Goal: Task Accomplishment & Management: Manage account settings

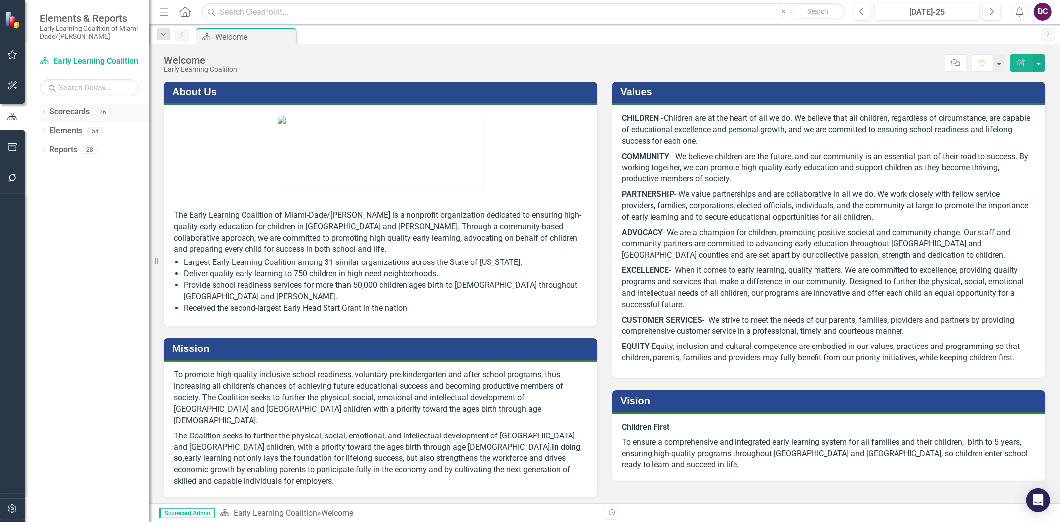
click at [105, 110] on div "26" at bounding box center [103, 112] width 16 height 8
click at [43, 113] on icon "Dropdown" at bounding box center [43, 112] width 7 height 5
click at [49, 128] on icon "Dropdown" at bounding box center [48, 131] width 7 height 6
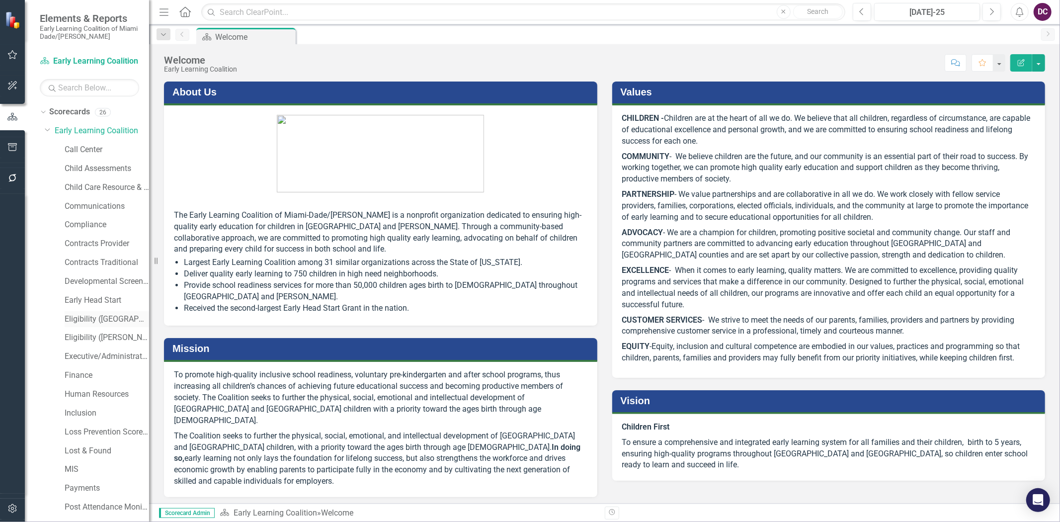
click at [108, 319] on link "Eligibility ([GEOGRAPHIC_DATA])" at bounding box center [107, 319] width 84 height 11
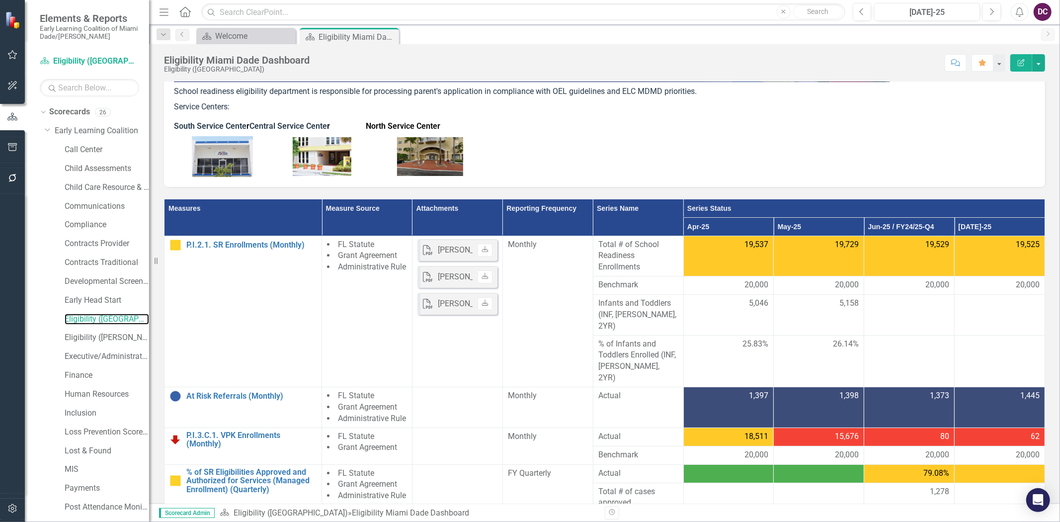
scroll to position [110, 0]
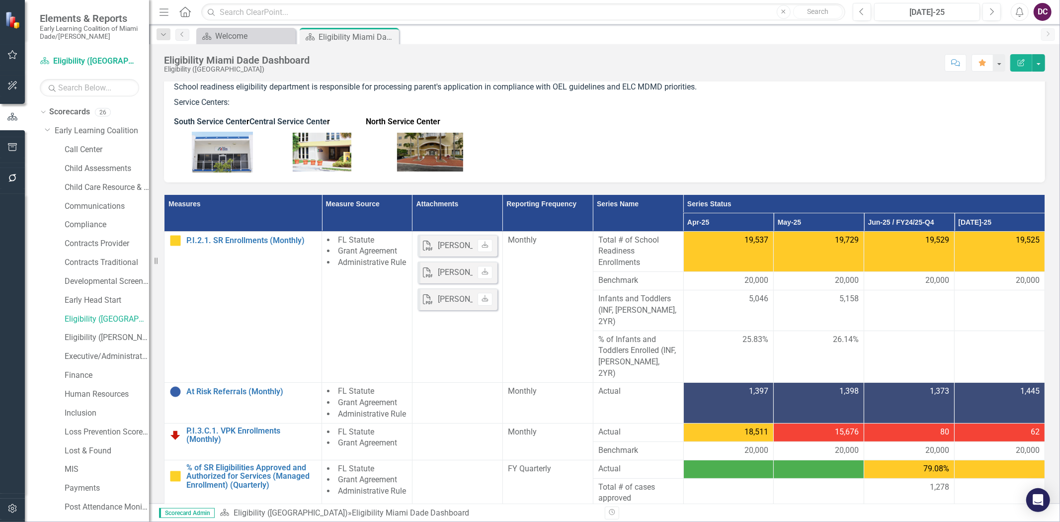
click at [748, 135] on p at bounding box center [604, 151] width 861 height 43
click at [823, 148] on p at bounding box center [604, 151] width 861 height 43
click at [926, 122] on p "South Service Cente r Central Service Cente r North Service Center" at bounding box center [604, 121] width 861 height 15
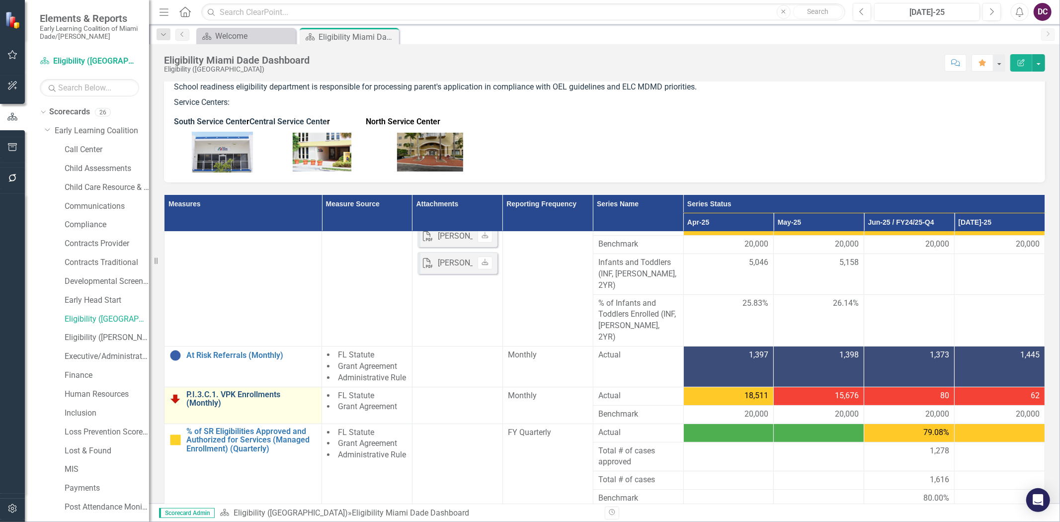
scroll to position [55, 0]
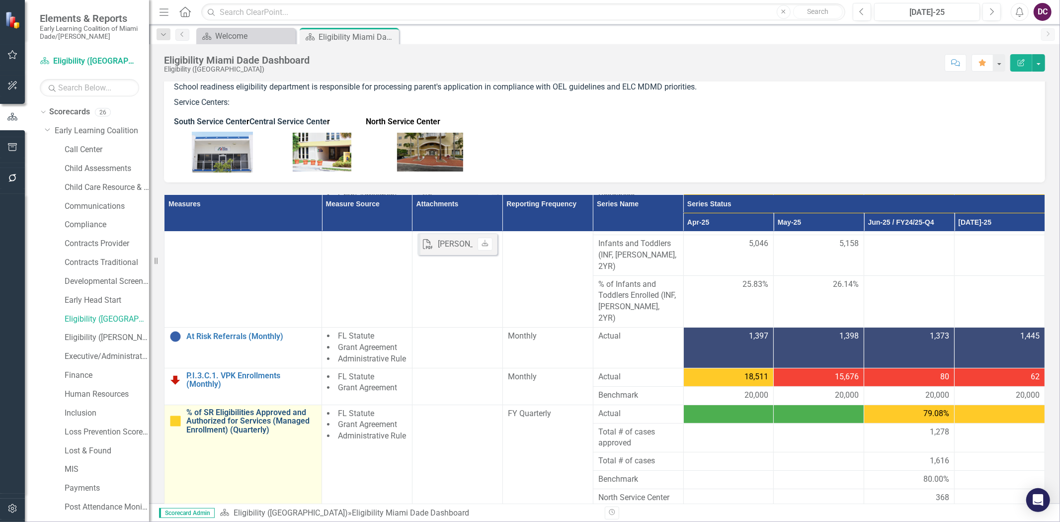
click at [244, 411] on link "% of SR Eligibilities Approved and Authorized for Services (Managed Enrollment)…" at bounding box center [251, 421] width 130 height 26
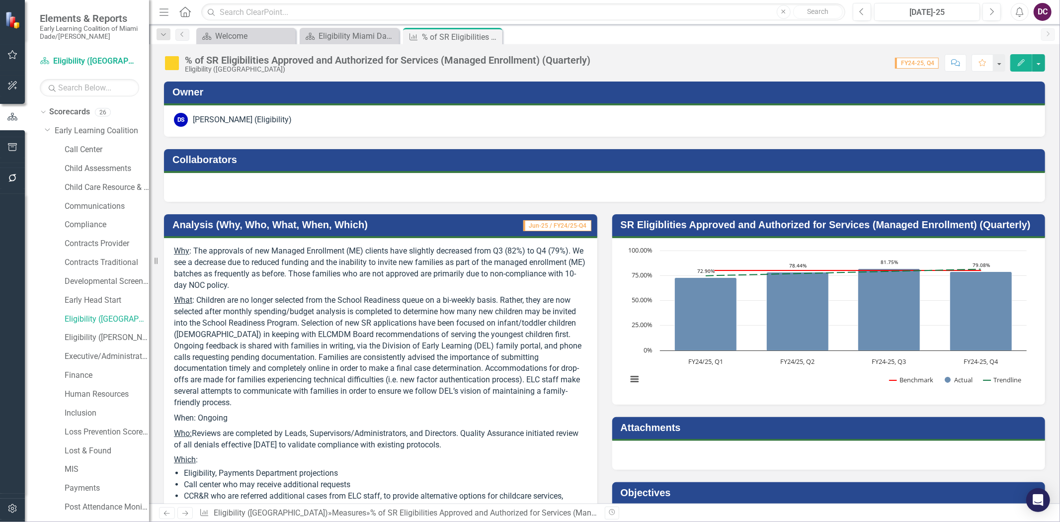
click at [573, 249] on p "Why : The approvals of new Managed Enrollment (ME) clients have slightly decrea…" at bounding box center [381, 269] width 414 height 47
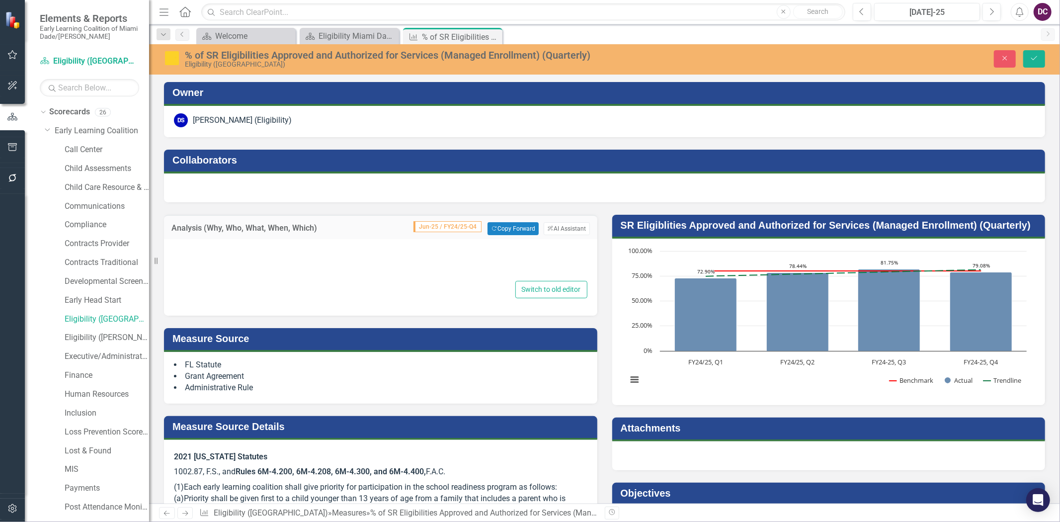
type textarea "<p><u>Why</u>: The approvals of new Managed Enrollment (ME) clients have slight…"
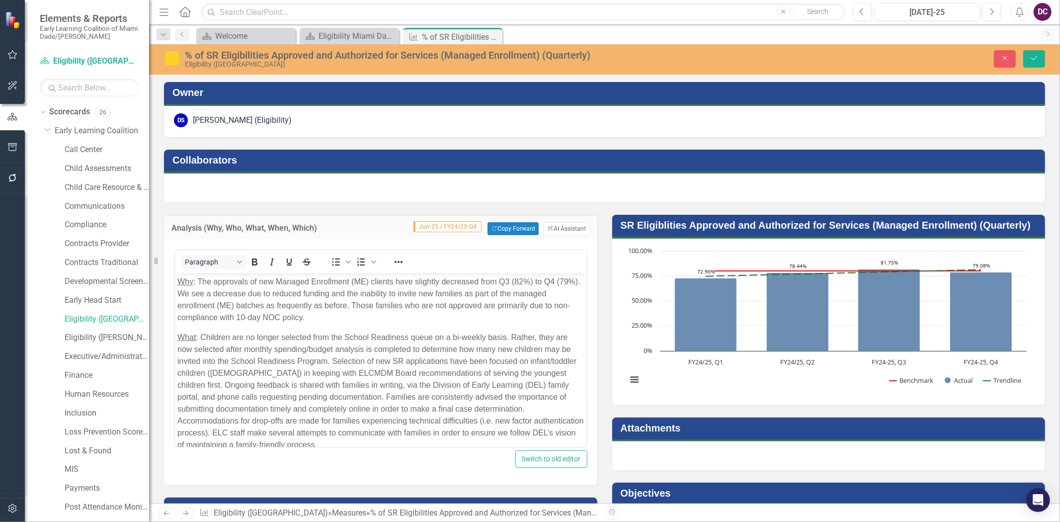
click at [637, 187] on div at bounding box center [604, 187] width 881 height 29
click at [1004, 58] on icon "Close" at bounding box center [1004, 58] width 9 height 7
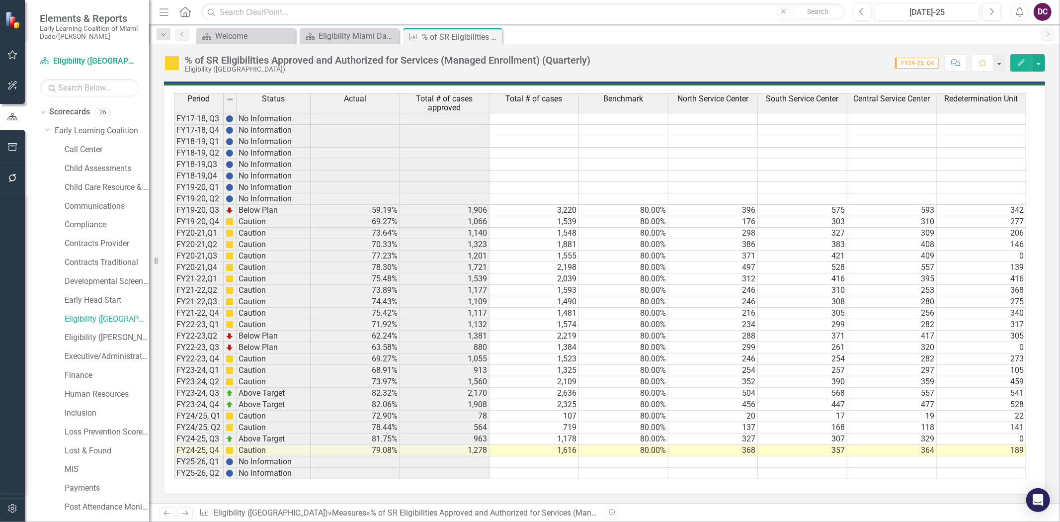
scroll to position [1132, 0]
click at [174, 462] on div "Period Status Actual Total # of cases approved Total # of cases Benchmark North…" at bounding box center [174, 286] width 0 height 386
click at [544, 456] on td at bounding box center [534, 461] width 89 height 11
click at [441, 456] on td at bounding box center [444, 461] width 89 height 11
click at [961, 136] on td at bounding box center [981, 141] width 89 height 11
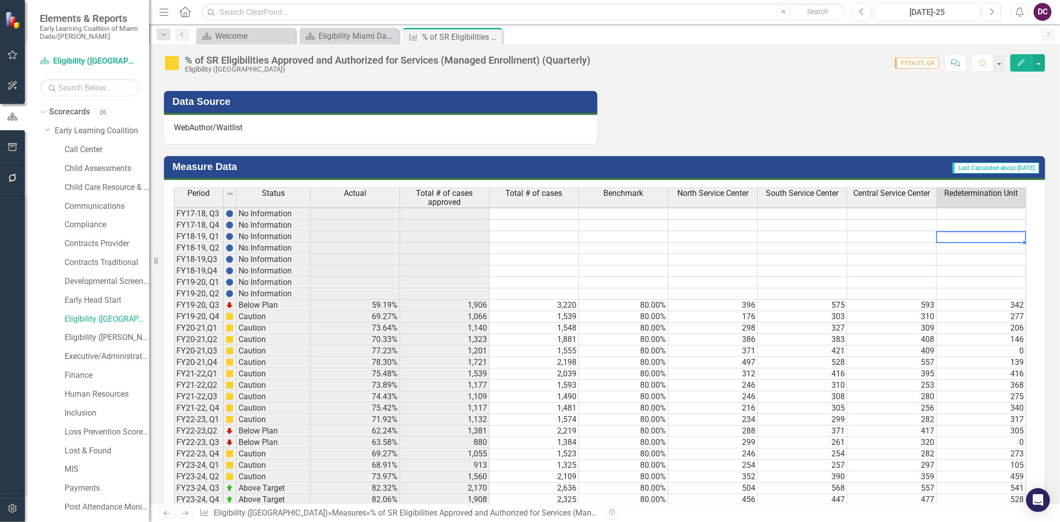
scroll to position [0, 6]
drag, startPoint x: 727, startPoint y: 314, endPoint x: 732, endPoint y: 311, distance: 5.8
click at [728, 311] on td "396" at bounding box center [712, 304] width 89 height 11
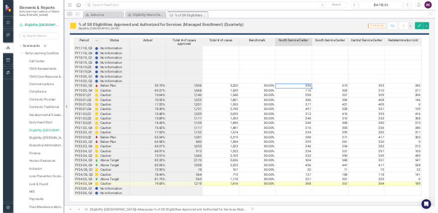
scroll to position [1132, 0]
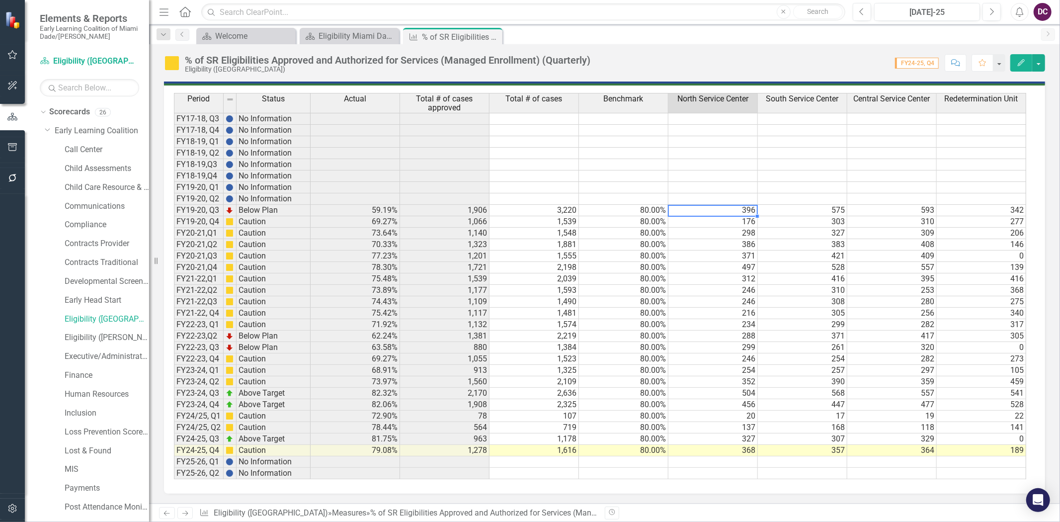
click at [174, 438] on div "Period Status Actual Total # of cases approved Total # of cases Benchmark North…" at bounding box center [174, 286] width 0 height 386
click at [910, 445] on div at bounding box center [891, 445] width 89 height 1
click at [174, 440] on div "Period Status Actual Total # of cases approved Total # of cases Benchmark North…" at bounding box center [174, 286] width 0 height 386
click at [1002, 445] on td "189" at bounding box center [981, 450] width 89 height 11
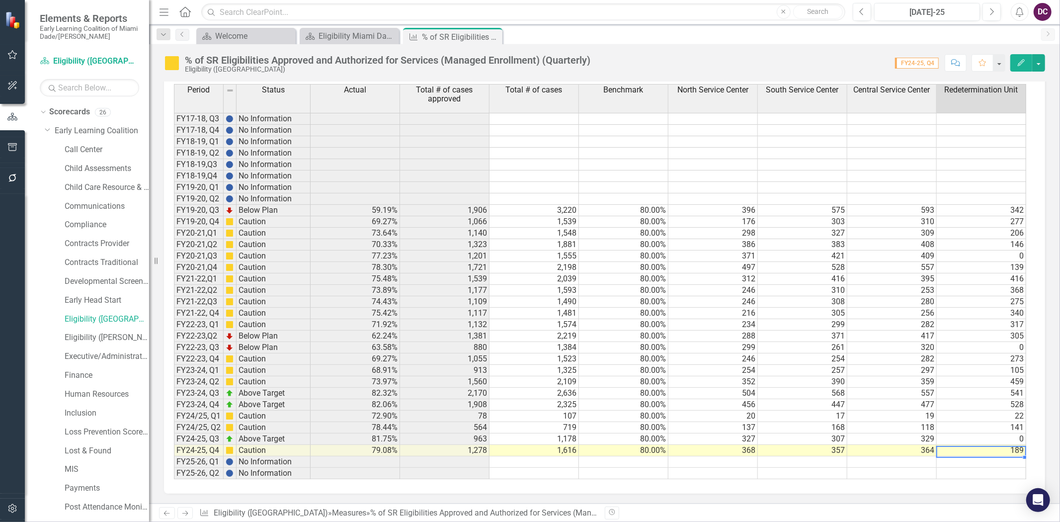
scroll to position [0, 6]
click at [986, 454] on td "189" at bounding box center [981, 450] width 89 height 11
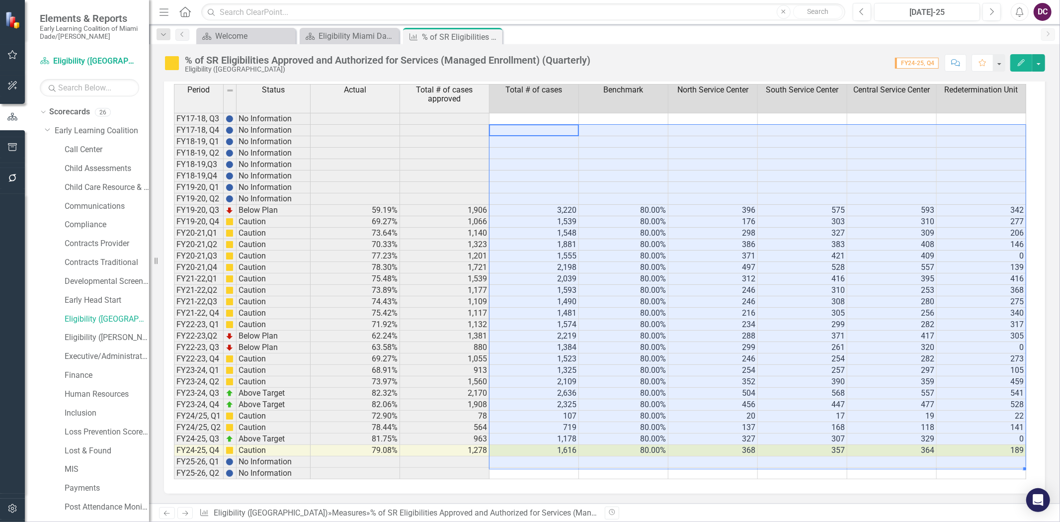
drag, startPoint x: 501, startPoint y: 129, endPoint x: 1006, endPoint y: 464, distance: 606.4
click at [1006, 464] on tbody "FY17-18, Q3 No Information FY17-18, Q4 No Information FY18-19, Q1 No Informatio…" at bounding box center [600, 296] width 852 height 366
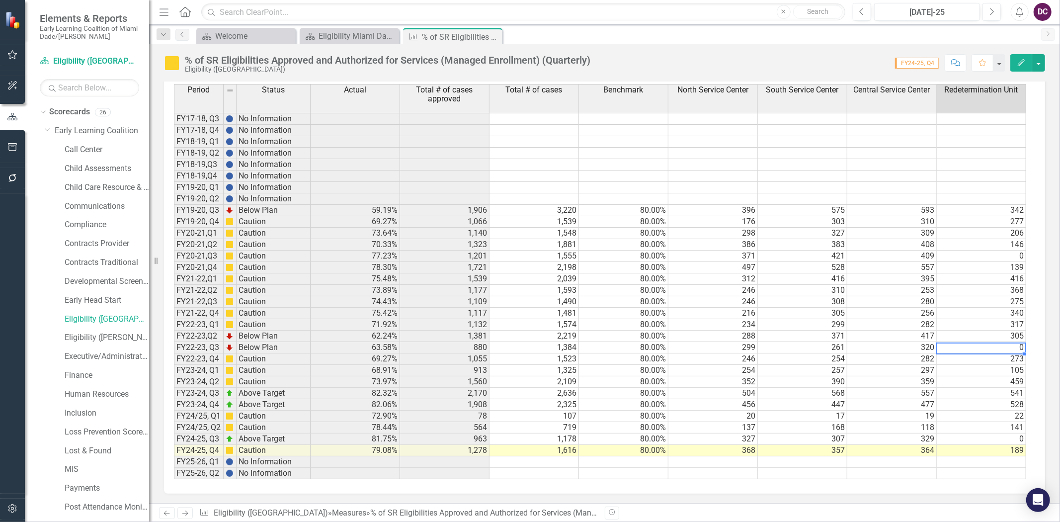
click at [949, 345] on td "0" at bounding box center [981, 347] width 89 height 11
click at [945, 375] on td "105" at bounding box center [981, 370] width 89 height 11
click at [996, 453] on td "189" at bounding box center [981, 450] width 89 height 11
drag, startPoint x: 706, startPoint y: 398, endPoint x: 589, endPoint y: 152, distance: 272.3
click at [706, 398] on td "504" at bounding box center [712, 393] width 89 height 11
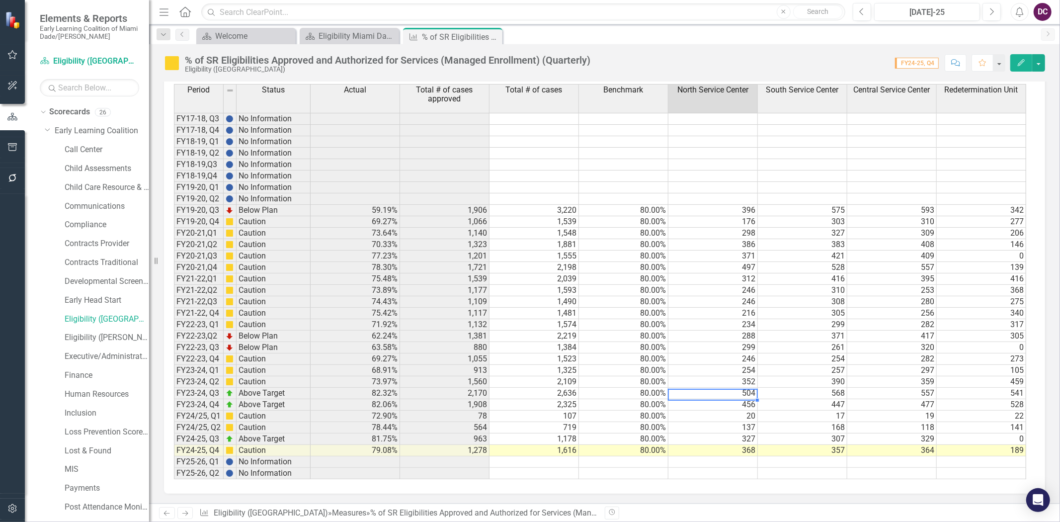
click at [522, 92] on span "Total # of cases" at bounding box center [534, 89] width 57 height 9
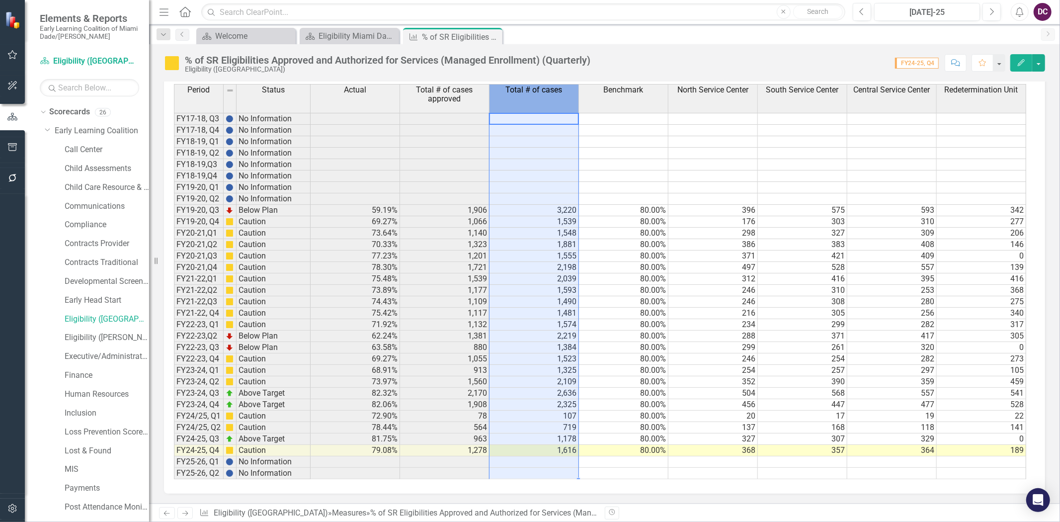
click at [522, 92] on span "Total # of cases" at bounding box center [534, 89] width 57 height 9
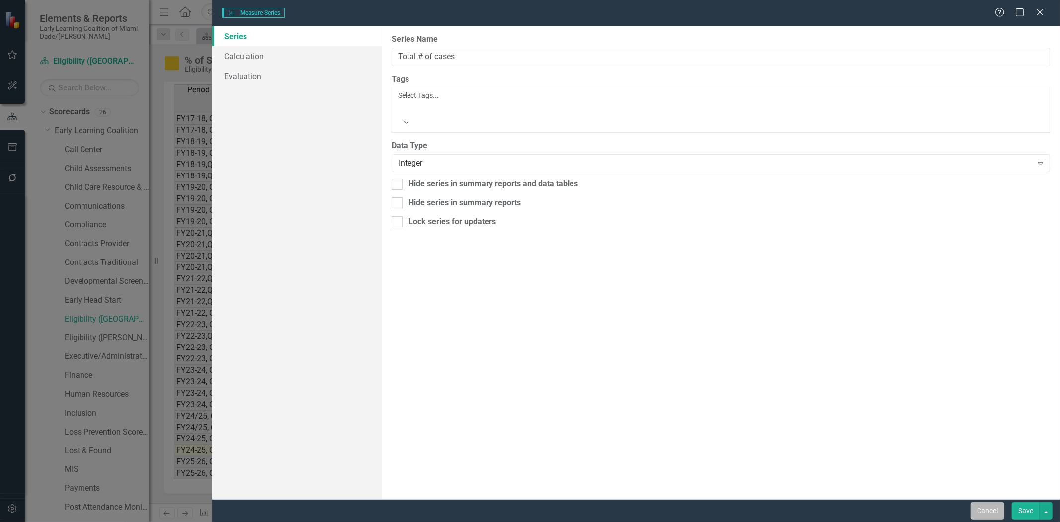
click at [987, 512] on button "Cancel" at bounding box center [988, 510] width 34 height 17
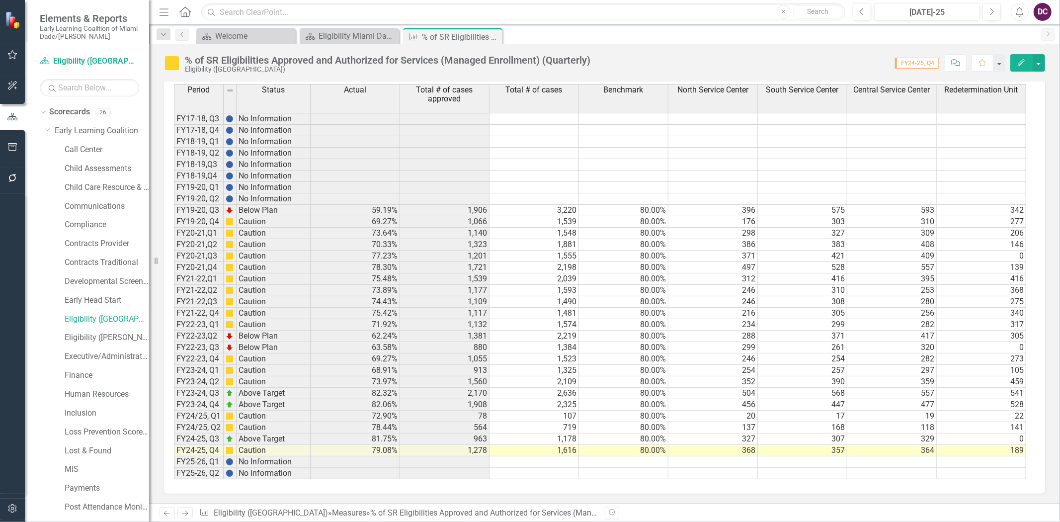
scroll to position [0, 0]
click at [803, 156] on td at bounding box center [802, 153] width 89 height 11
click at [460, 211] on td "1,906" at bounding box center [444, 210] width 89 height 11
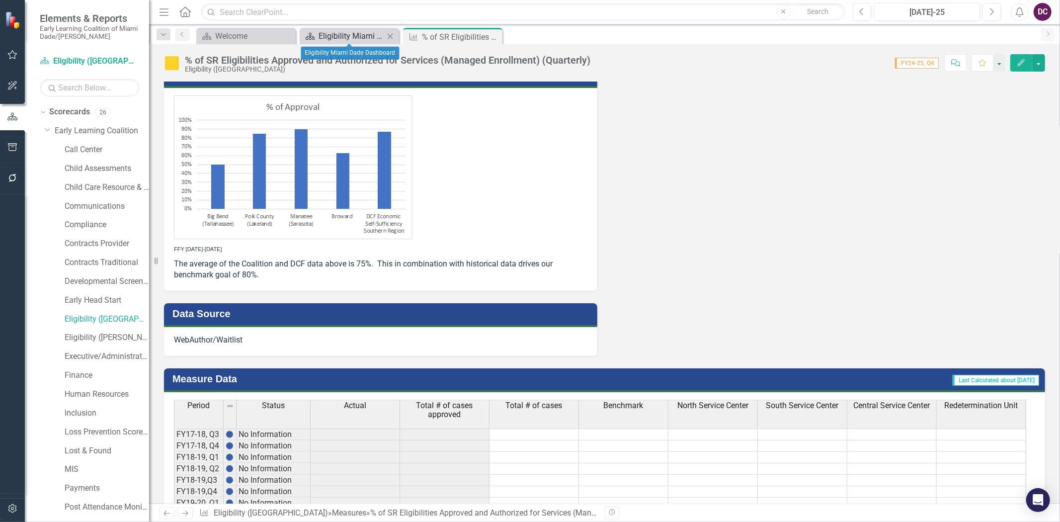
click at [352, 32] on div "Eligibility Miami Dade Dashboard" at bounding box center [352, 36] width 66 height 12
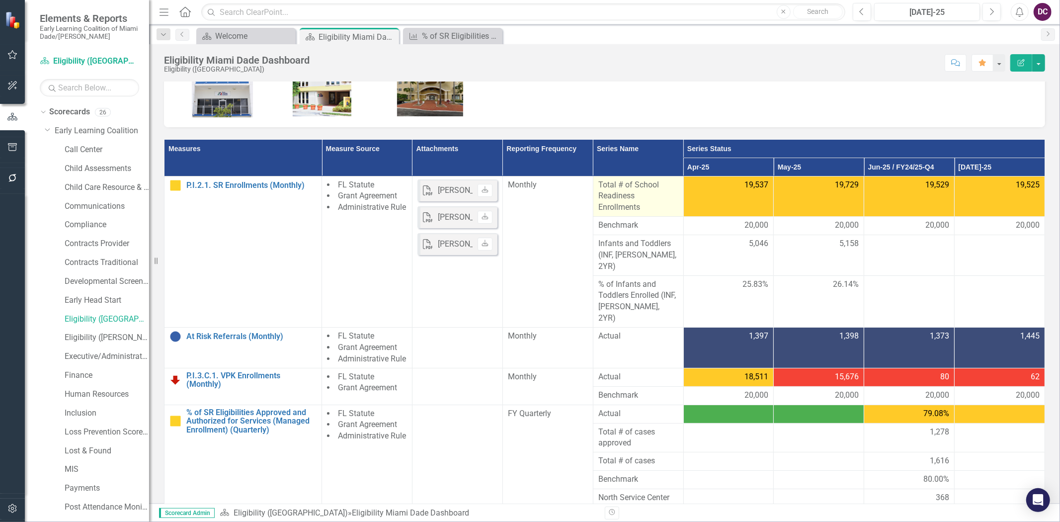
scroll to position [227, 0]
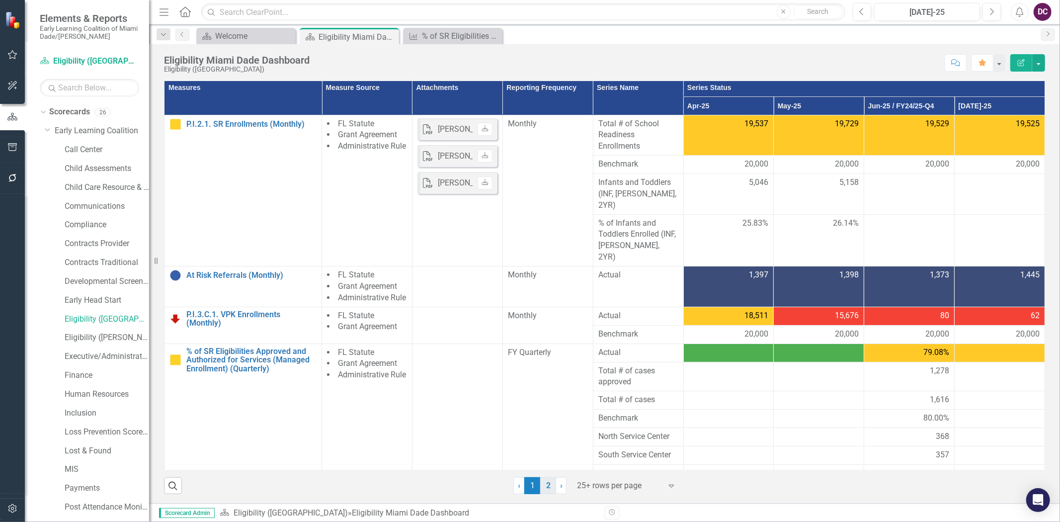
click at [550, 482] on link "2" at bounding box center [548, 485] width 16 height 17
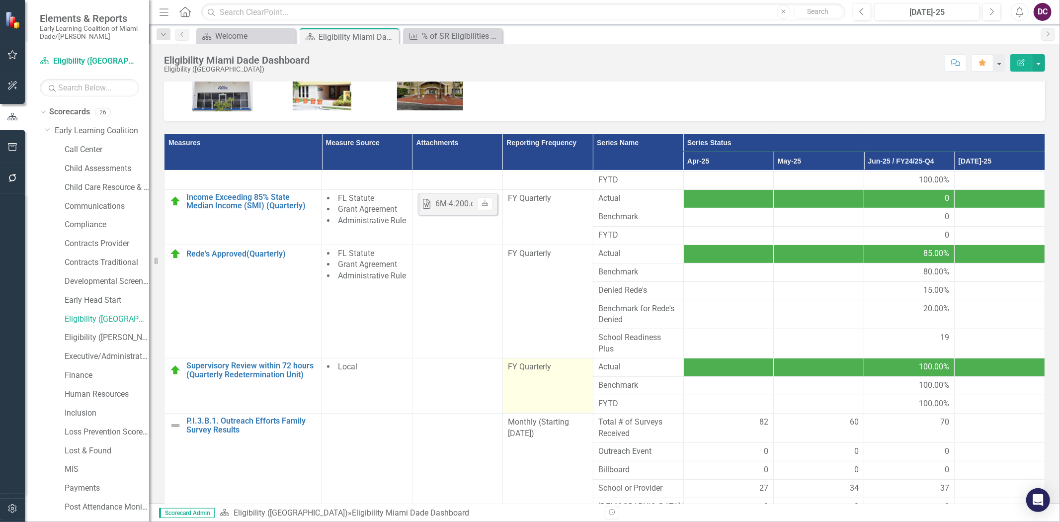
scroll to position [386, 0]
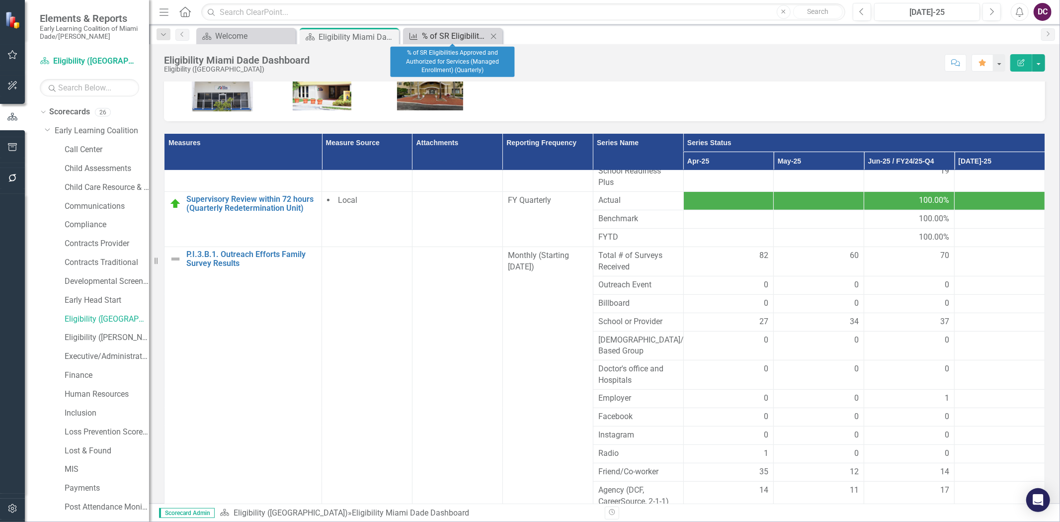
click at [440, 33] on div "% of SR Eligibilities Approved and Authorized for Services (Managed Enrollment)…" at bounding box center [455, 36] width 66 height 12
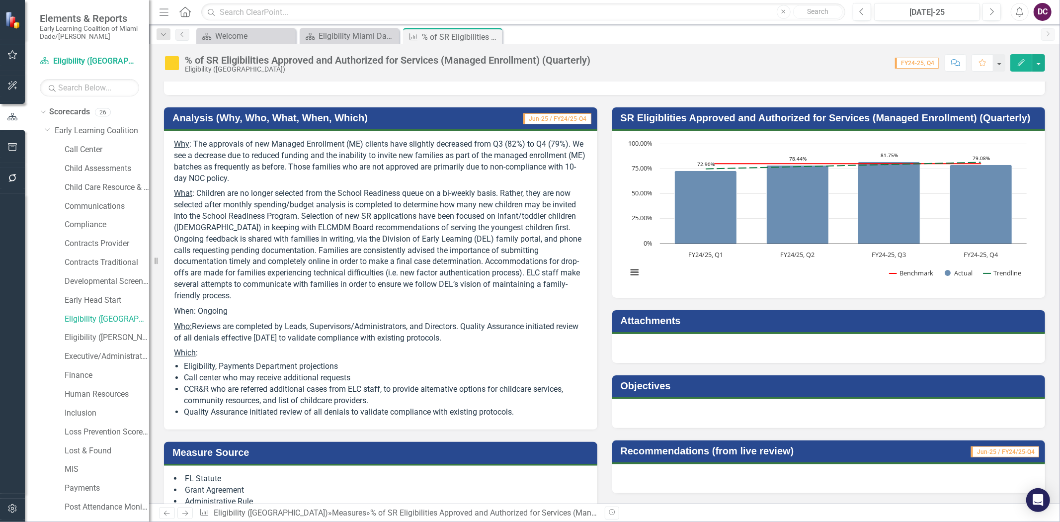
scroll to position [55, 0]
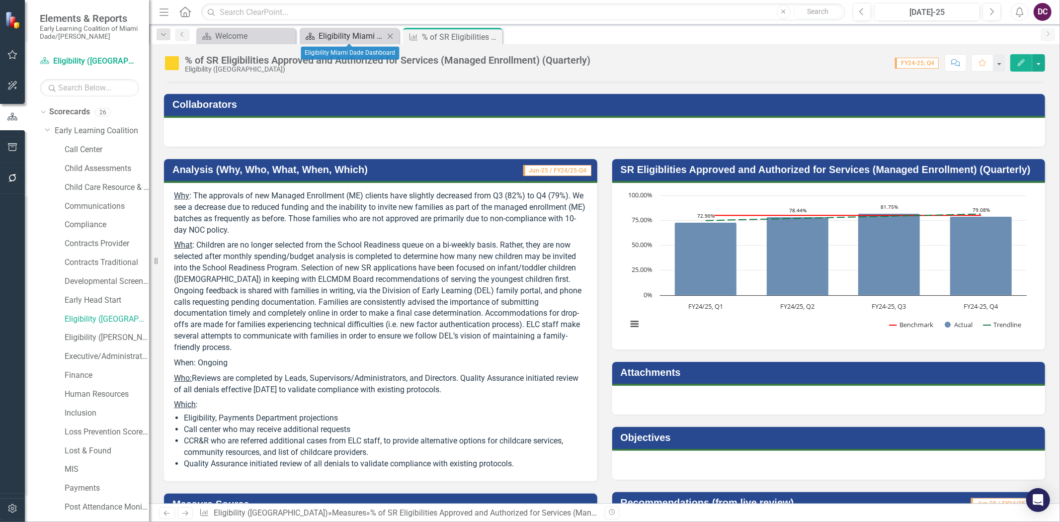
click at [338, 40] on div "Eligibility Miami Dade Dashboard" at bounding box center [352, 36] width 66 height 12
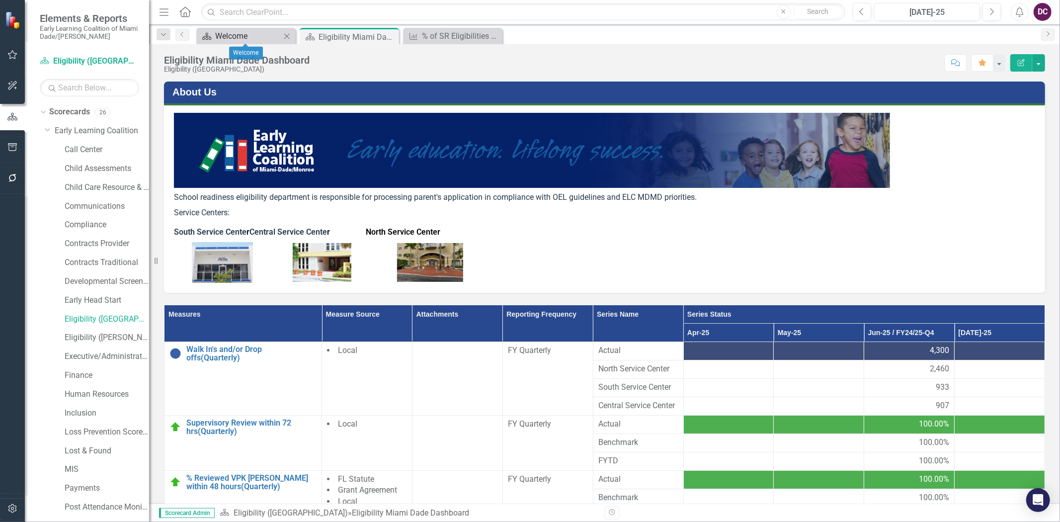
click at [224, 34] on div "Welcome" at bounding box center [248, 36] width 66 height 12
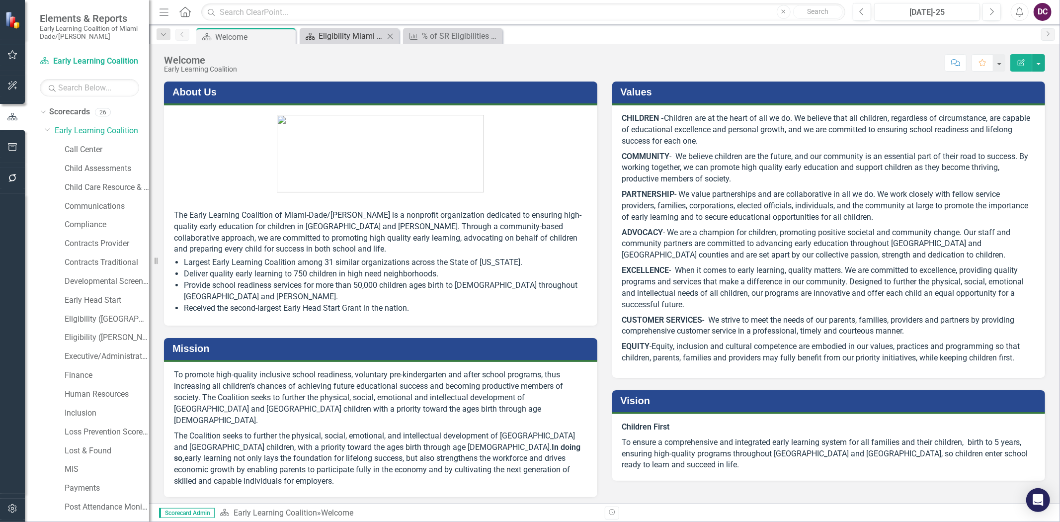
click at [364, 30] on div "Eligibility Miami Dade Dashboard" at bounding box center [352, 36] width 66 height 12
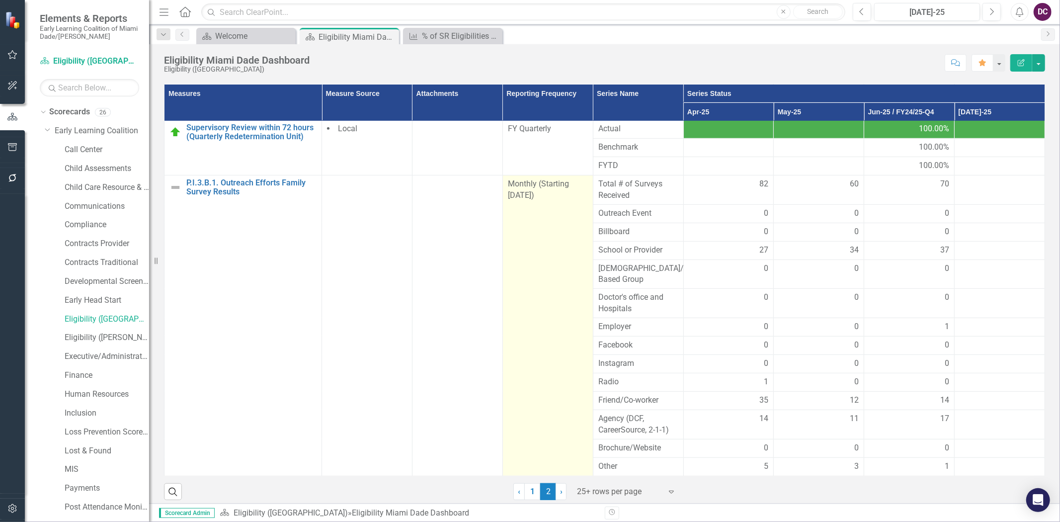
scroll to position [418, 0]
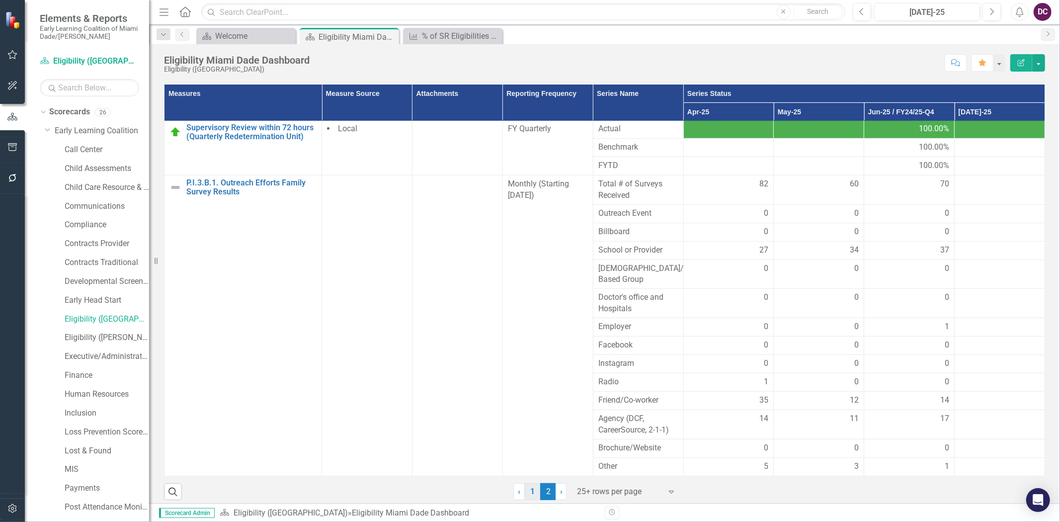
click at [531, 490] on link "1" at bounding box center [532, 491] width 16 height 17
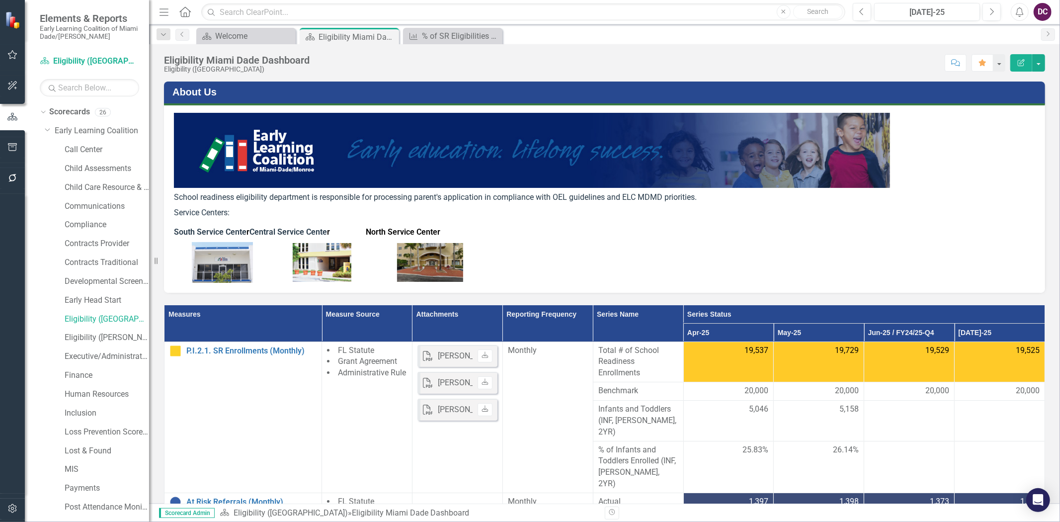
scroll to position [227, 0]
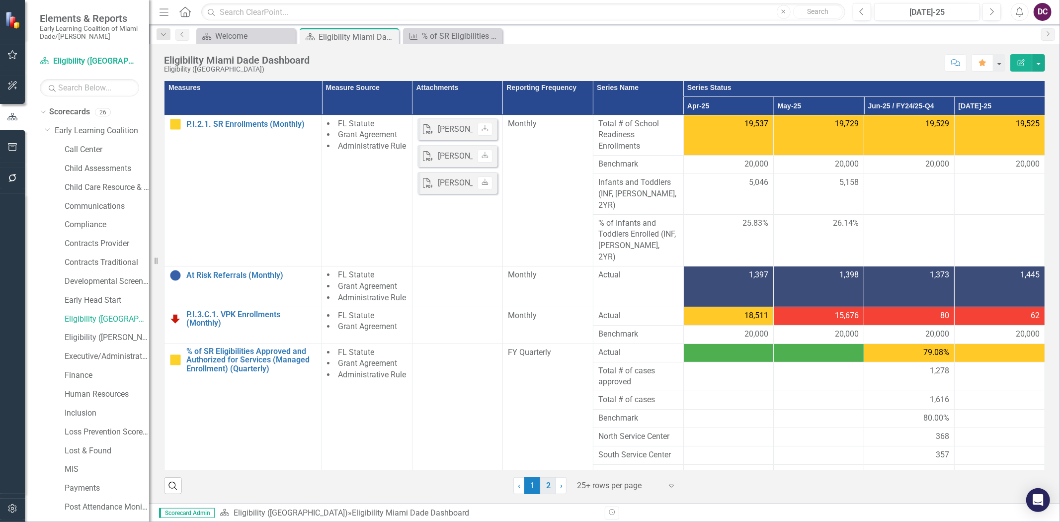
click at [546, 490] on link "2" at bounding box center [548, 485] width 16 height 17
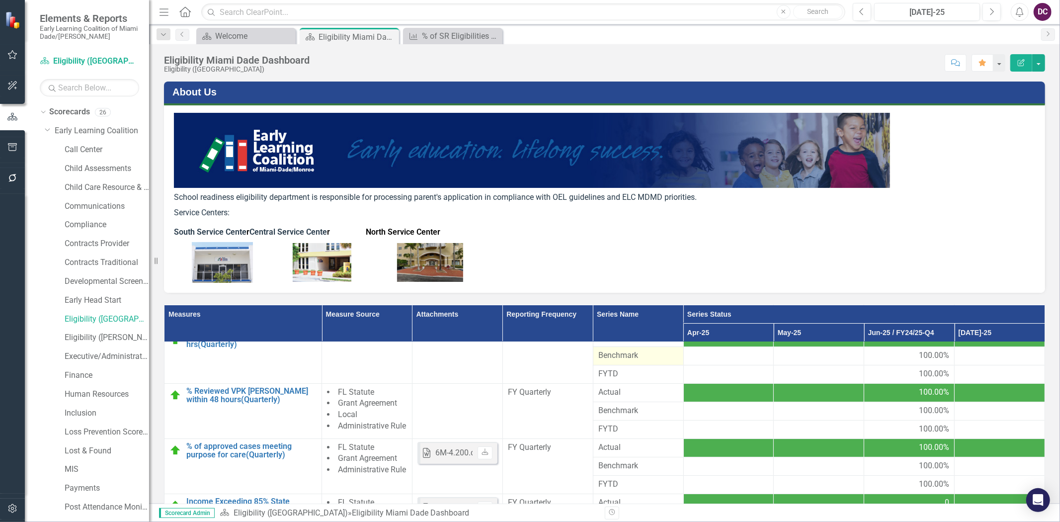
scroll to position [0, 0]
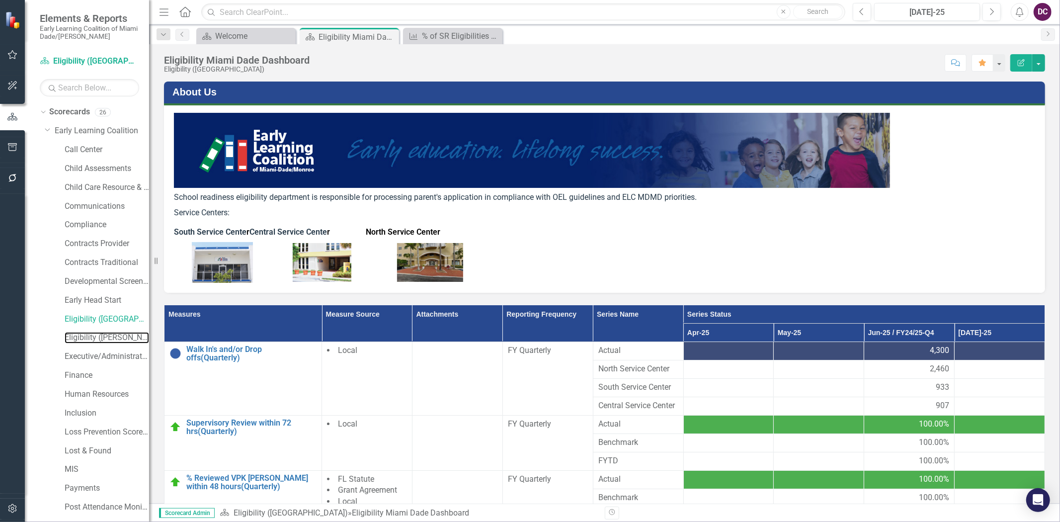
drag, startPoint x: 120, startPoint y: 339, endPoint x: 218, endPoint y: 339, distance: 97.9
click at [120, 339] on link "Eligibility ([PERSON_NAME])" at bounding box center [107, 337] width 84 height 11
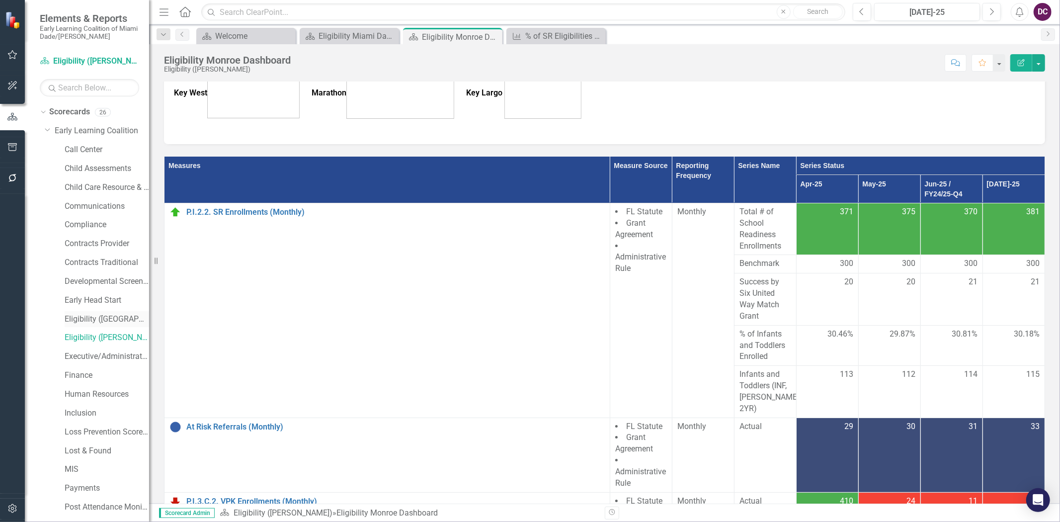
click at [127, 320] on link "Eligibility ([GEOGRAPHIC_DATA])" at bounding box center [107, 319] width 84 height 11
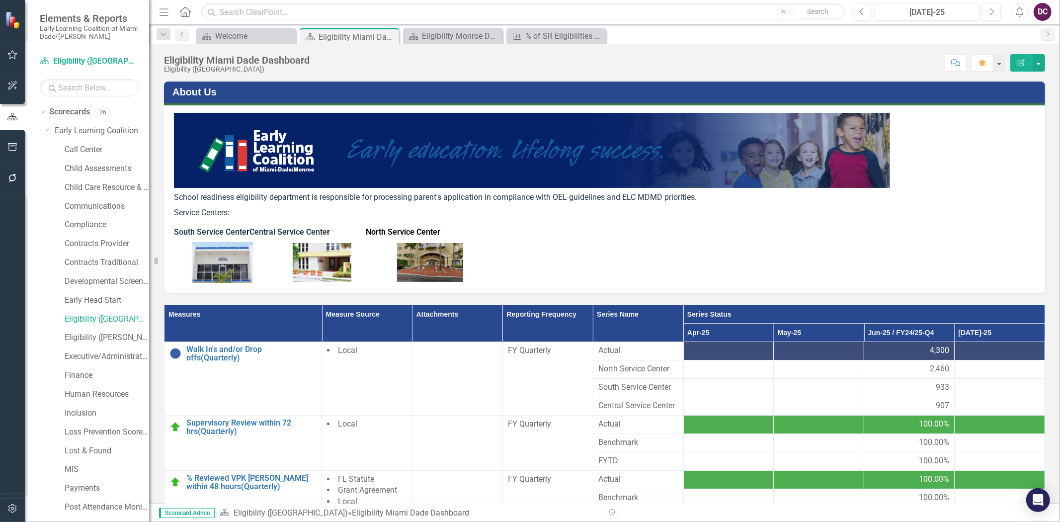
click at [781, 235] on p "South Service Cente r Central Service Cente r North Service Center" at bounding box center [604, 232] width 861 height 15
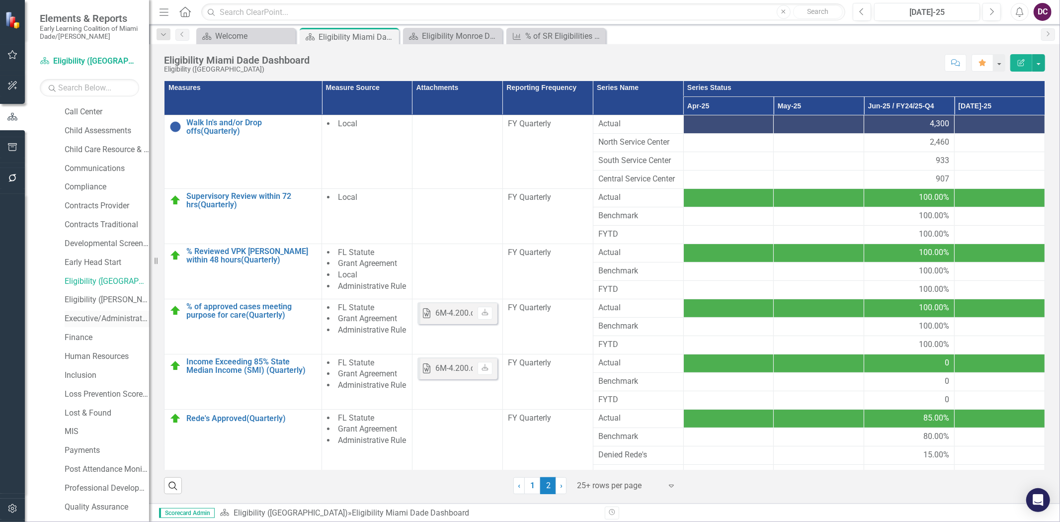
scroll to position [55, 0]
click at [103, 262] on link "Eligibility ([GEOGRAPHIC_DATA])" at bounding box center [107, 263] width 84 height 11
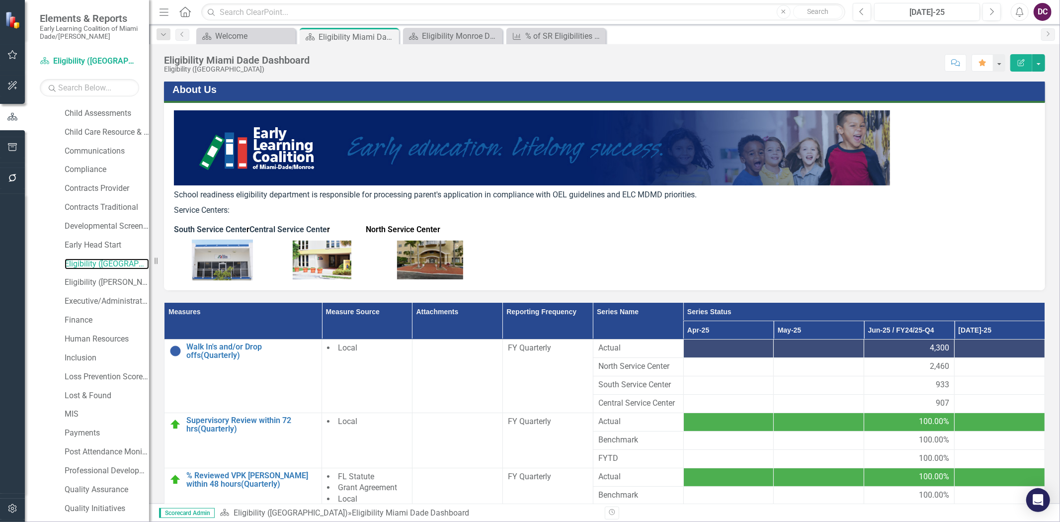
scroll to position [0, 0]
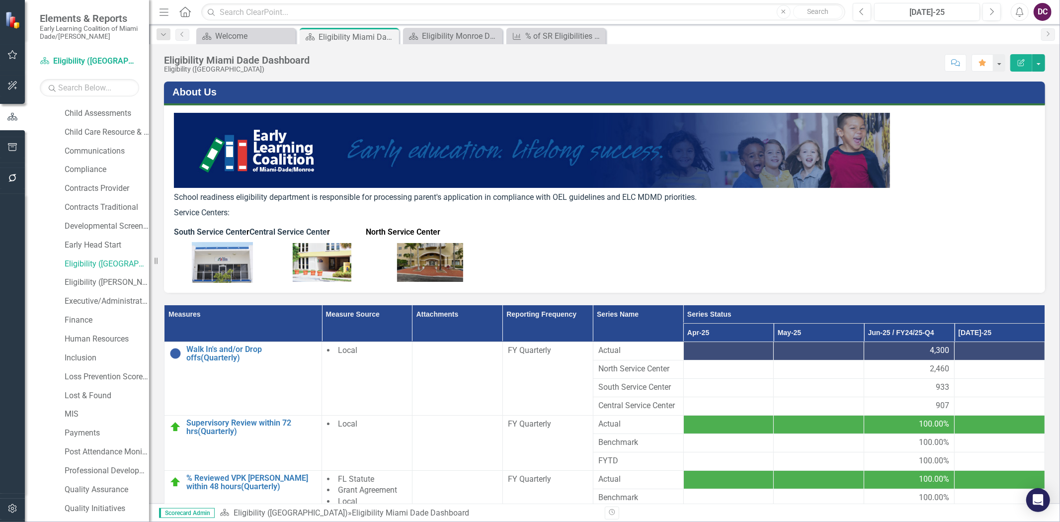
click at [1042, 11] on div "DC" at bounding box center [1043, 12] width 18 height 18
click at [1002, 121] on link "Logout Log Out" at bounding box center [1012, 125] width 79 height 18
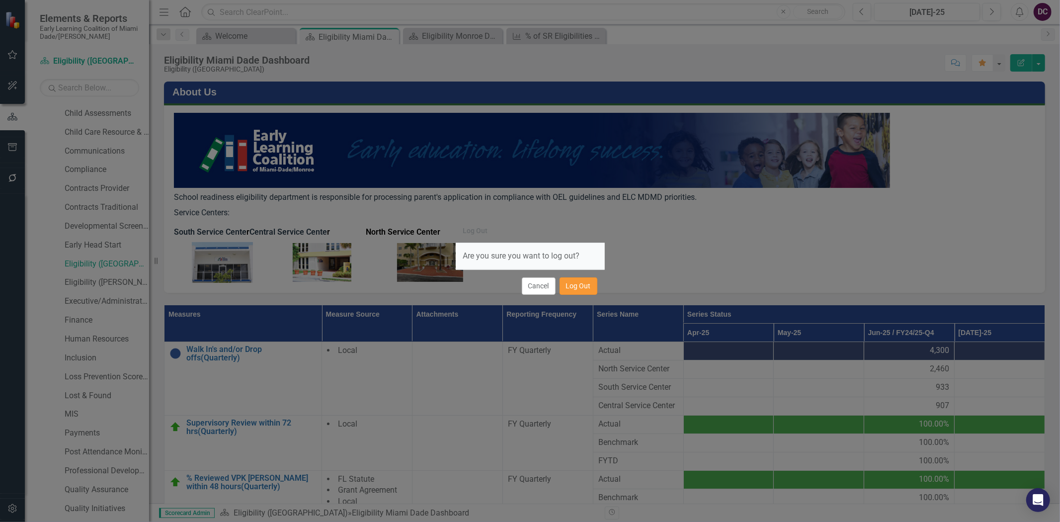
click at [575, 289] on button "Log Out" at bounding box center [579, 285] width 38 height 17
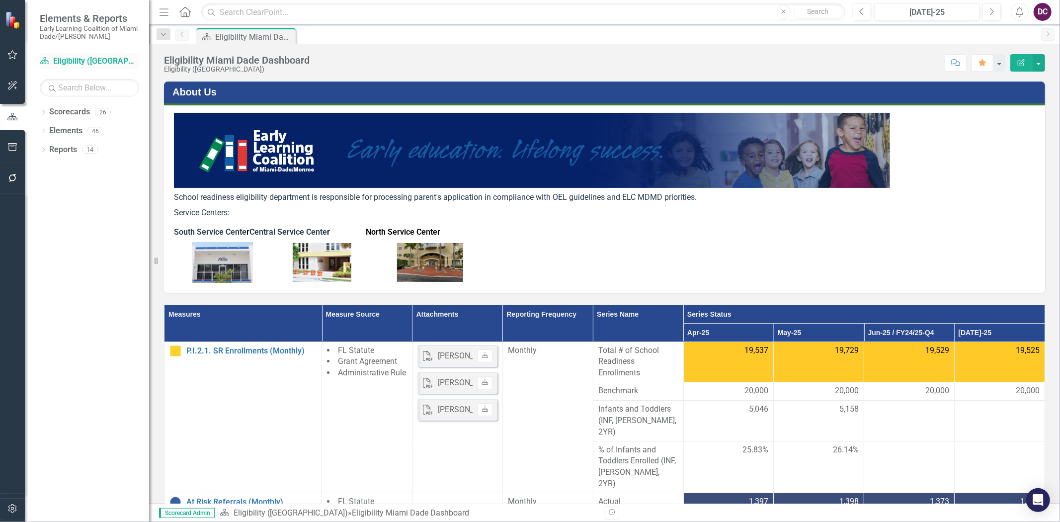
click at [79, 58] on link "Scorecard Eligibility (Miami-Dade)" at bounding box center [89, 61] width 99 height 11
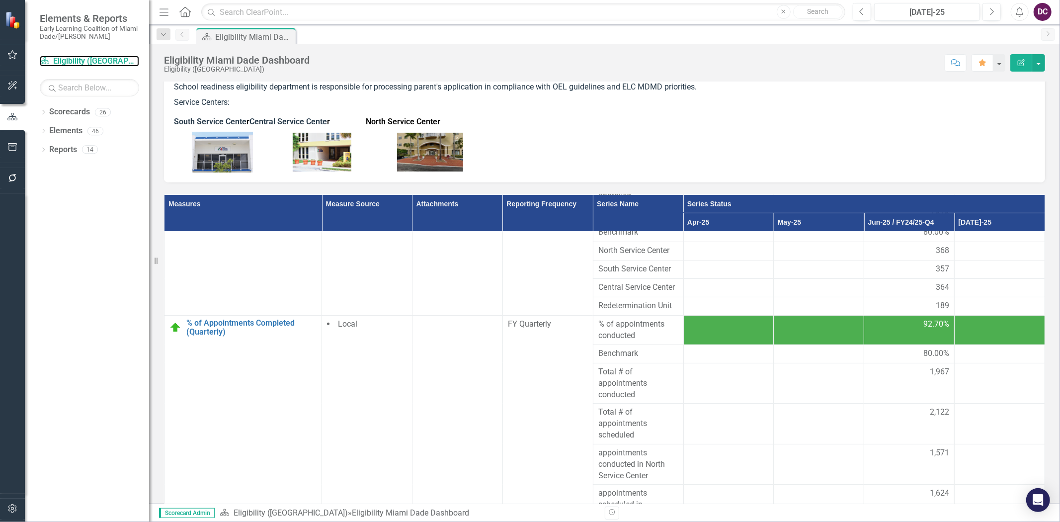
scroll to position [331, 0]
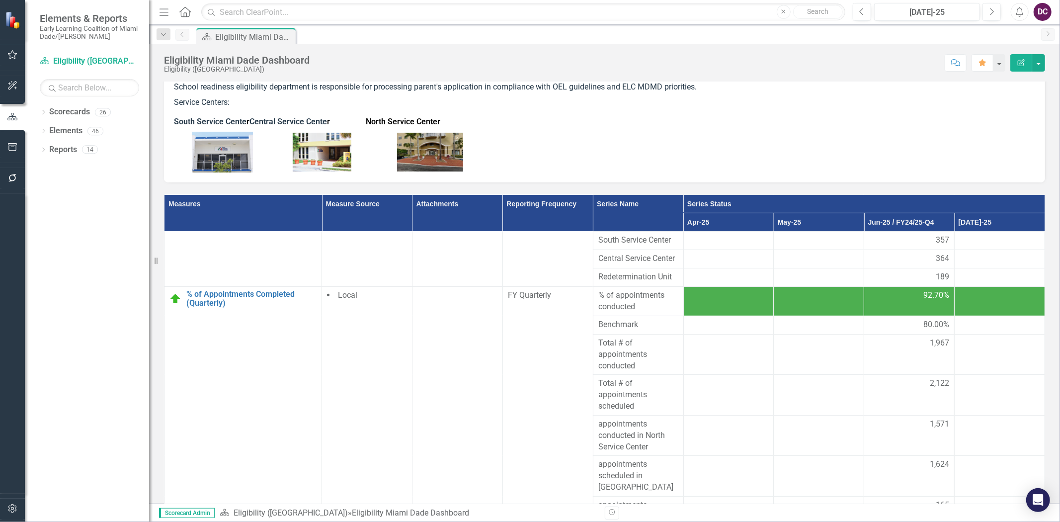
click at [706, 110] on p at bounding box center [604, 112] width 861 height 4
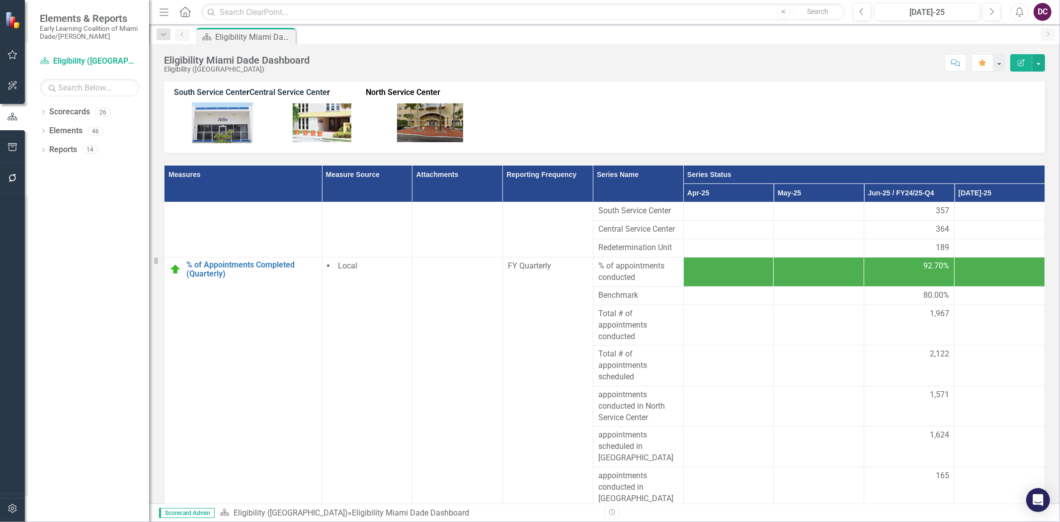
scroll to position [165, 0]
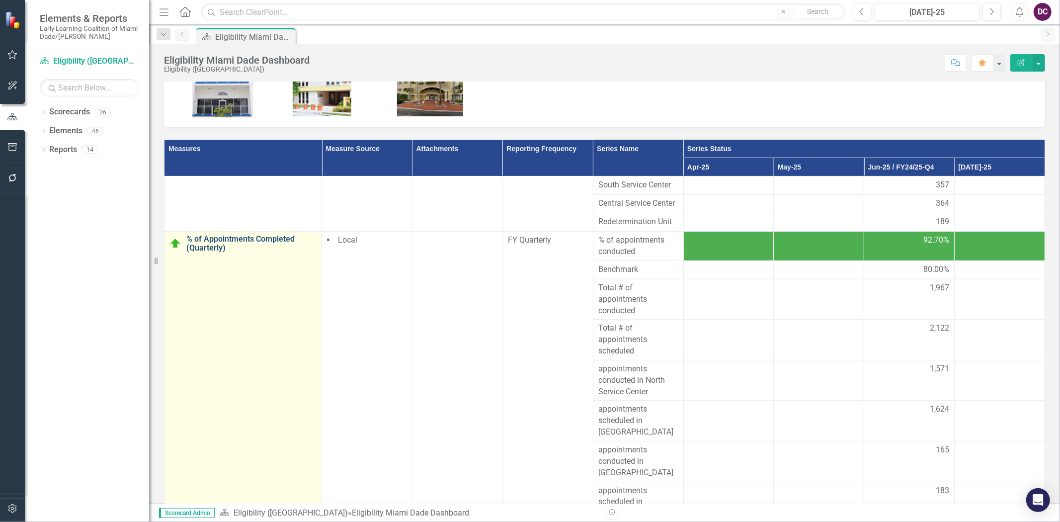
click at [233, 235] on link "% of Appointments Completed (Quarterly)" at bounding box center [251, 243] width 130 height 17
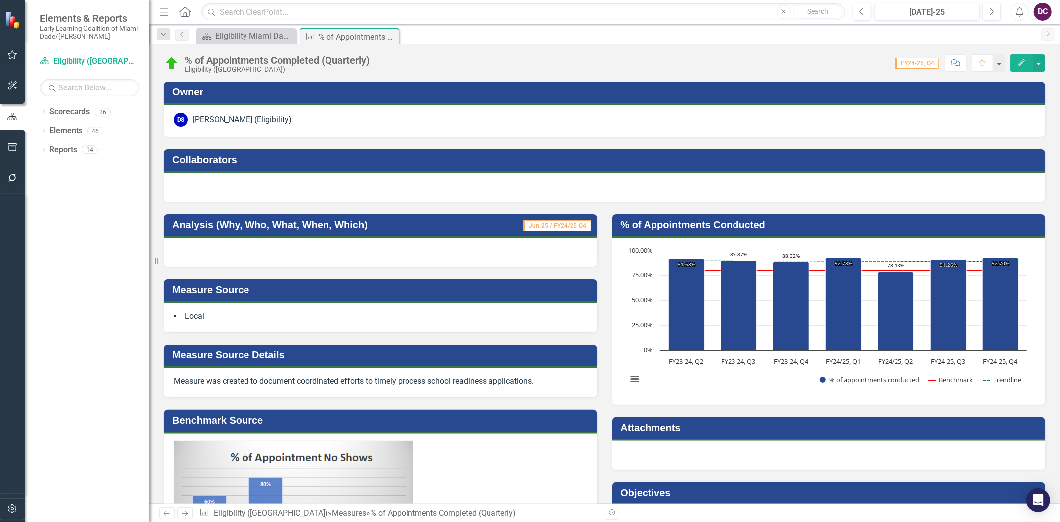
click at [336, 255] on div at bounding box center [380, 252] width 433 height 29
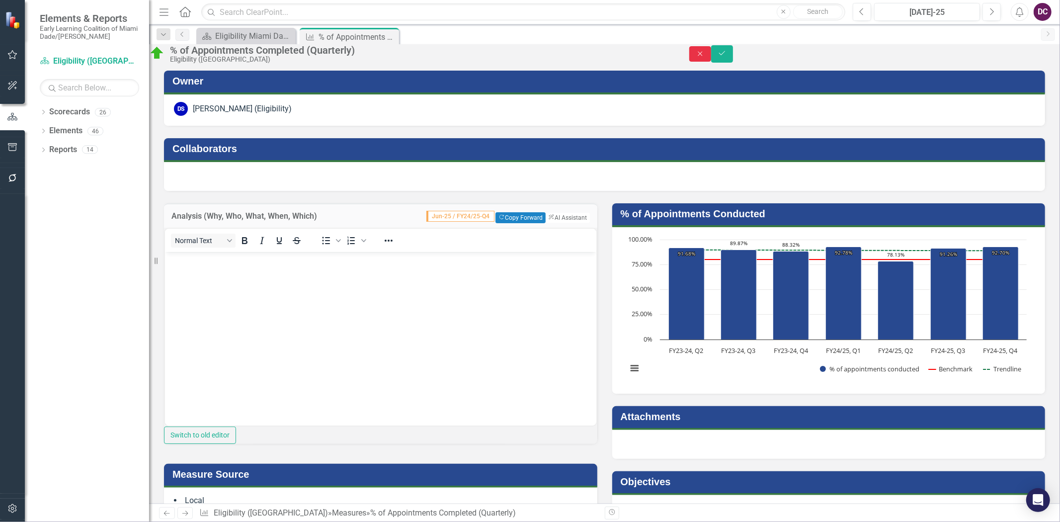
drag, startPoint x: 1007, startPoint y: 58, endPoint x: 869, endPoint y: 227, distance: 217.9
click at [705, 57] on icon "Close" at bounding box center [700, 53] width 9 height 7
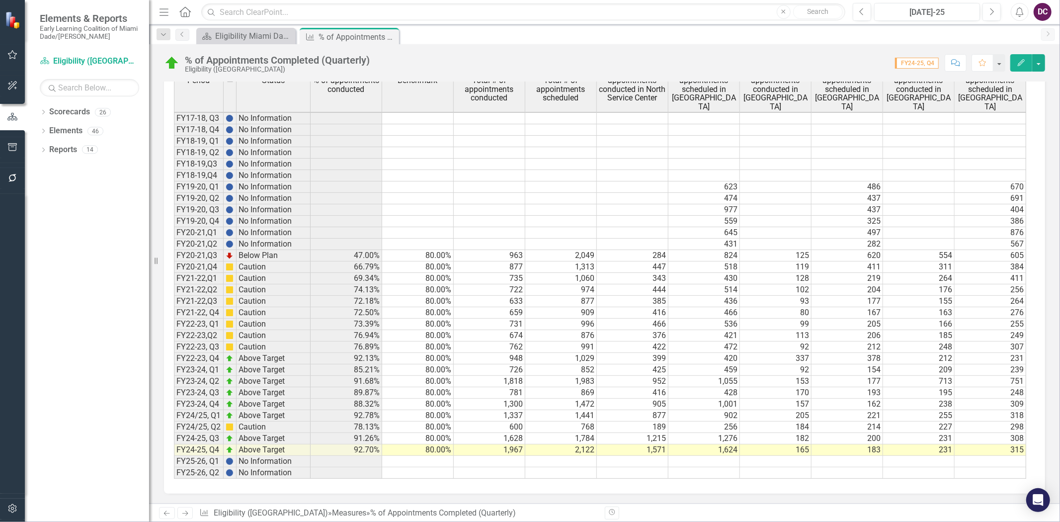
scroll to position [633, 0]
drag, startPoint x: 978, startPoint y: 479, endPoint x: 984, endPoint y: 479, distance: 6.5
click at [986, 479] on div "Period Status % of appointments conducted Benchmark Total # of appointments con…" at bounding box center [604, 280] width 881 height 426
click at [702, 444] on td "1,624" at bounding box center [704, 449] width 72 height 11
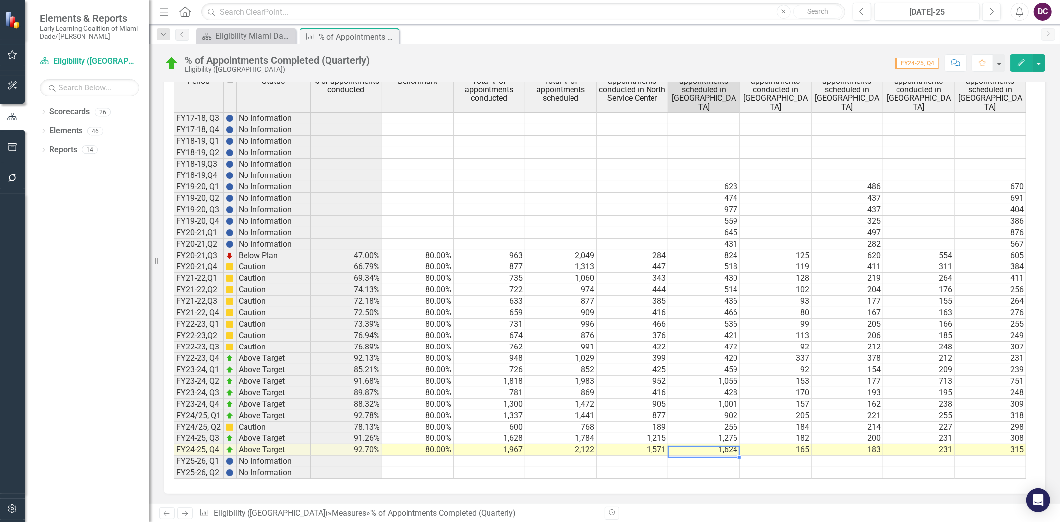
click at [569, 444] on td "2,122" at bounding box center [561, 449] width 72 height 11
click at [637, 444] on td "1,571" at bounding box center [633, 449] width 72 height 11
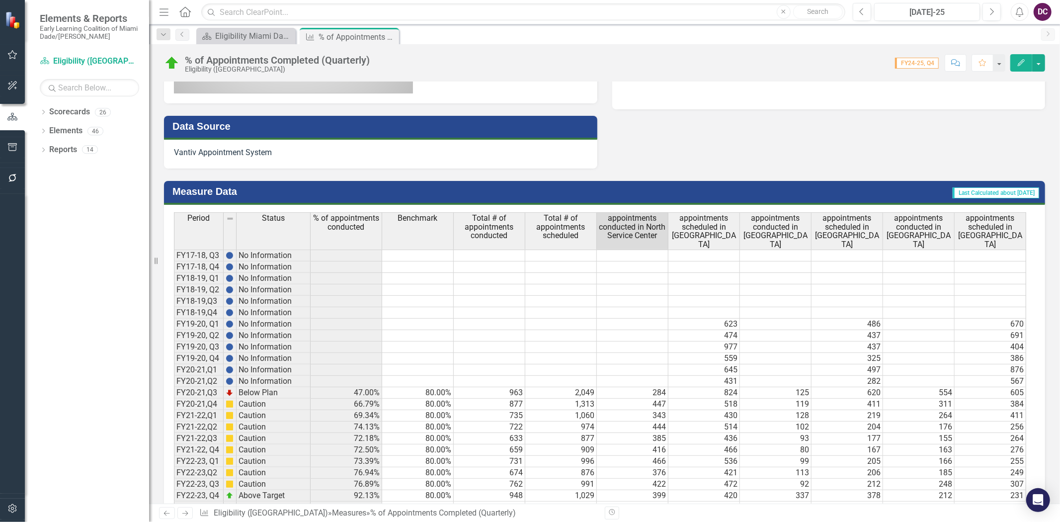
scroll to position [466, 0]
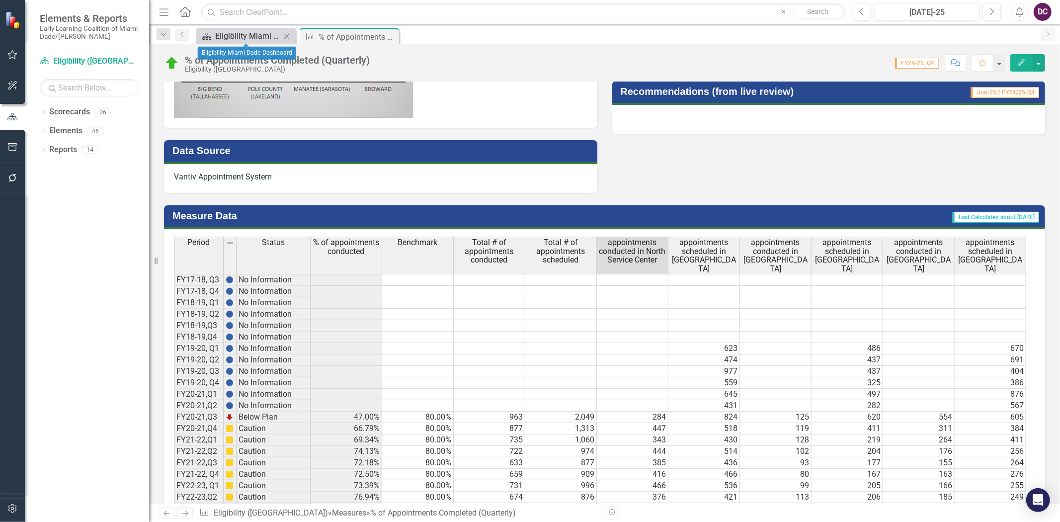
click at [250, 33] on div "Eligibility Miami Dade Dashboard" at bounding box center [248, 36] width 66 height 12
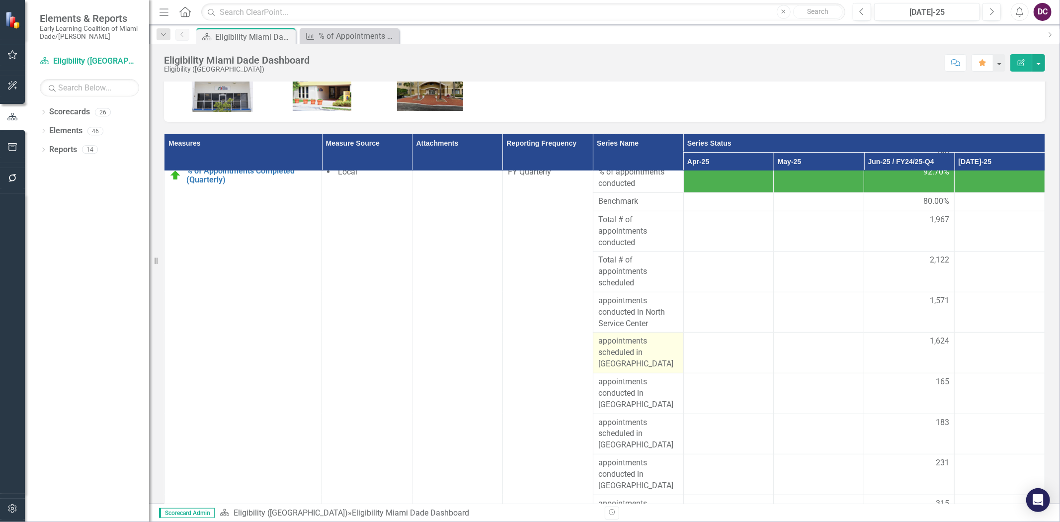
scroll to position [227, 0]
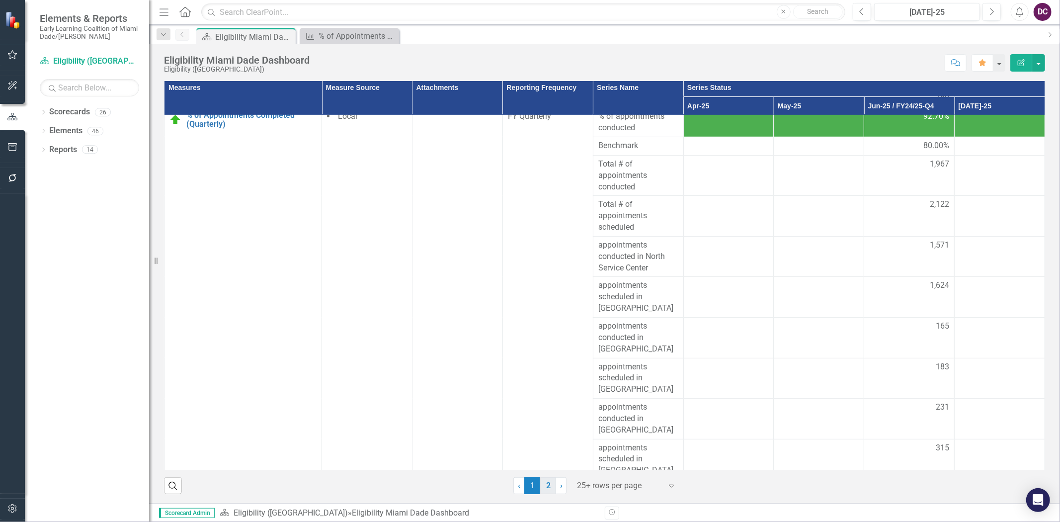
click at [544, 491] on link "2" at bounding box center [548, 485] width 16 height 17
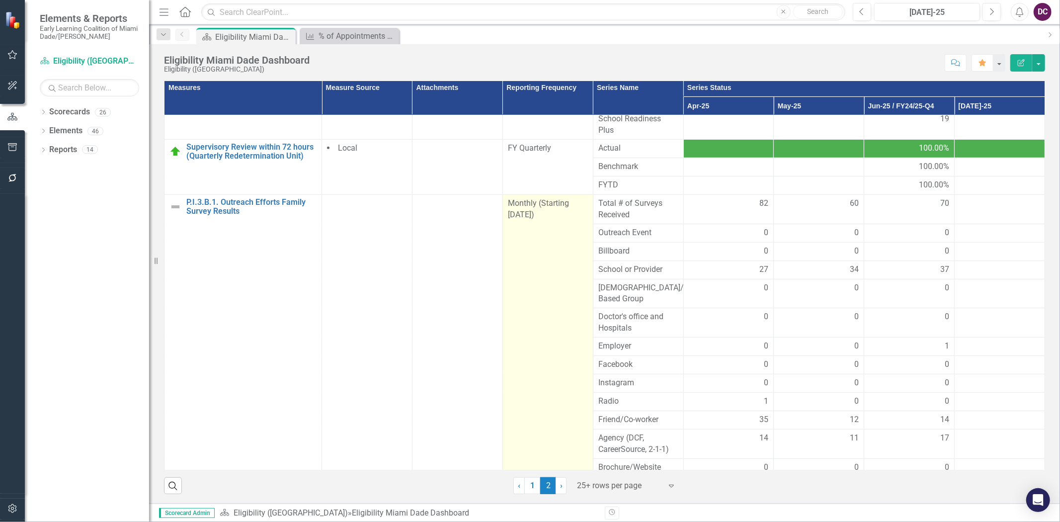
scroll to position [418, 0]
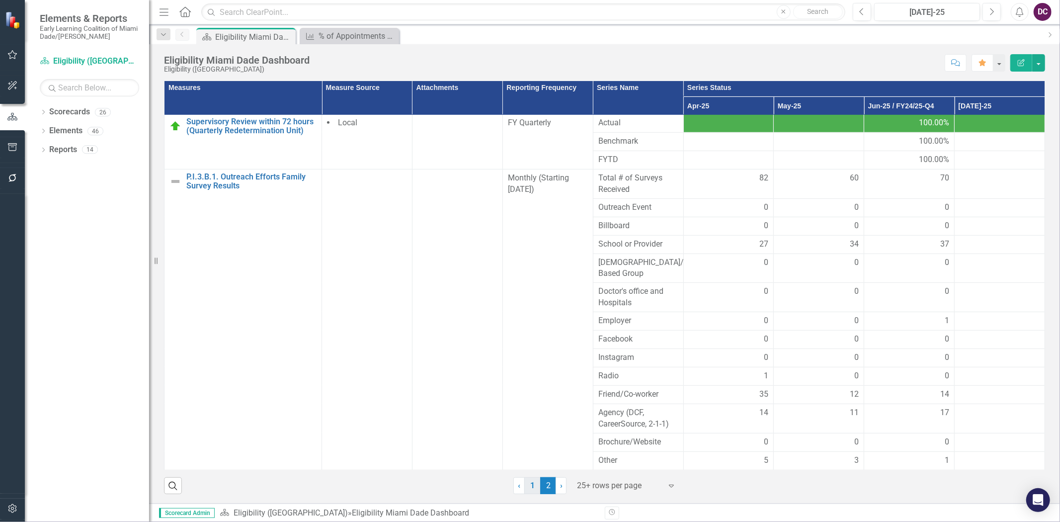
click at [532, 486] on link "1" at bounding box center [532, 485] width 16 height 17
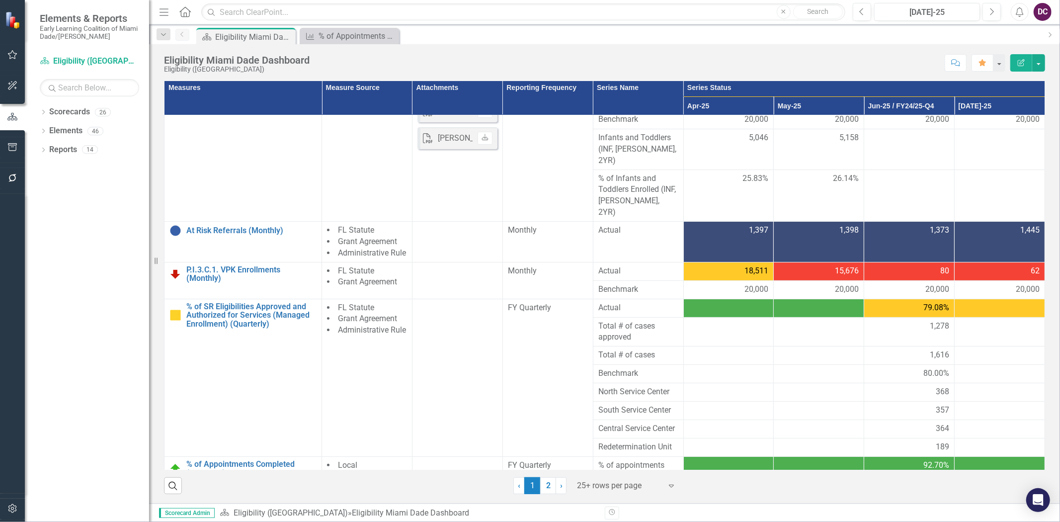
scroll to position [55, 0]
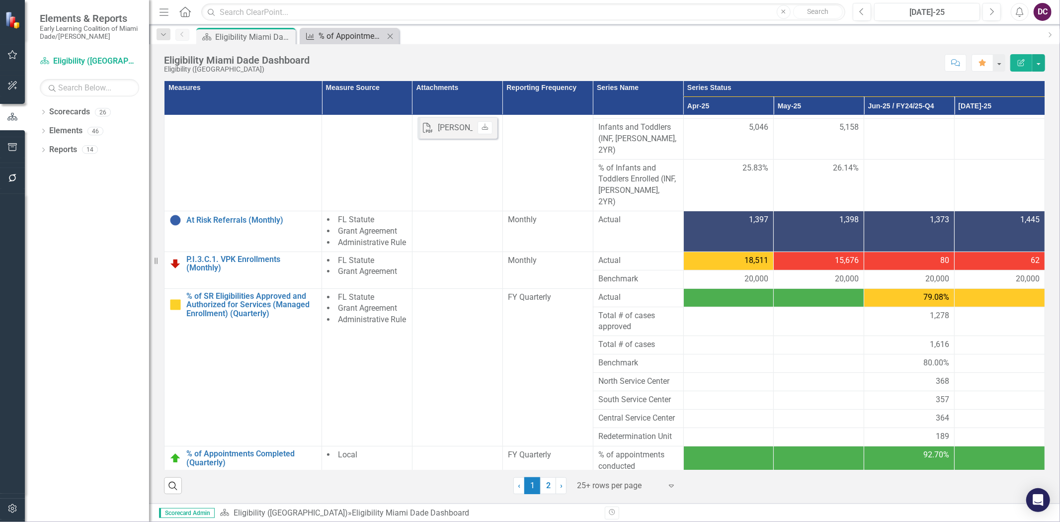
click at [340, 36] on div "% of Appointments Completed (Quarterly)" at bounding box center [352, 36] width 66 height 12
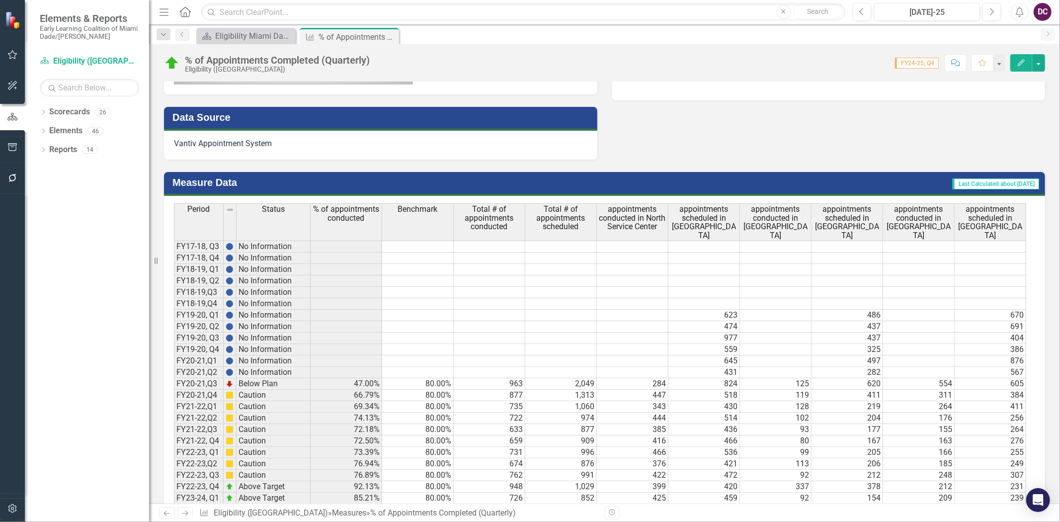
scroll to position [632, 0]
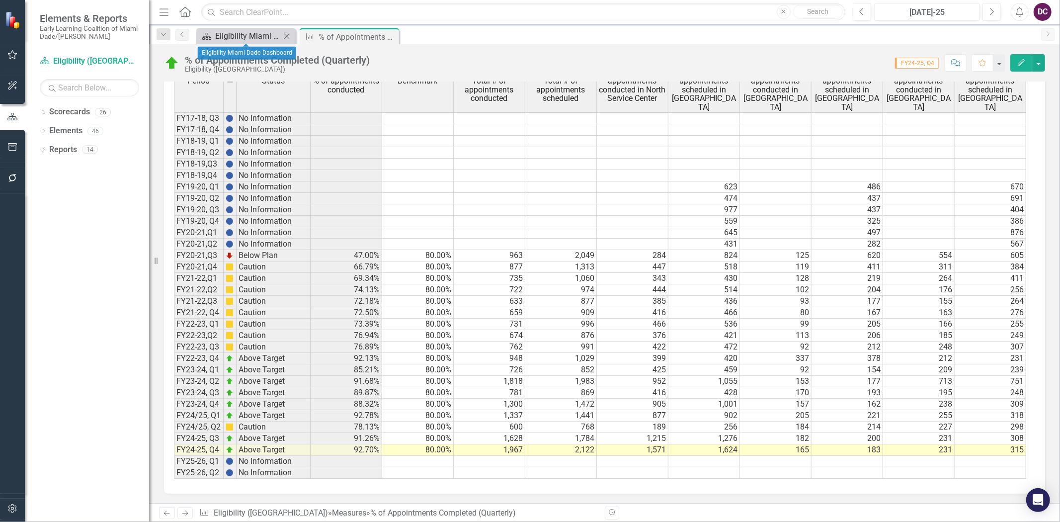
click at [209, 38] on icon "Scorecard" at bounding box center [207, 36] width 10 height 8
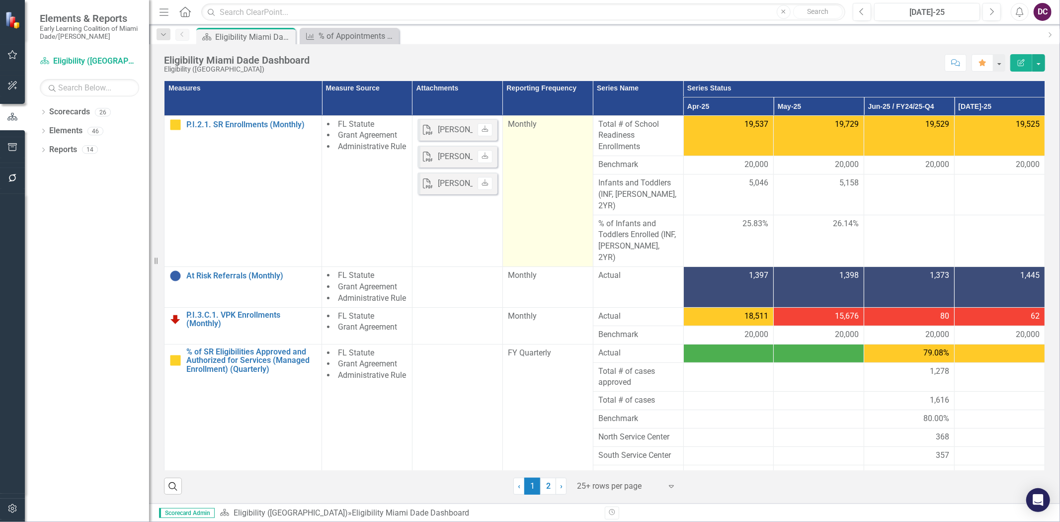
scroll to position [227, 0]
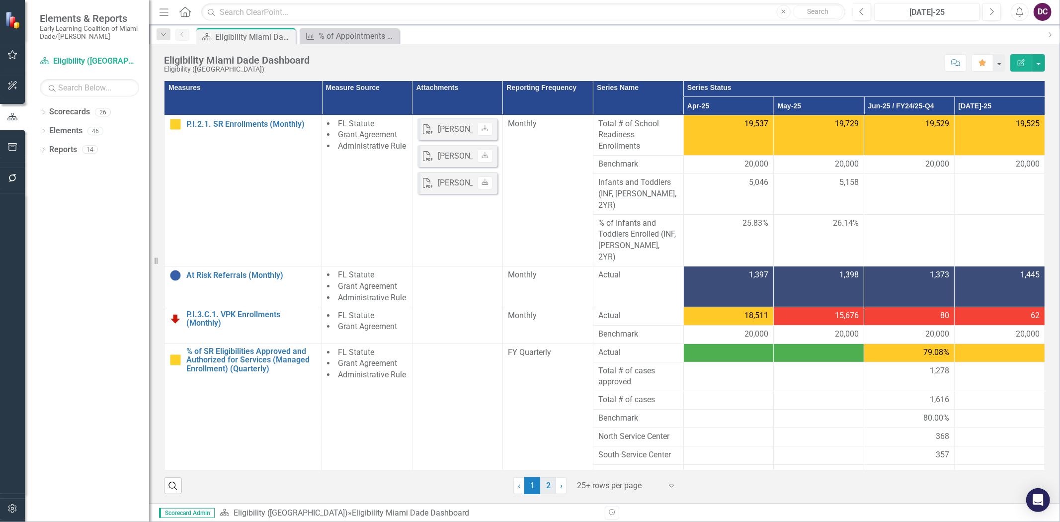
click at [542, 490] on link "2" at bounding box center [548, 485] width 16 height 17
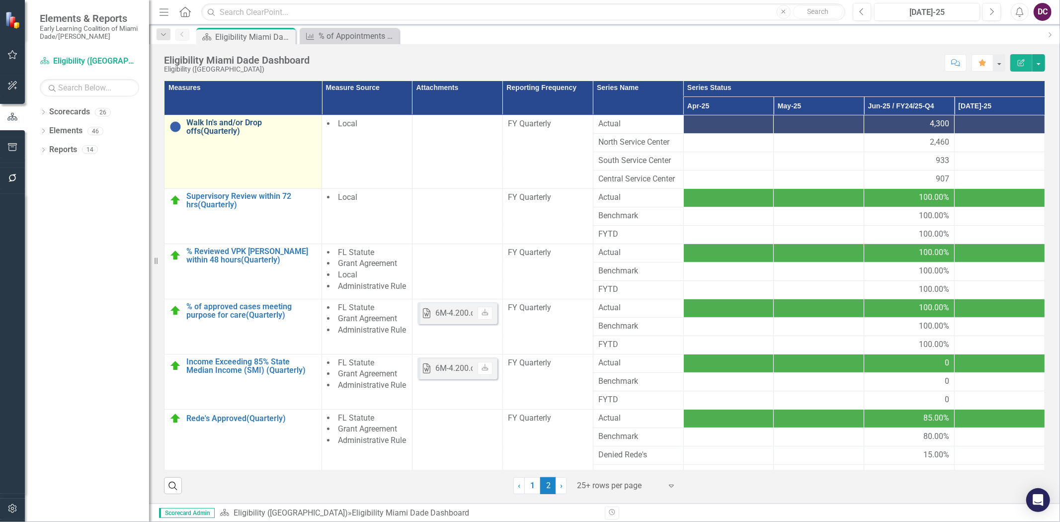
click at [211, 128] on link "Walk In's and/or Drop offs(Quarterly)" at bounding box center [251, 126] width 130 height 17
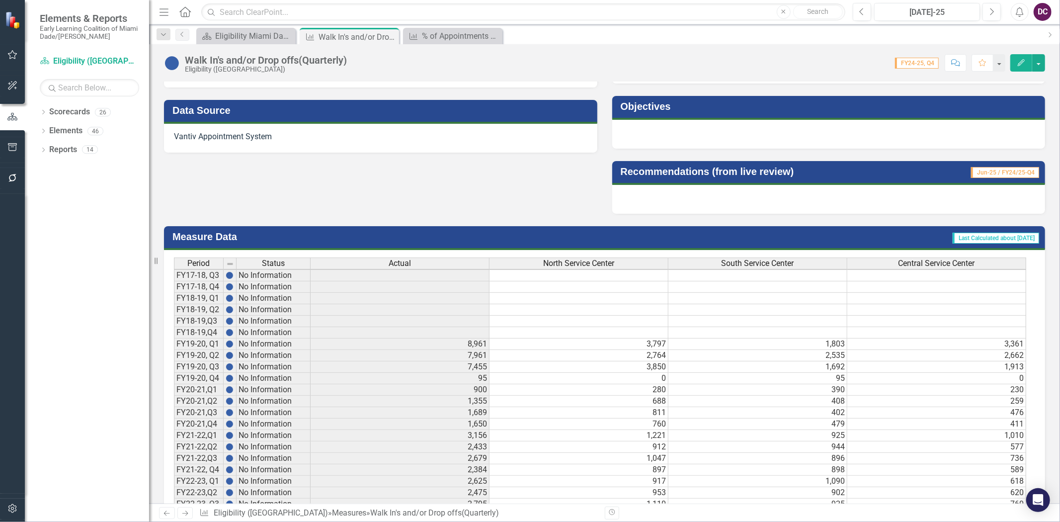
scroll to position [548, 0]
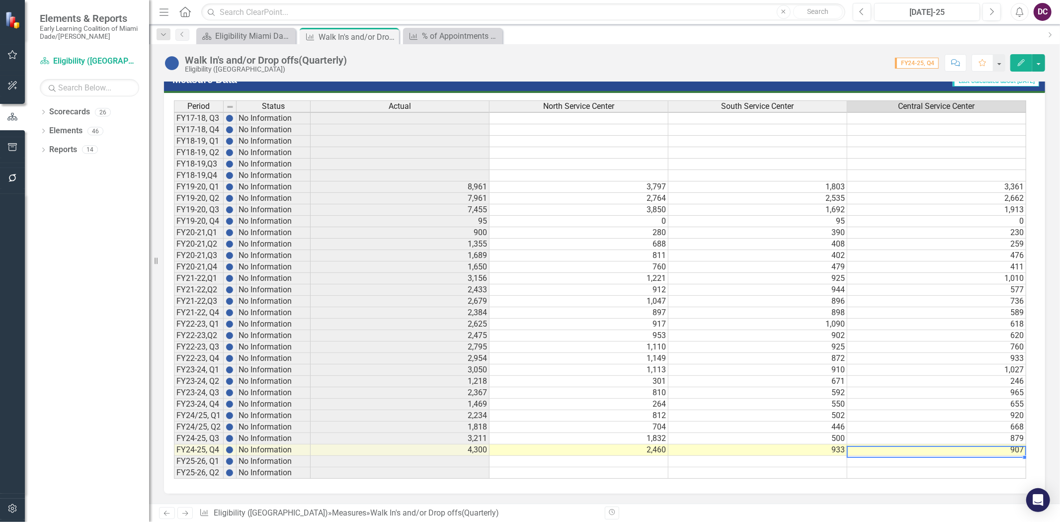
click at [970, 444] on td "907" at bounding box center [936, 449] width 179 height 11
click at [1026, 480] on div "Period Status Actual North Service Center South Service Center Central Service …" at bounding box center [604, 293] width 881 height 401
click at [737, 443] on td "933" at bounding box center [757, 448] width 179 height 11
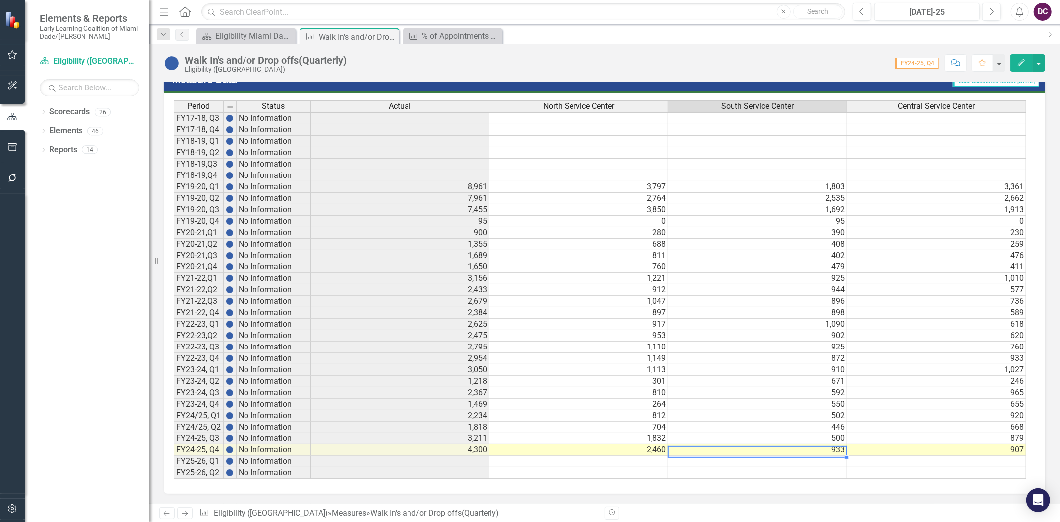
scroll to position [548, 0]
click at [434, 37] on div "% of Appointments Completed (Quarterly)" at bounding box center [455, 36] width 66 height 12
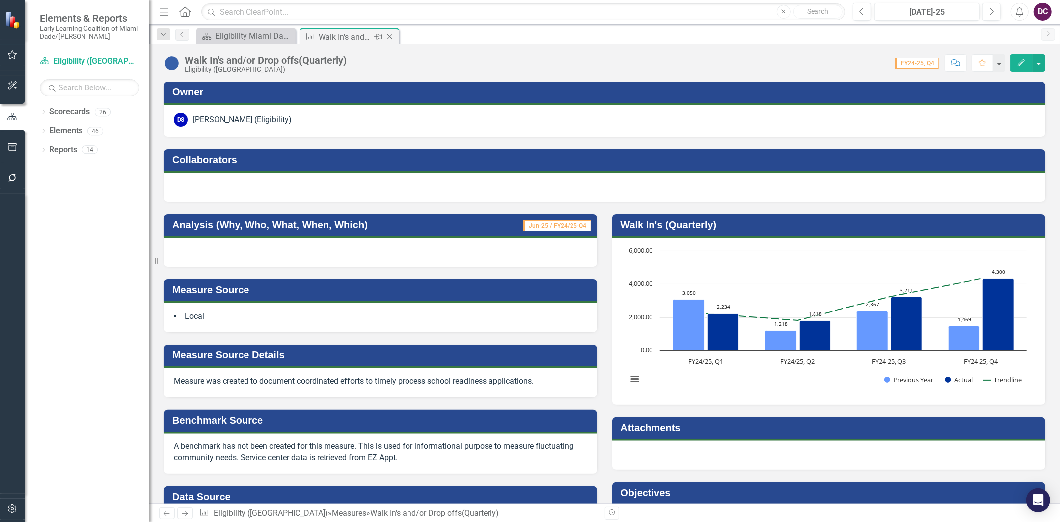
click at [389, 38] on icon "Close" at bounding box center [390, 37] width 10 height 8
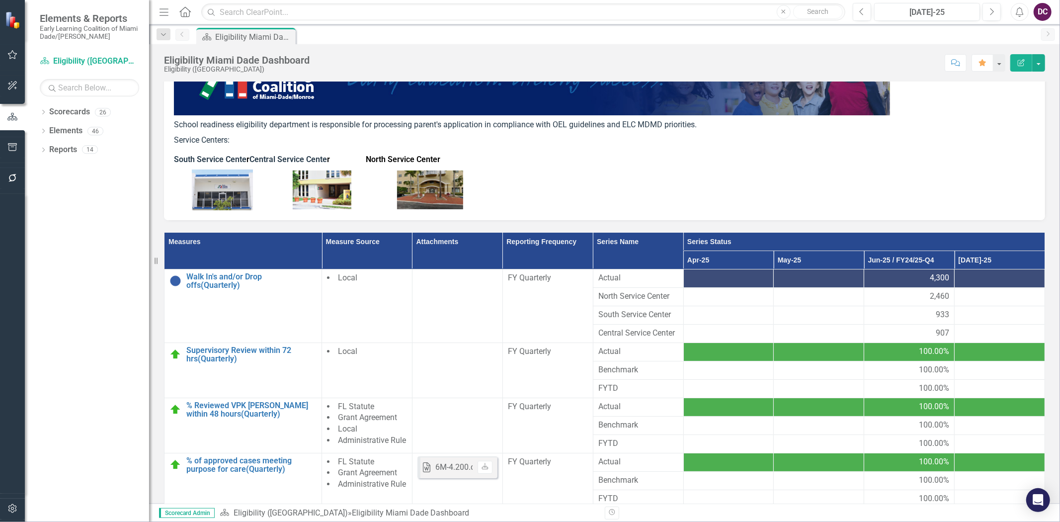
scroll to position [221, 0]
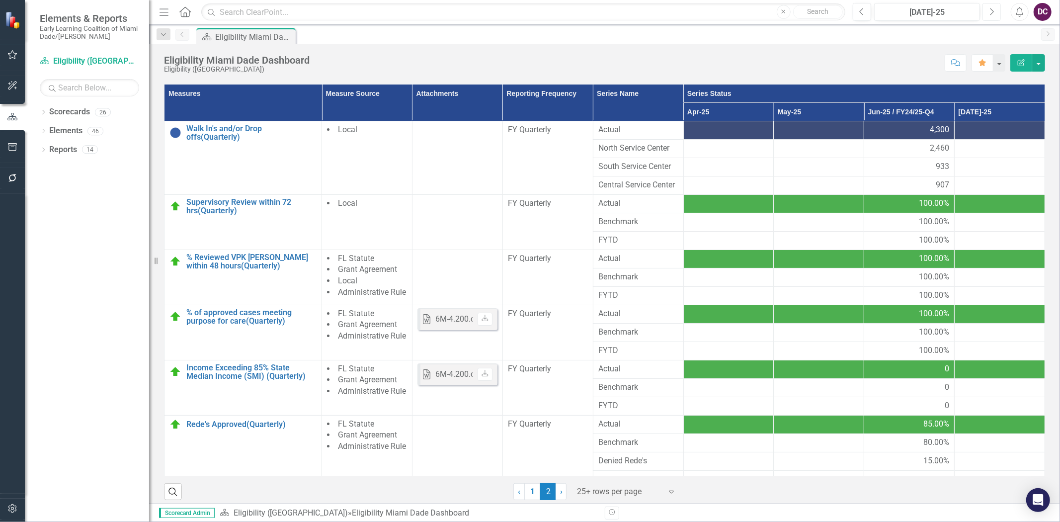
click at [993, 10] on icon "button" at bounding box center [993, 11] width 4 height 7
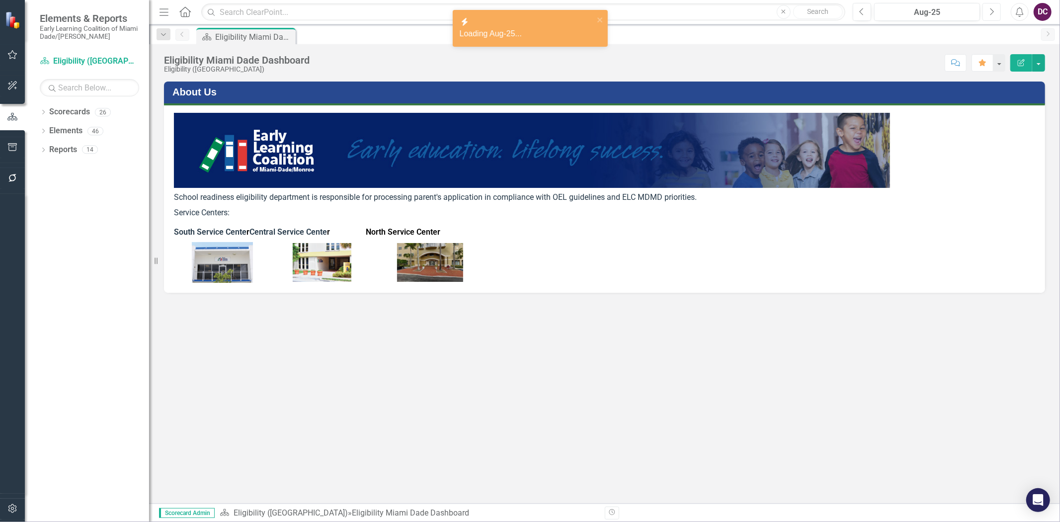
click at [993, 10] on icon "button" at bounding box center [993, 11] width 4 height 7
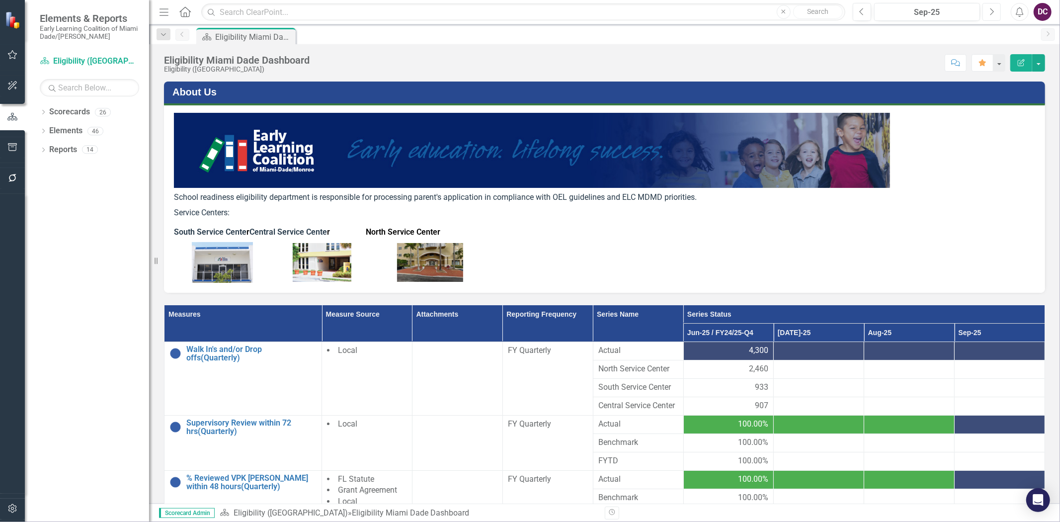
click at [993, 10] on icon "button" at bounding box center [993, 11] width 4 height 7
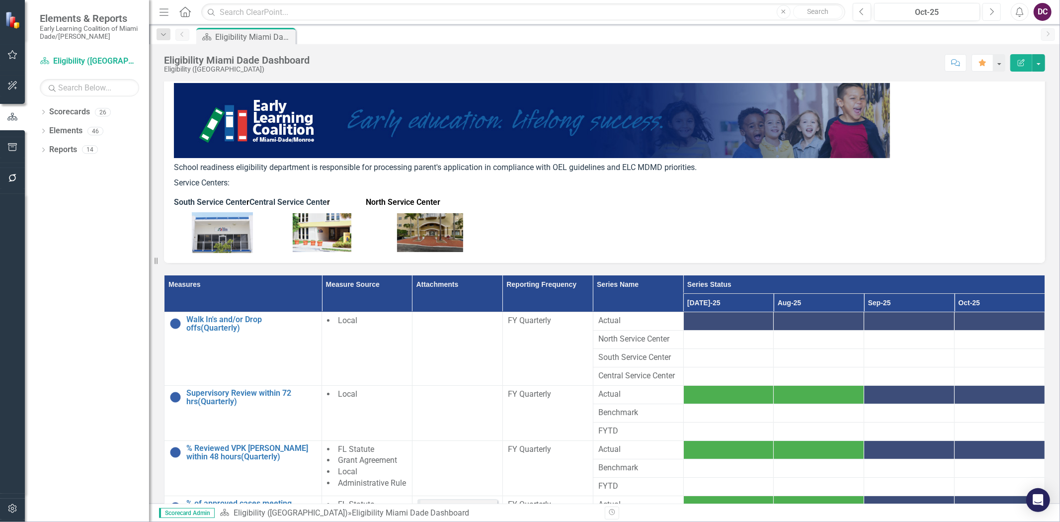
scroll to position [55, 0]
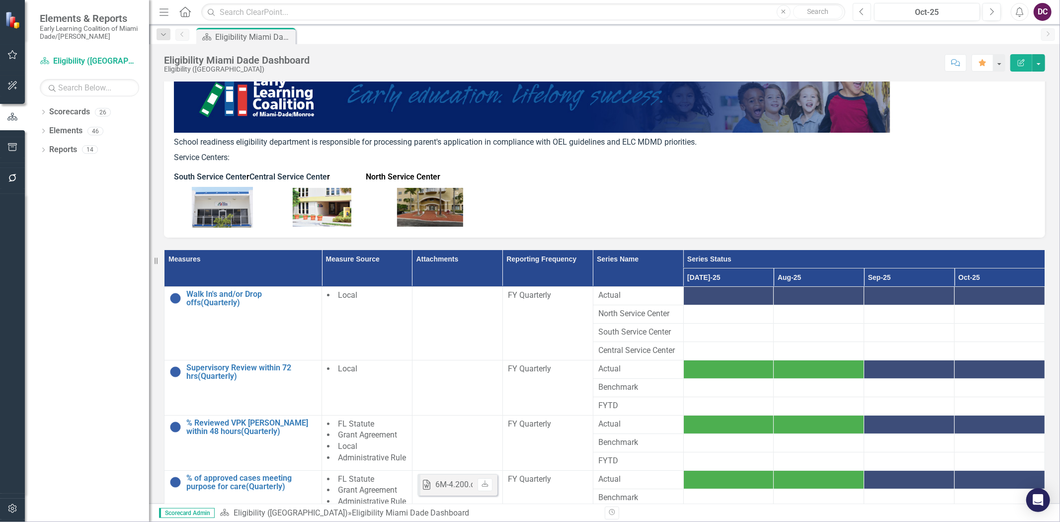
click at [867, 10] on button "Previous" at bounding box center [862, 12] width 18 height 18
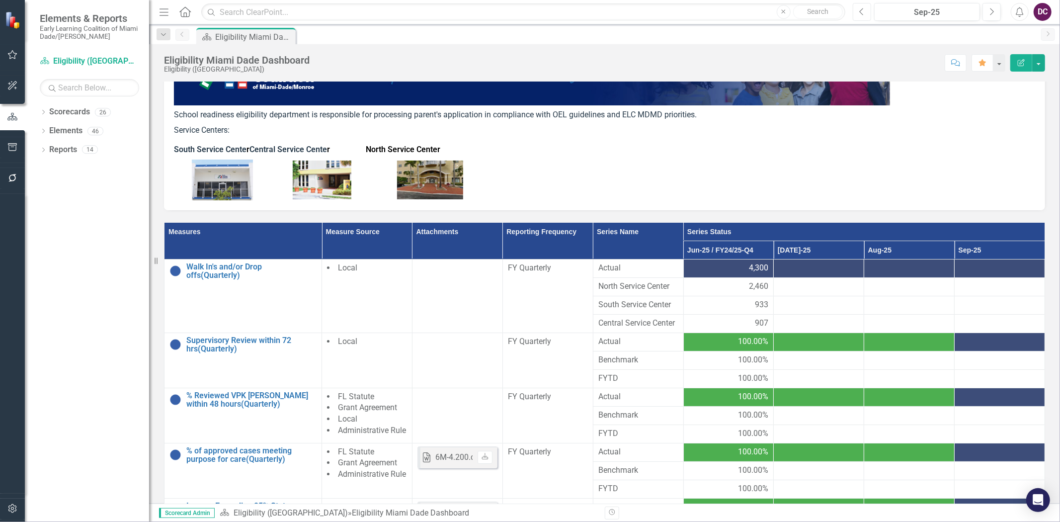
scroll to position [110, 0]
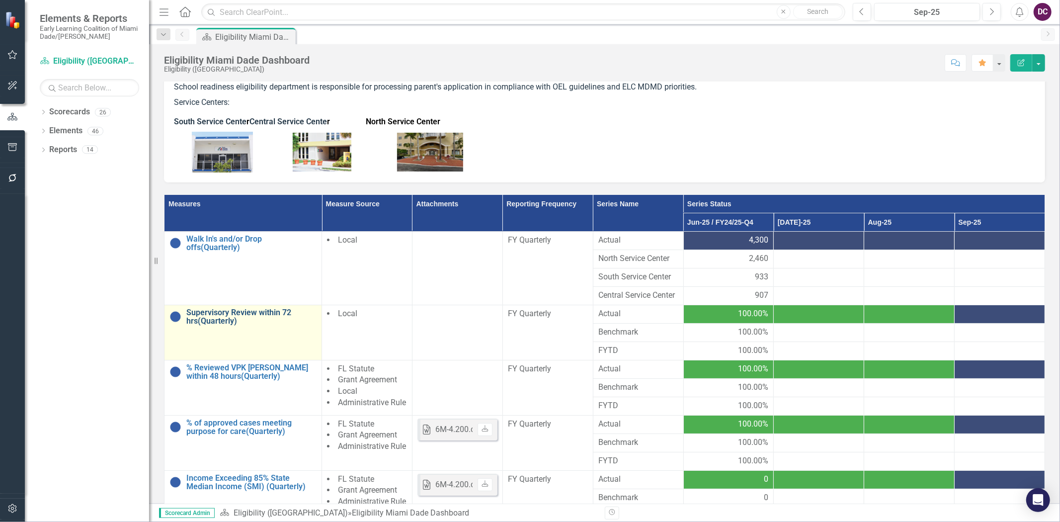
click at [210, 315] on link "Supervisory Review within 72 hrs(Quarterly)" at bounding box center [251, 316] width 130 height 17
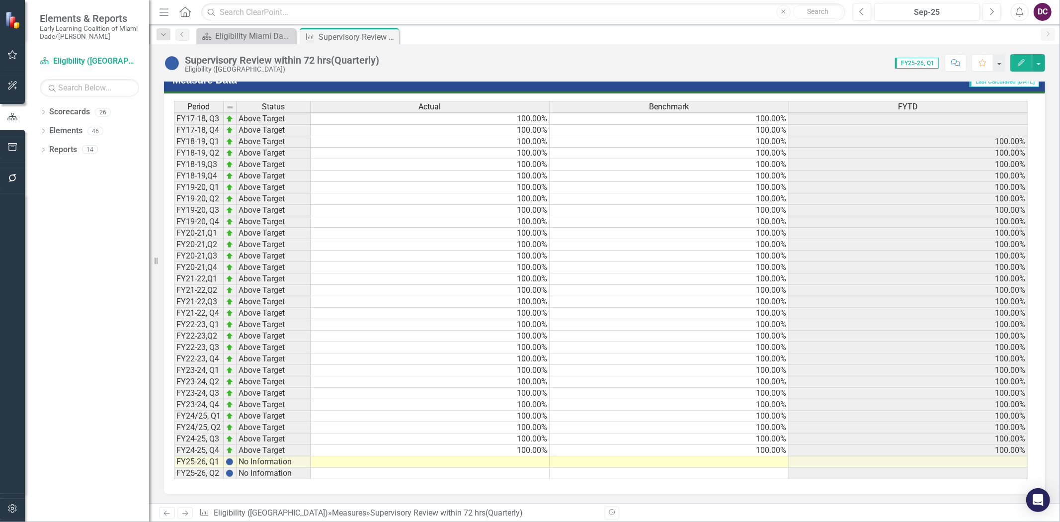
scroll to position [553, 0]
click at [538, 456] on td at bounding box center [430, 461] width 239 height 11
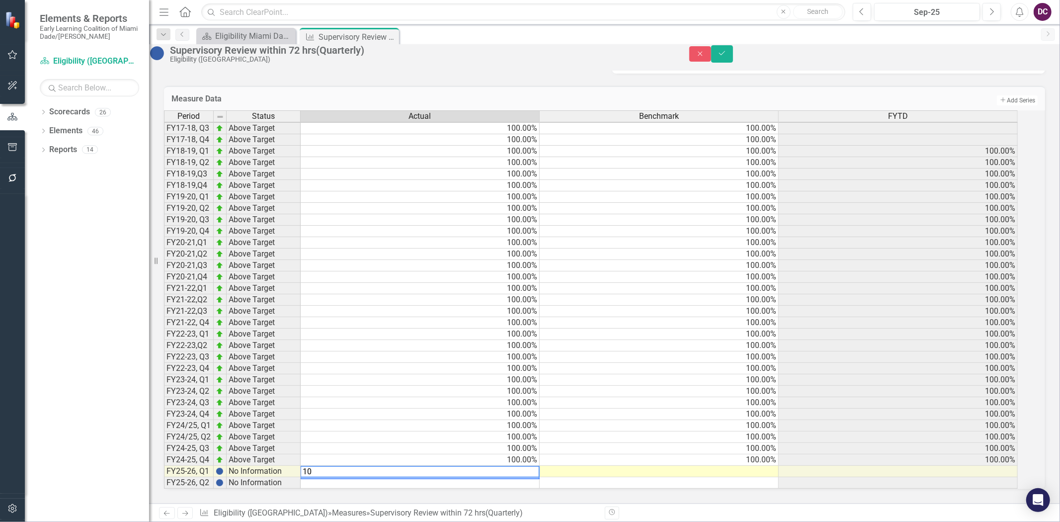
type textarea "100"
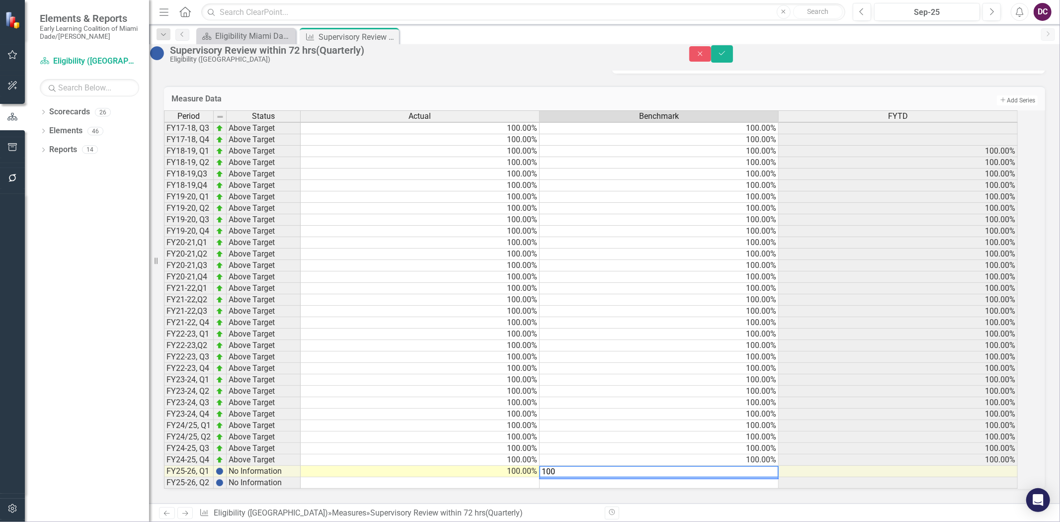
scroll to position [1, 7]
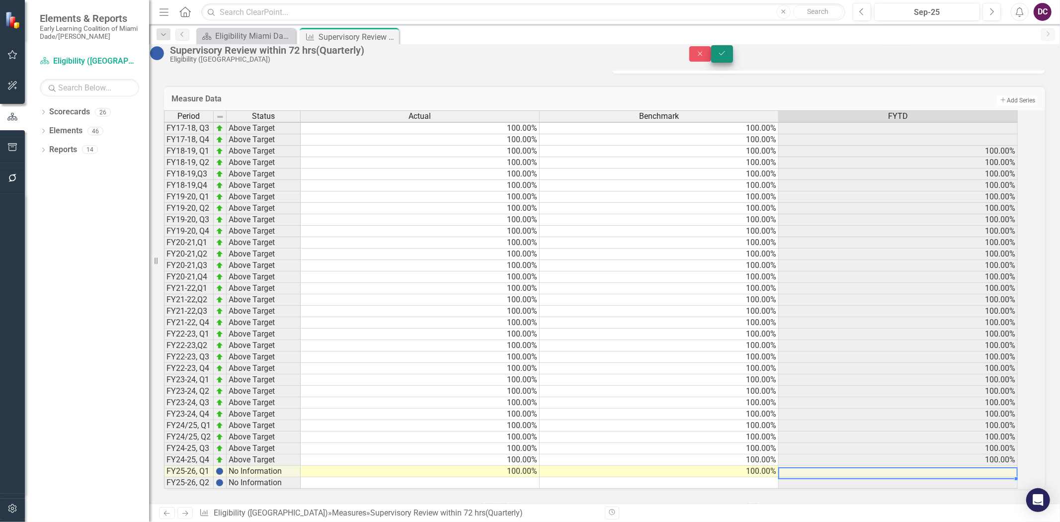
type textarea "100"
click at [733, 56] on button "Save" at bounding box center [722, 53] width 22 height 17
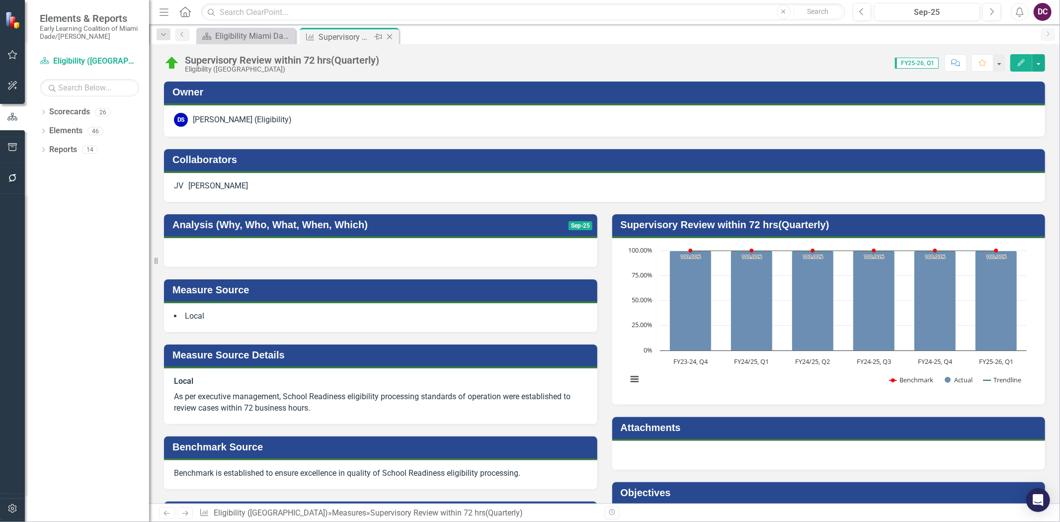
click at [388, 37] on icon "Close" at bounding box center [390, 37] width 10 height 8
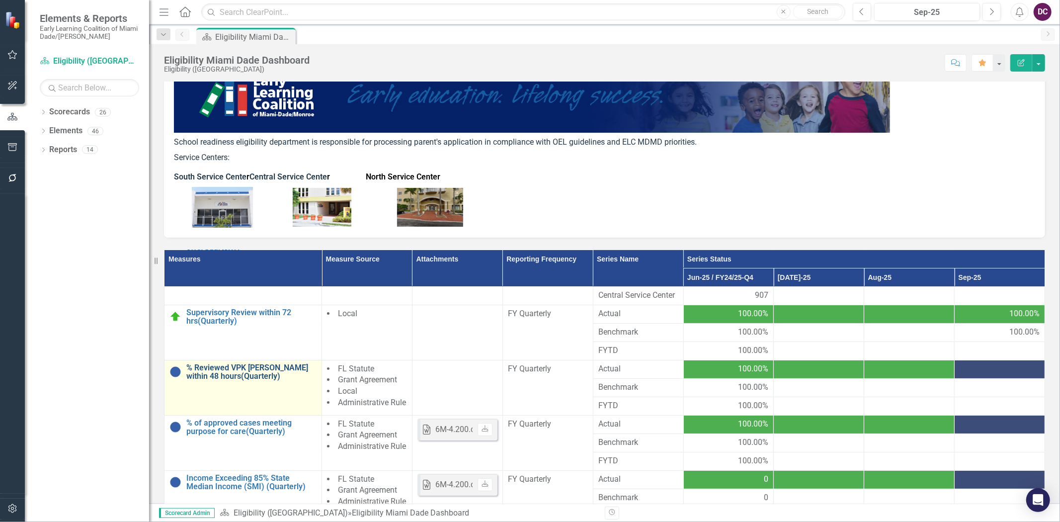
scroll to position [110, 0]
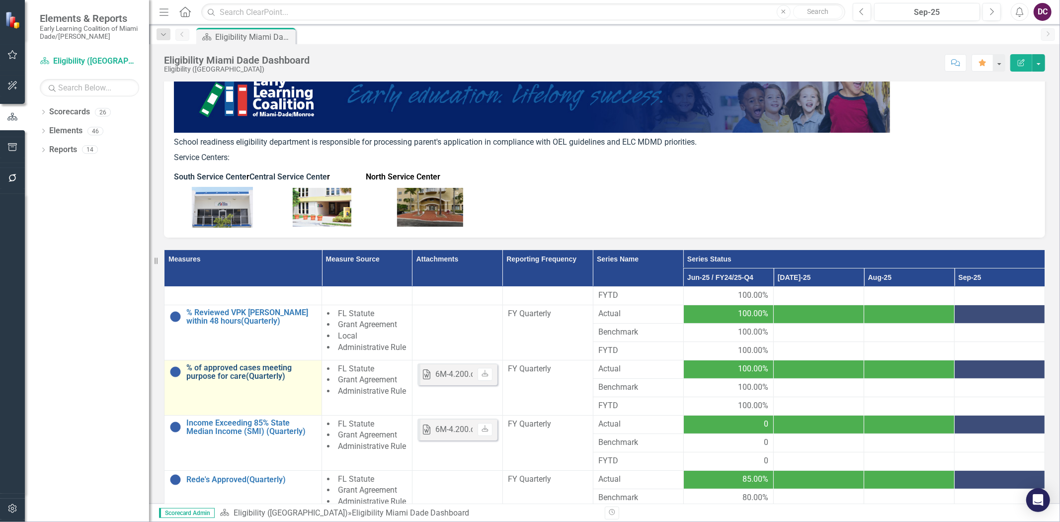
click at [241, 380] on link "% of approved cases meeting purpose for care(Quarterly)" at bounding box center [251, 371] width 130 height 17
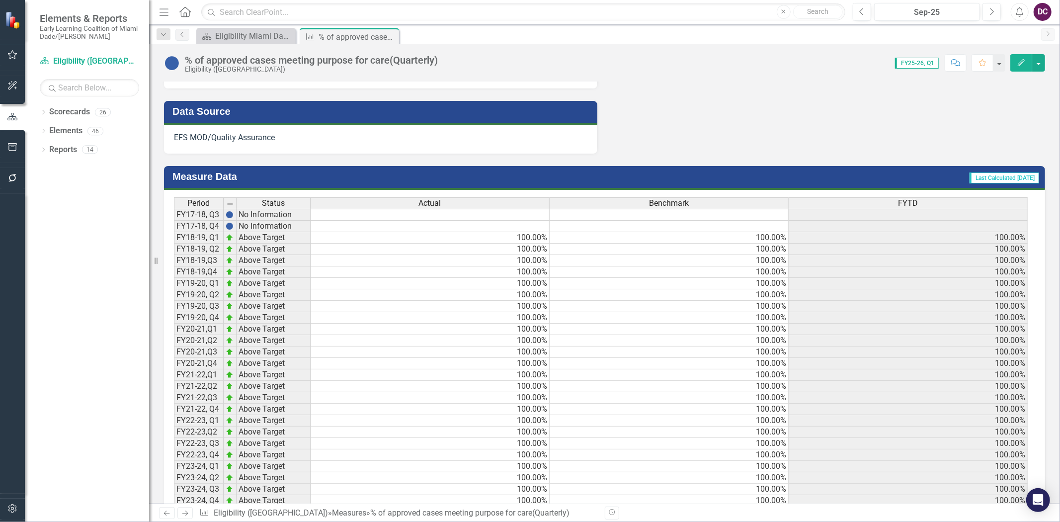
scroll to position [761, 0]
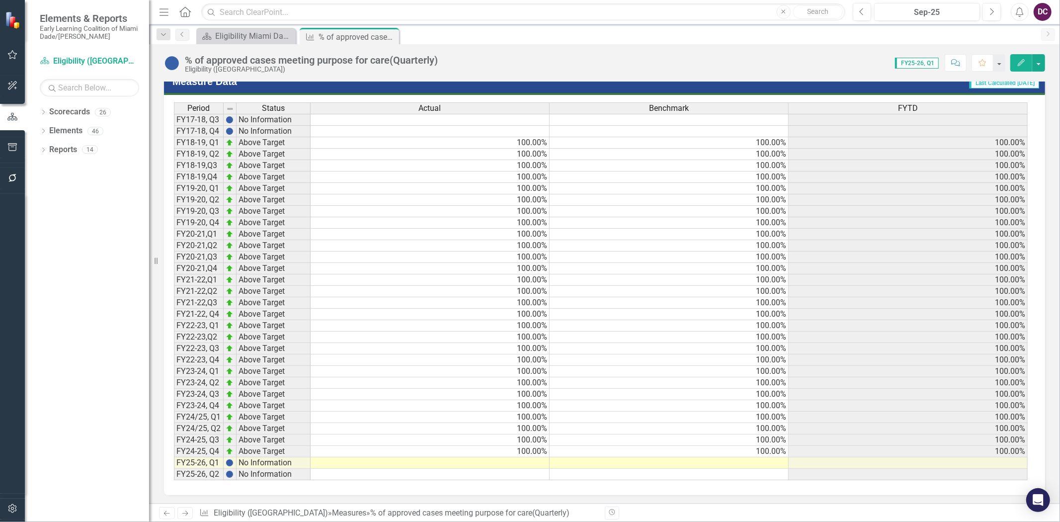
click at [174, 450] on div "Period Status Actual Benchmark FYTD FY17-18, Q3 No Information FY17-18, Q4 No I…" at bounding box center [174, 291] width 0 height 378
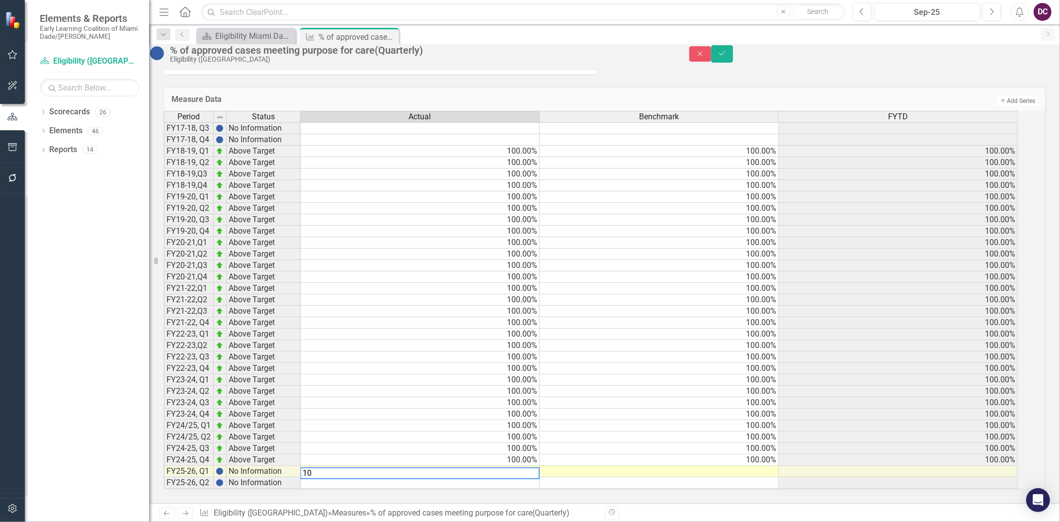
type textarea "100"
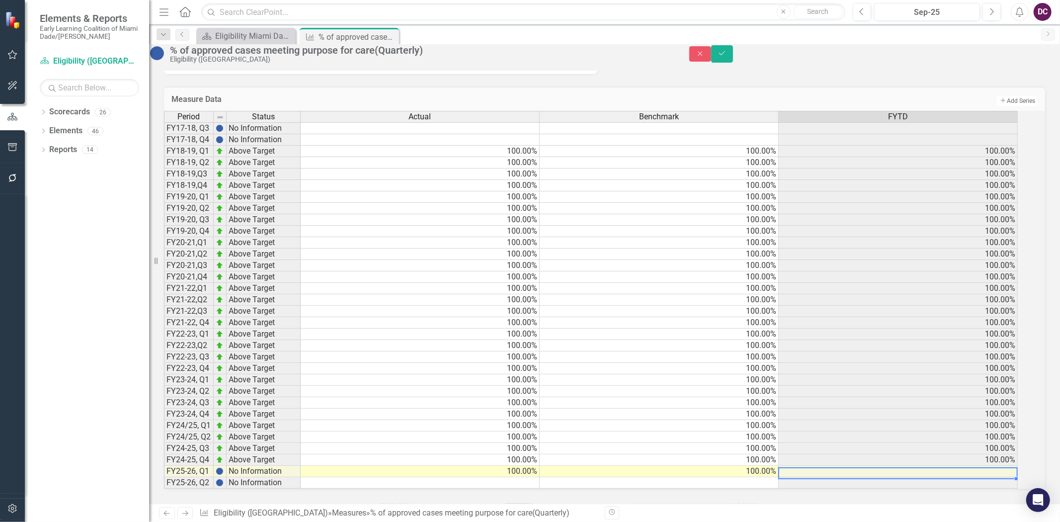
scroll to position [0, 7]
type textarea "100"
click at [733, 58] on button "Save" at bounding box center [722, 53] width 22 height 17
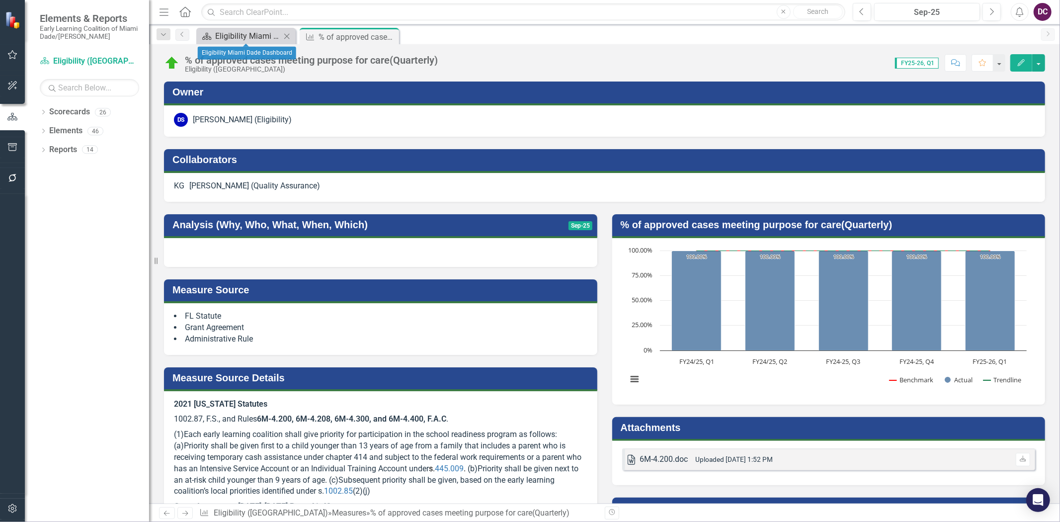
click at [250, 39] on div "Eligibility Miami Dade Dashboard" at bounding box center [248, 36] width 66 height 12
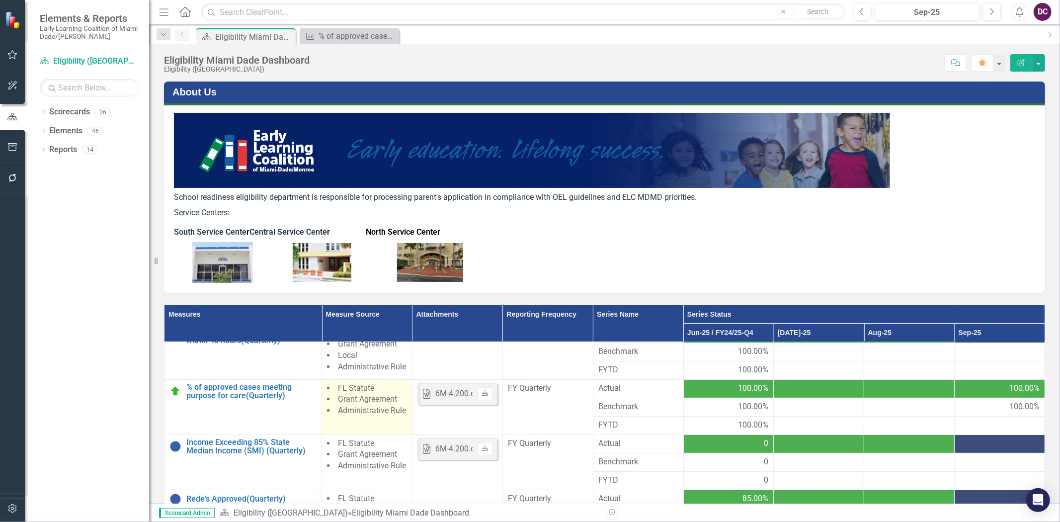
scroll to position [165, 0]
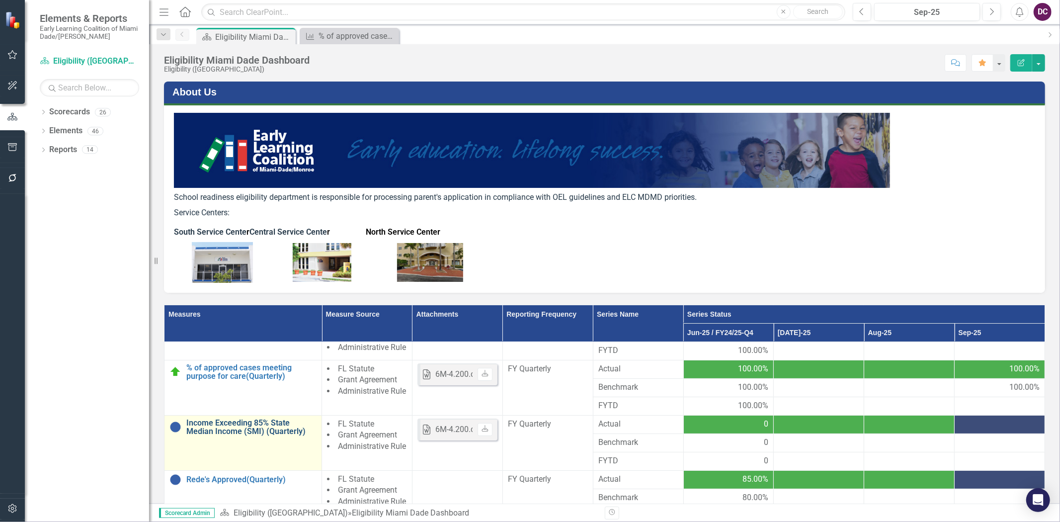
click at [218, 436] on link "Income Exceeding 85% State Median Income (SMI) (Quarterly)" at bounding box center [251, 426] width 130 height 17
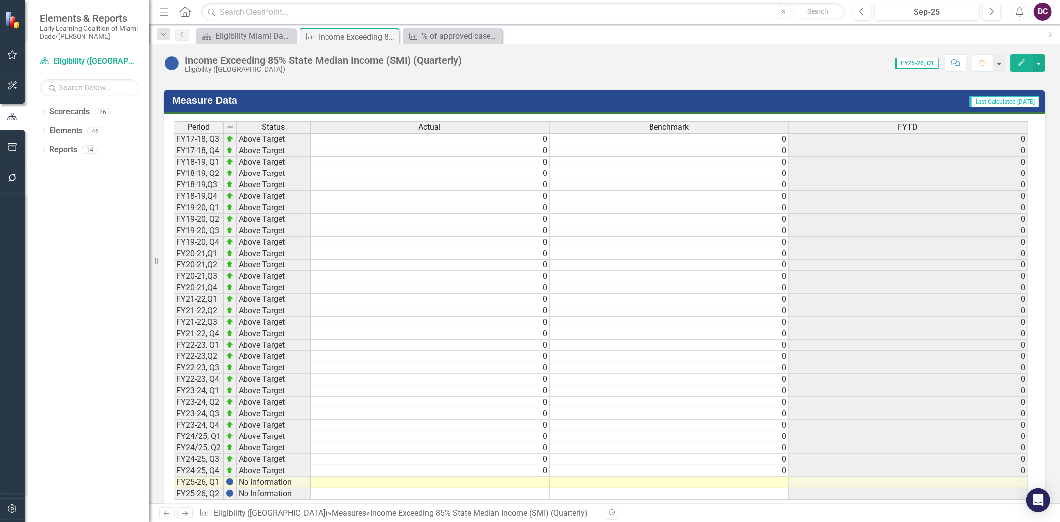
scroll to position [1, 0]
click at [532, 488] on td at bounding box center [430, 482] width 239 height 11
type textarea "0"
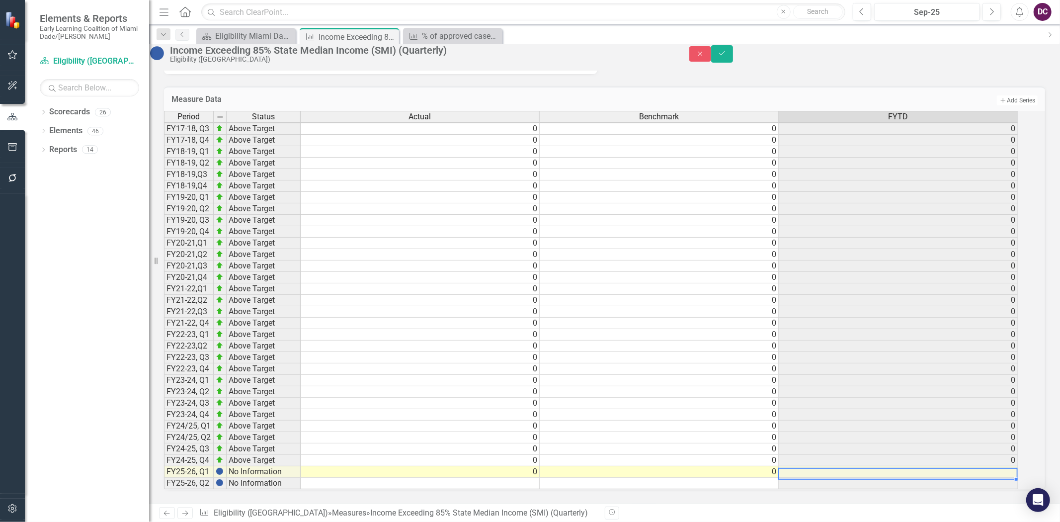
scroll to position [1, 7]
type textarea "0"
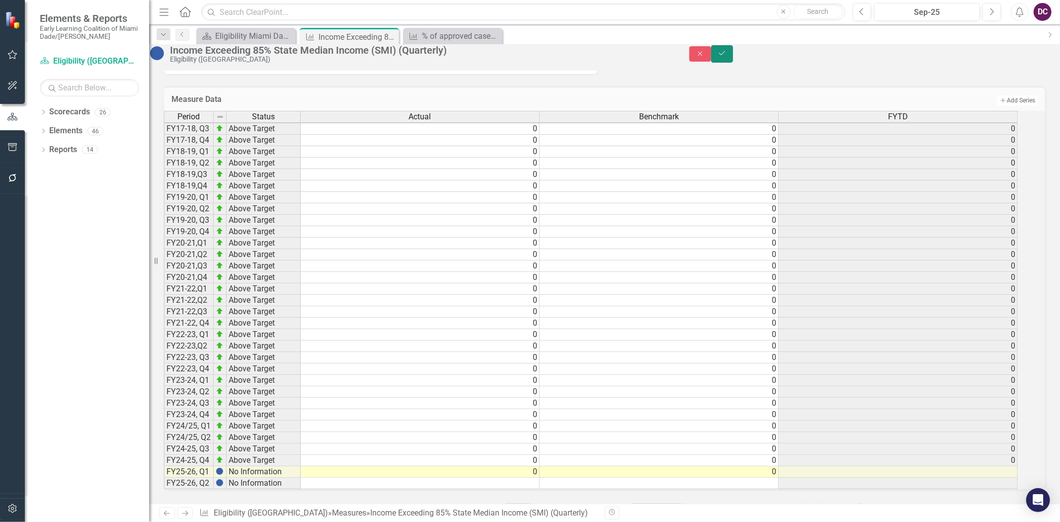
click at [727, 55] on icon "Save" at bounding box center [722, 53] width 9 height 7
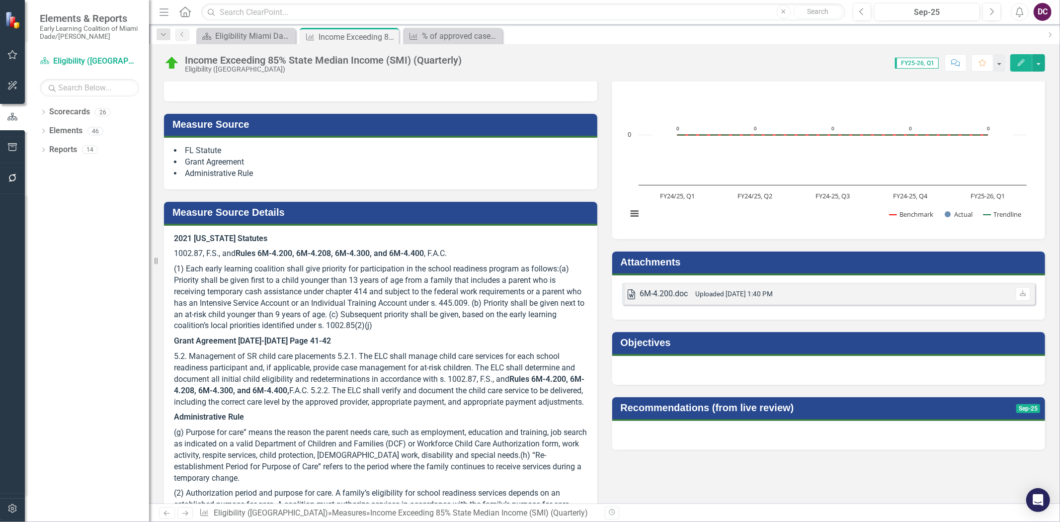
scroll to position [221, 0]
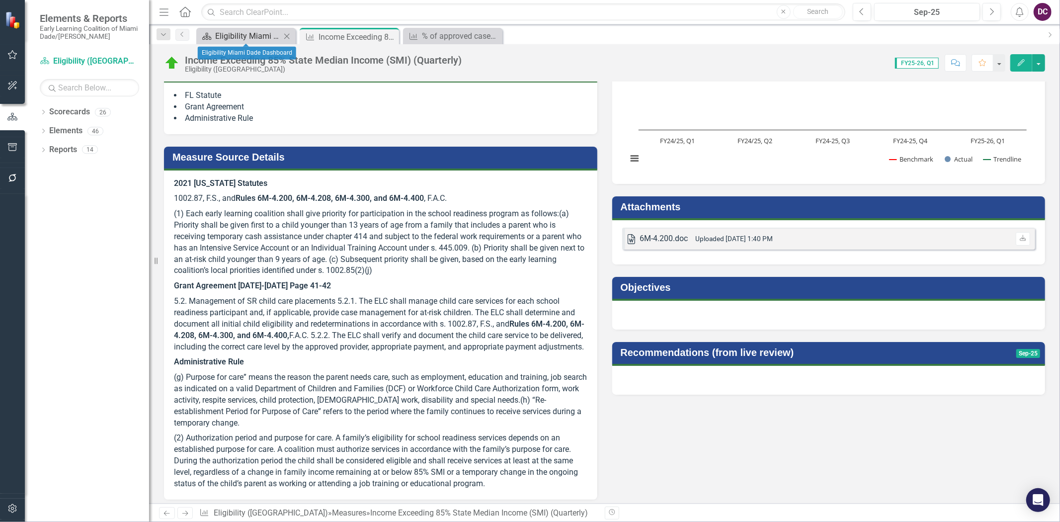
click at [259, 33] on div "Eligibility Miami Dade Dashboard" at bounding box center [248, 36] width 66 height 12
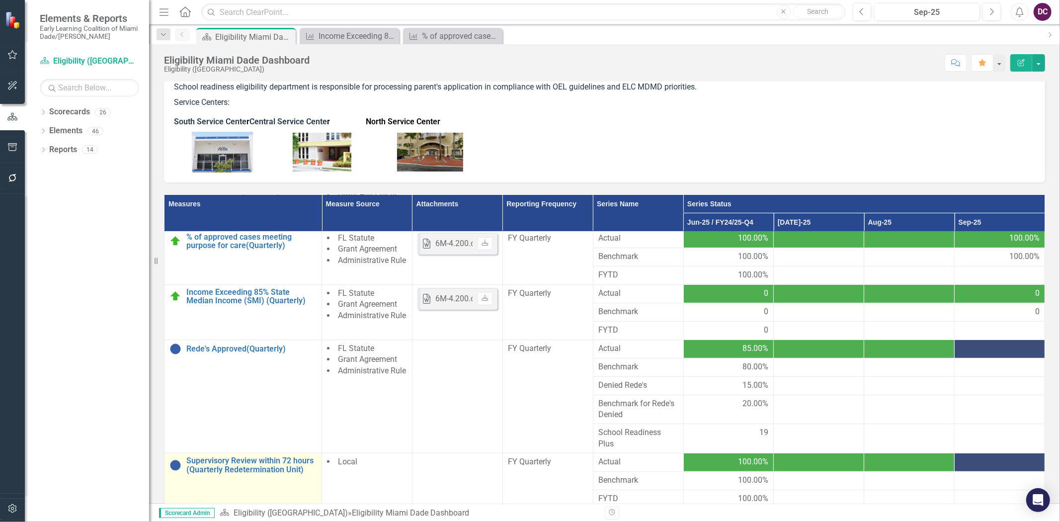
scroll to position [221, 0]
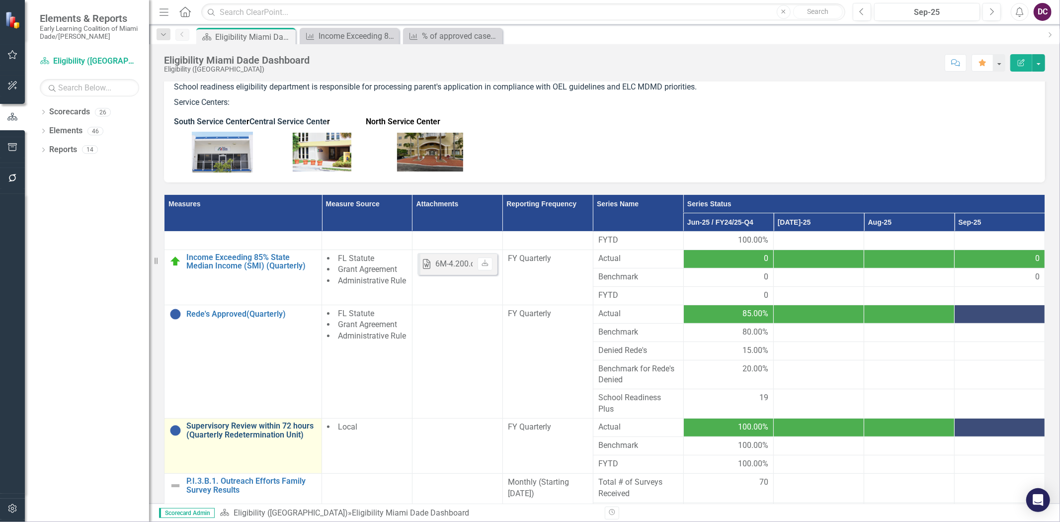
click at [239, 439] on link "Supervisory Review within 72 hours (Quarterly Redetermination Unit)" at bounding box center [251, 429] width 130 height 17
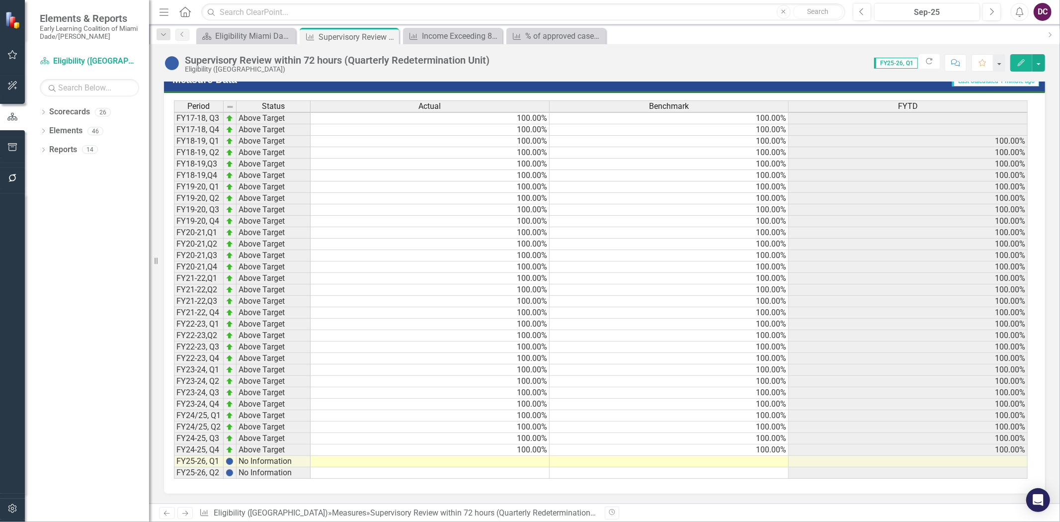
scroll to position [1, 0]
click at [539, 456] on td at bounding box center [430, 461] width 239 height 11
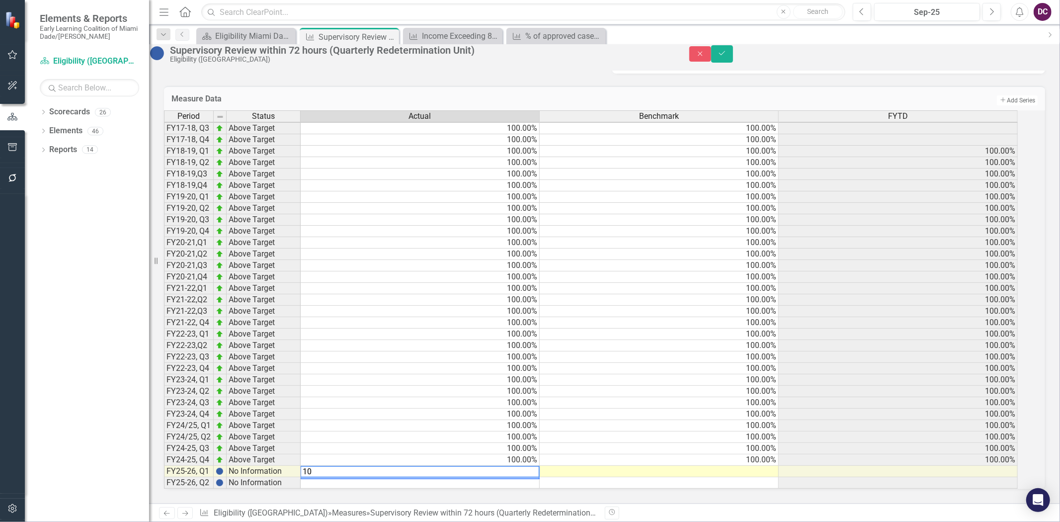
type textarea "100"
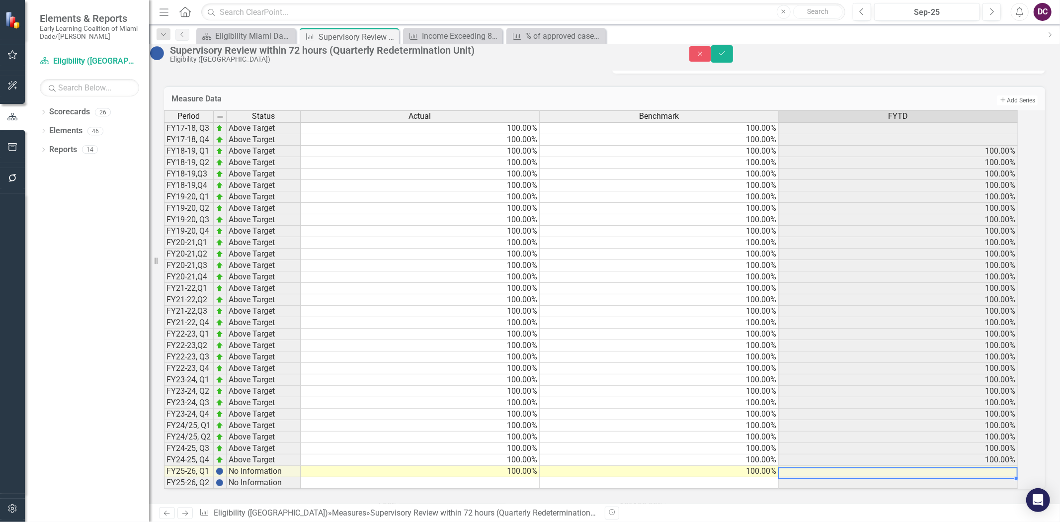
scroll to position [1, 7]
type textarea "100"
click at [733, 60] on button "Save" at bounding box center [722, 53] width 22 height 17
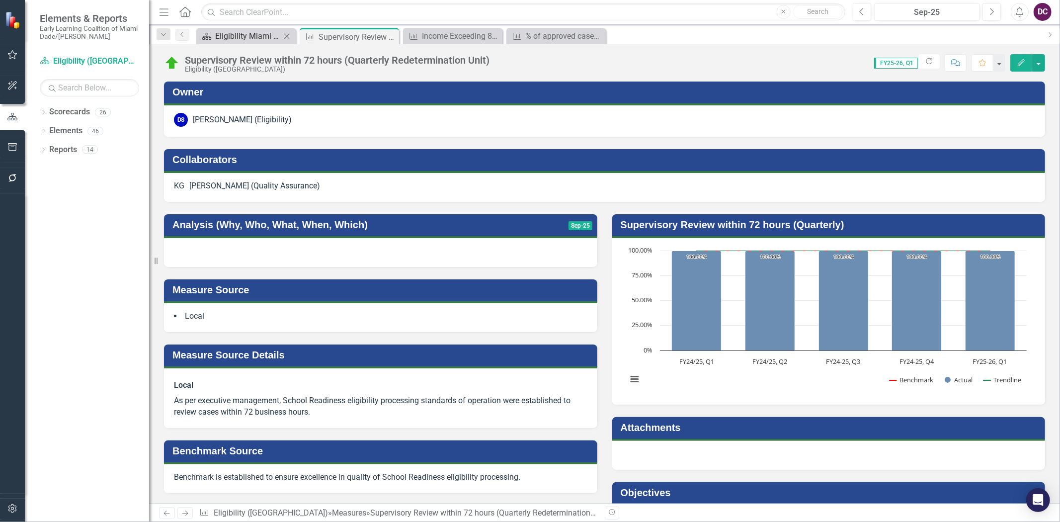
click at [267, 41] on div "Eligibility Miami Dade Dashboard" at bounding box center [248, 36] width 66 height 12
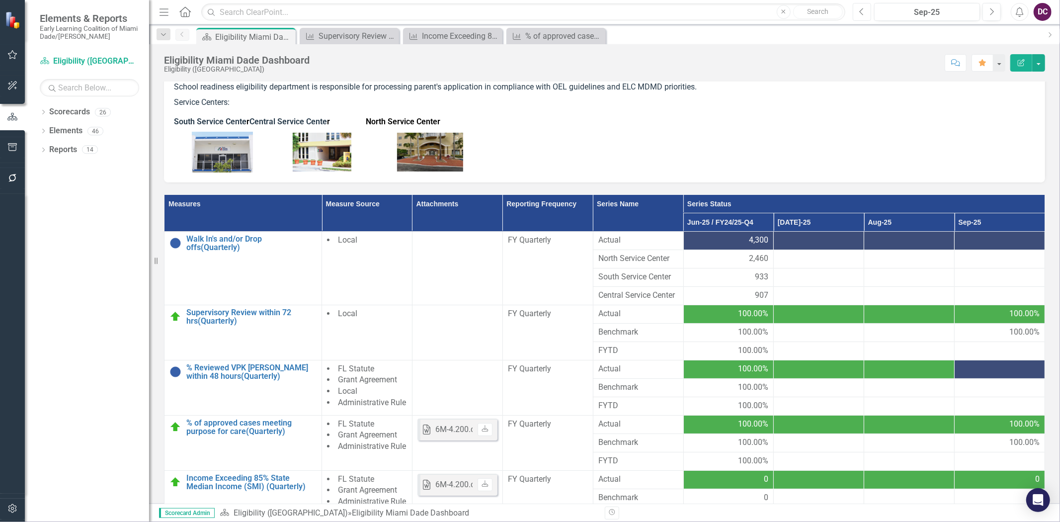
click at [857, 12] on button "Previous" at bounding box center [862, 12] width 18 height 18
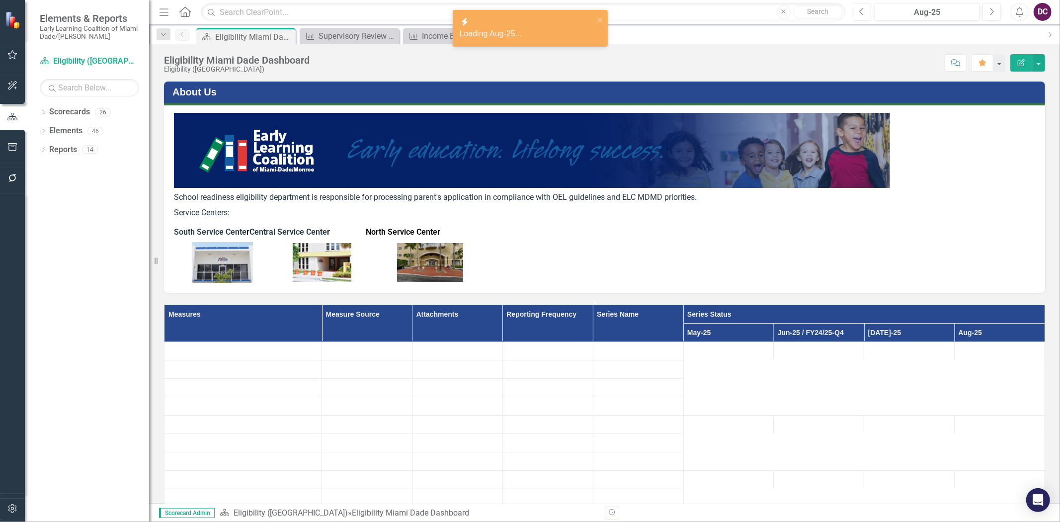
click at [857, 12] on button "Previous" at bounding box center [862, 12] width 18 height 18
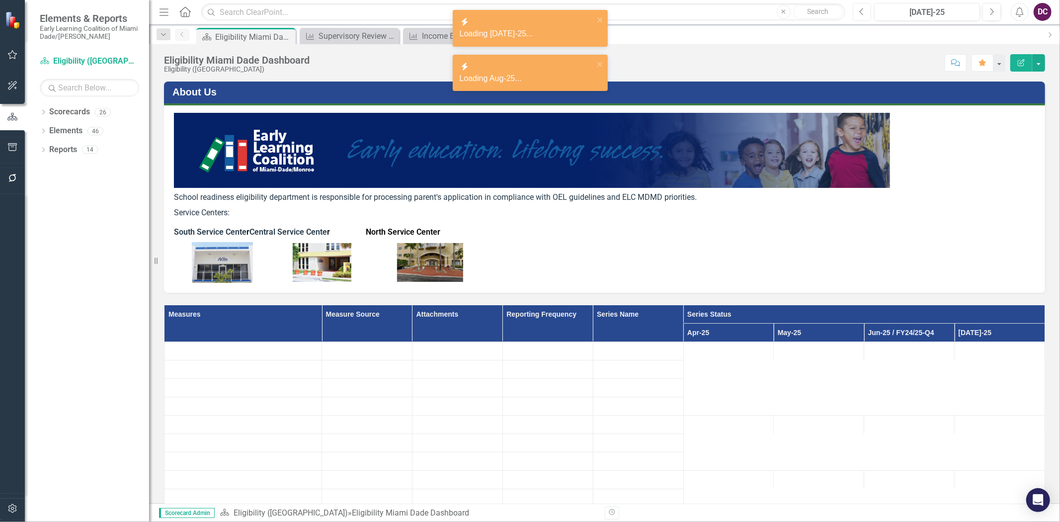
click at [857, 12] on button "Previous" at bounding box center [862, 12] width 18 height 18
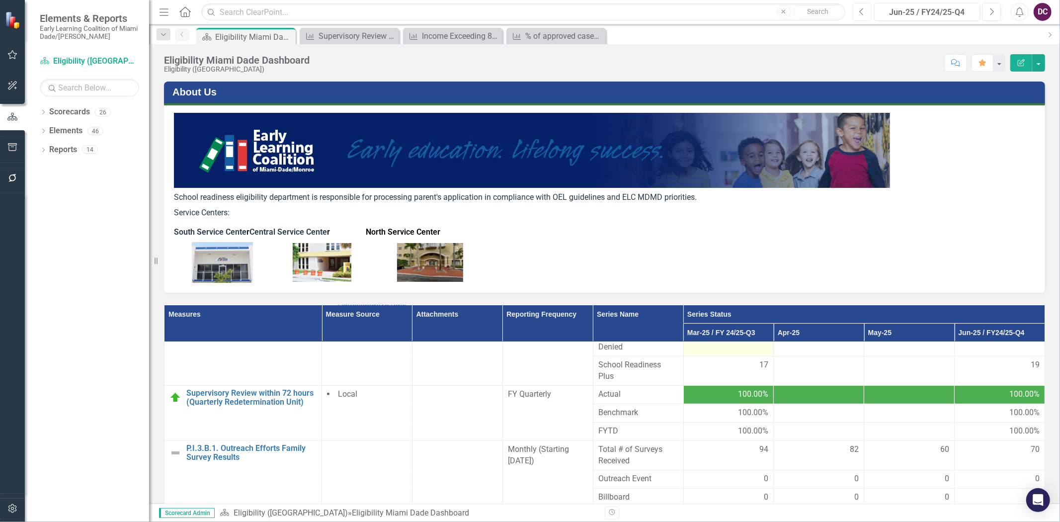
scroll to position [309, 0]
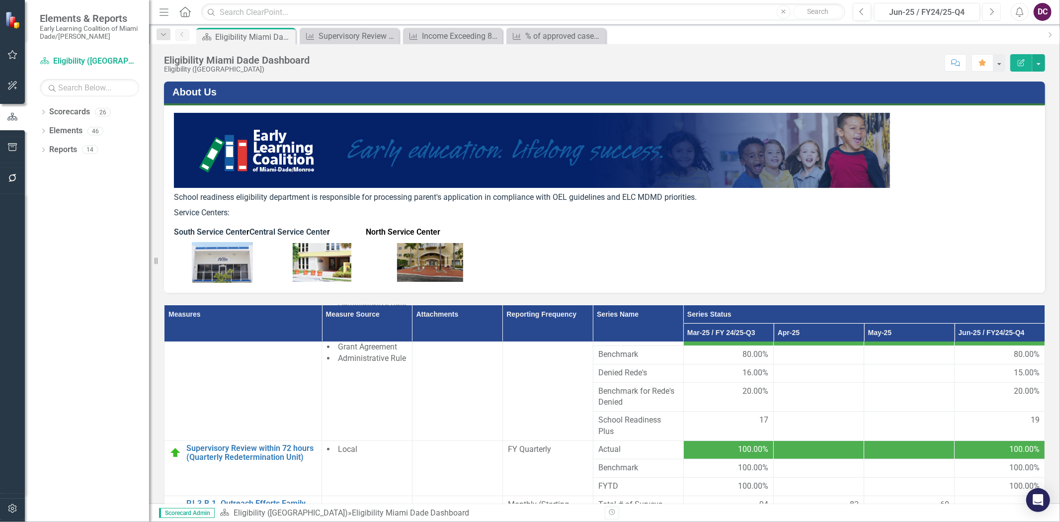
click at [989, 15] on icon "Next" at bounding box center [991, 11] width 5 height 9
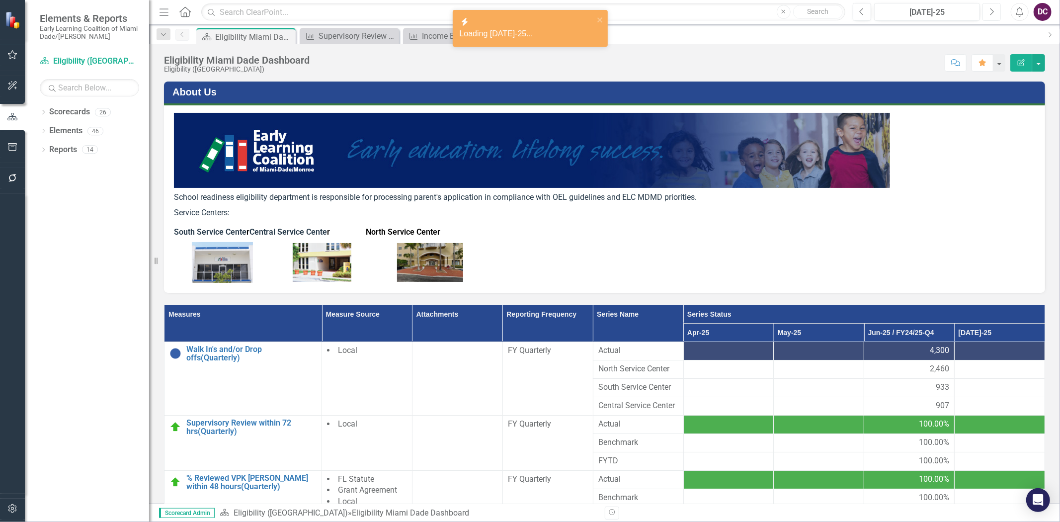
click at [989, 15] on icon "Next" at bounding box center [991, 11] width 5 height 9
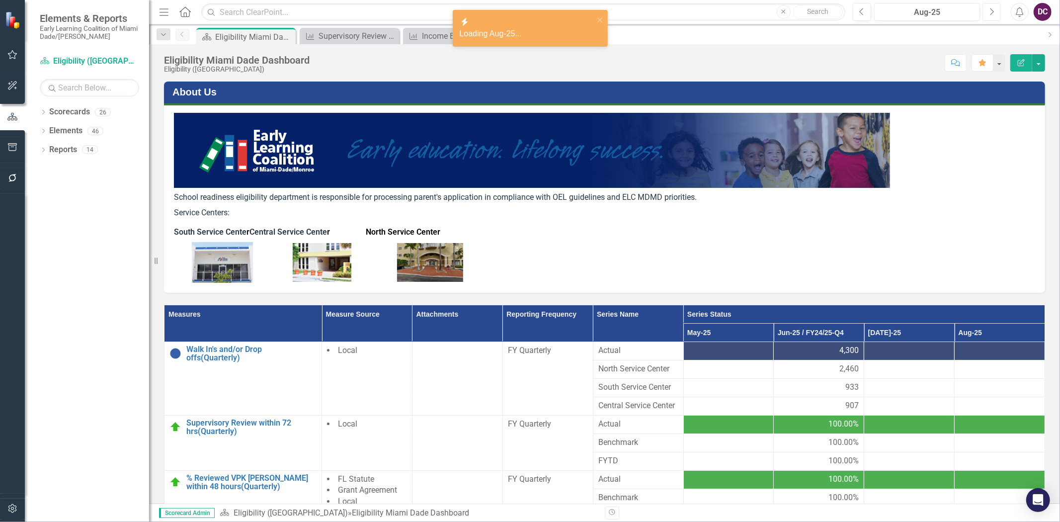
click at [988, 15] on button "Next" at bounding box center [992, 12] width 18 height 18
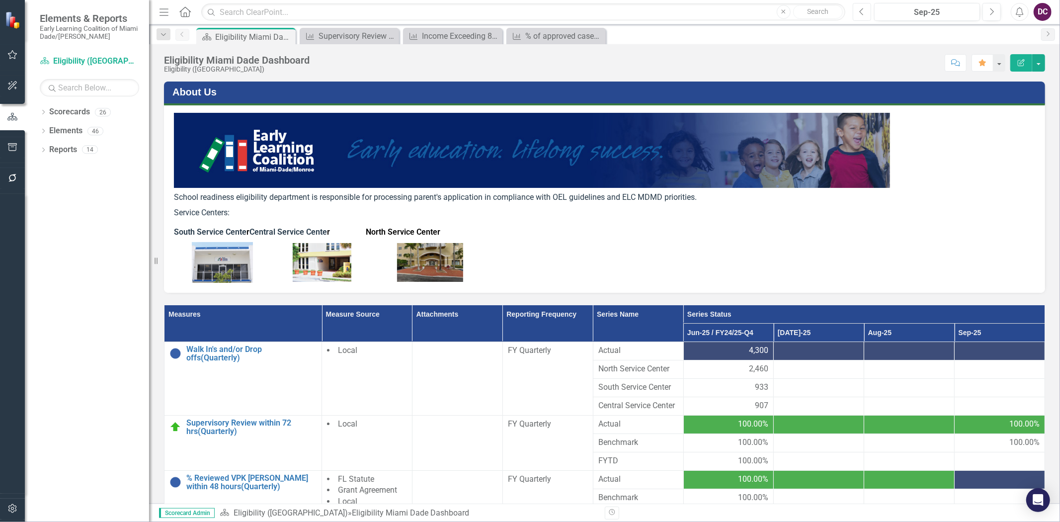
click at [865, 7] on button "Previous" at bounding box center [862, 12] width 18 height 18
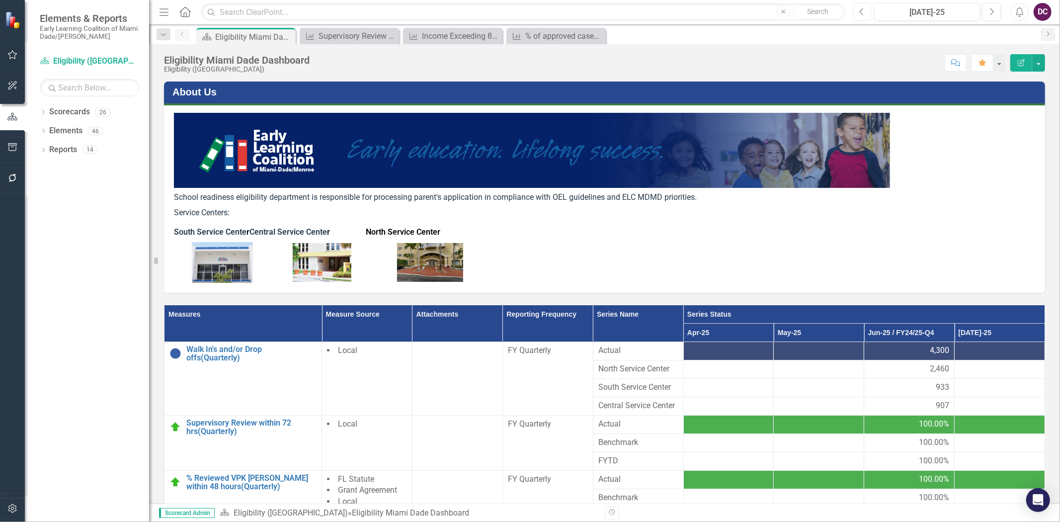
click at [862, 9] on icon "Previous" at bounding box center [861, 11] width 5 height 9
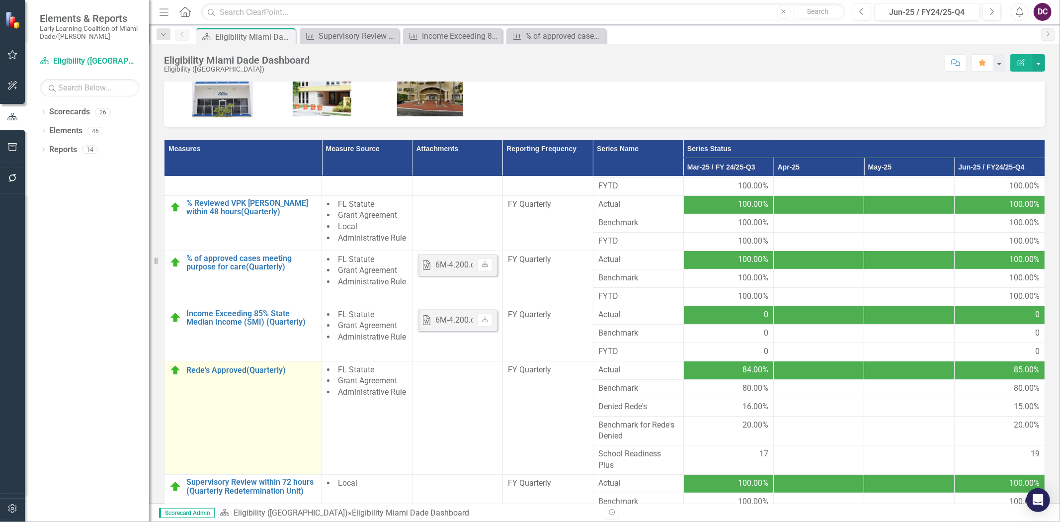
scroll to position [110, 0]
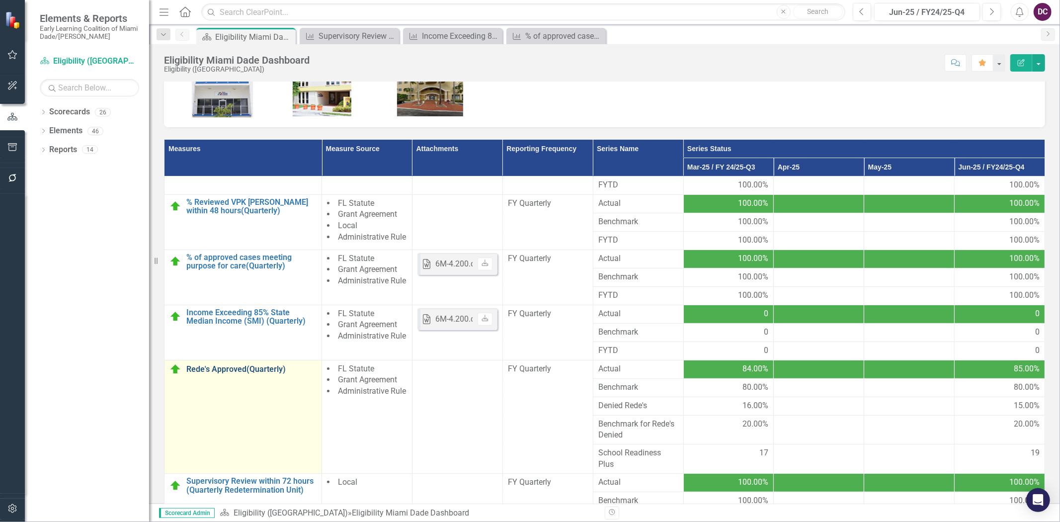
click at [229, 374] on link "Rede's Approved(Quarterly)" at bounding box center [251, 369] width 130 height 9
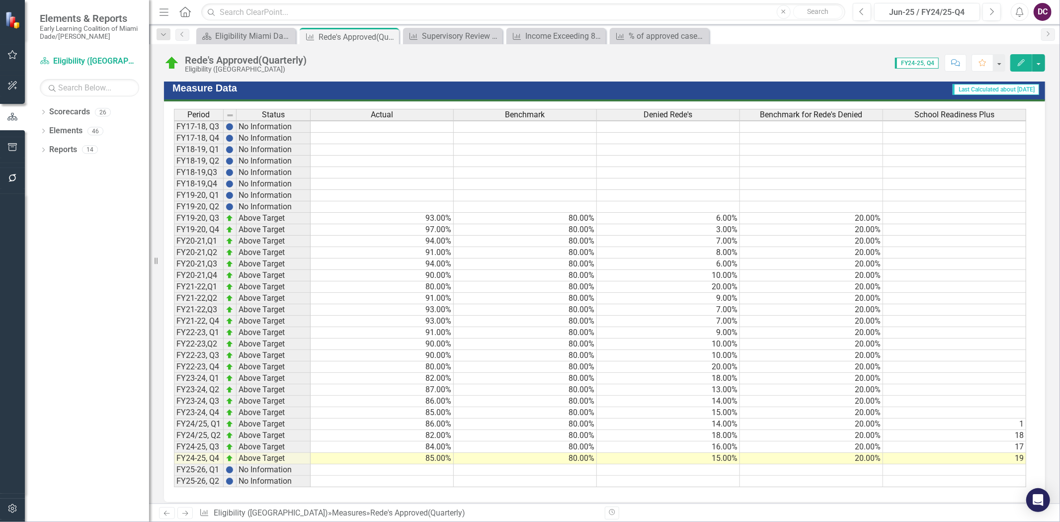
scroll to position [1, 0]
drag, startPoint x: 427, startPoint y: 456, endPoint x: 418, endPoint y: 452, distance: 9.6
click at [425, 455] on td "85.00%" at bounding box center [382, 458] width 143 height 11
click at [682, 458] on td "15.00%" at bounding box center [668, 458] width 143 height 11
click at [723, 458] on td "15.00%" at bounding box center [668, 458] width 143 height 11
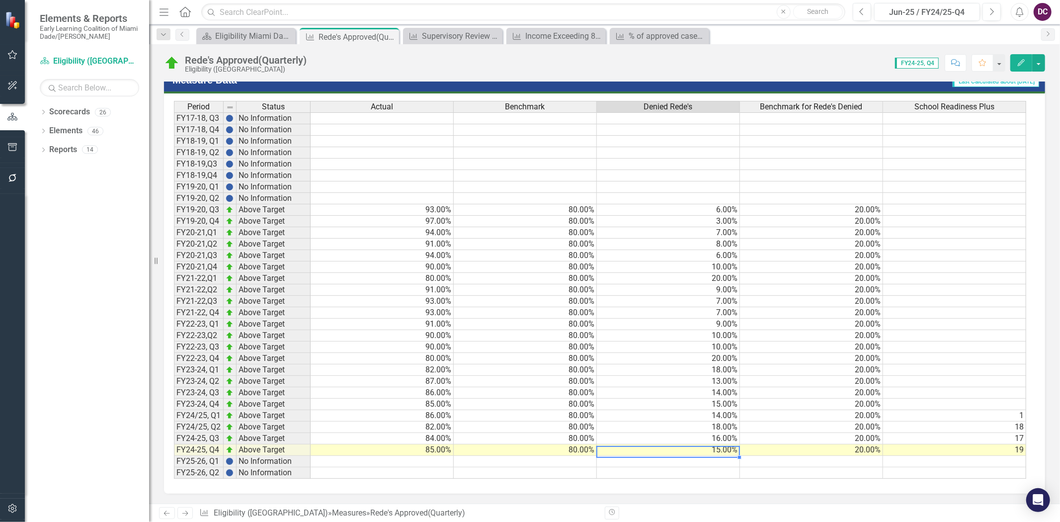
scroll to position [896, 0]
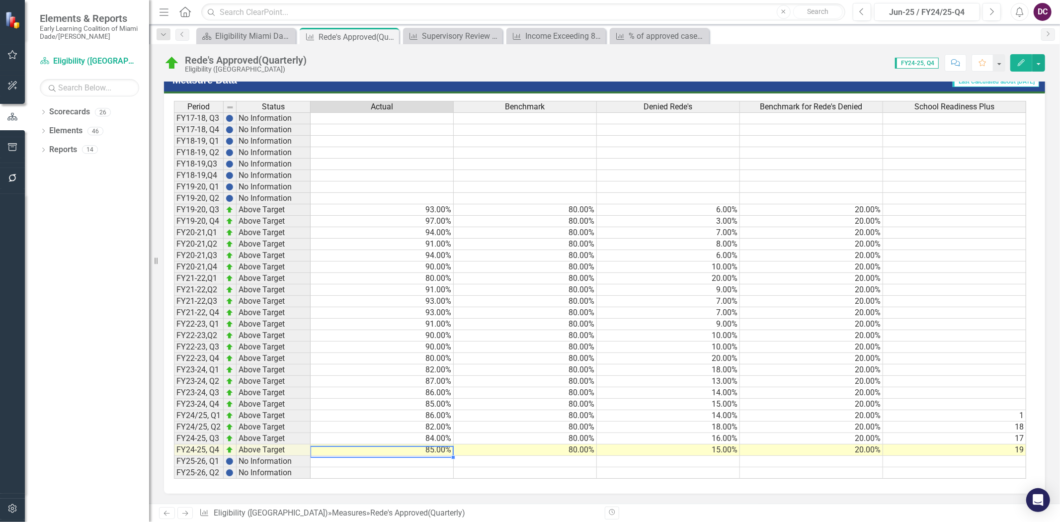
click at [433, 444] on td "85.00%" at bounding box center [382, 449] width 143 height 11
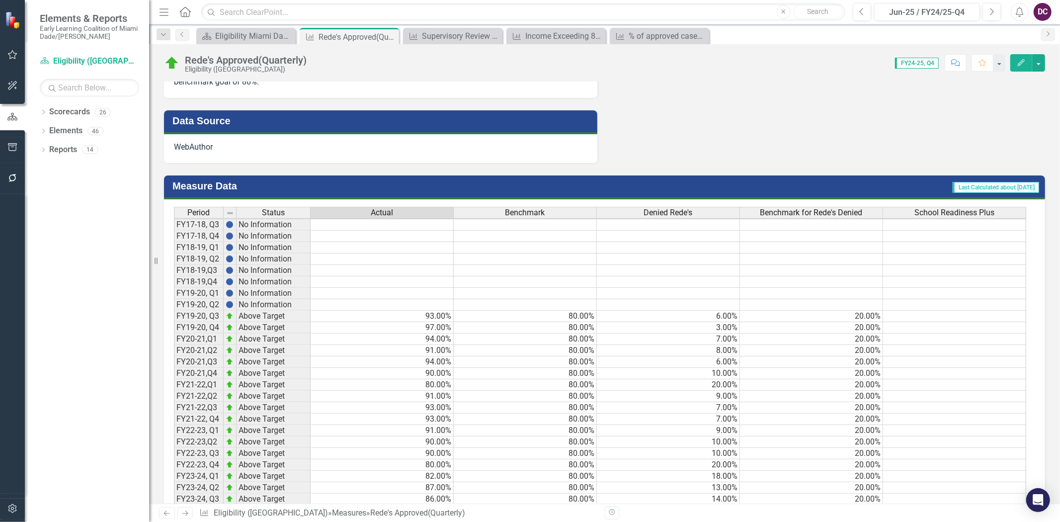
scroll to position [896, 0]
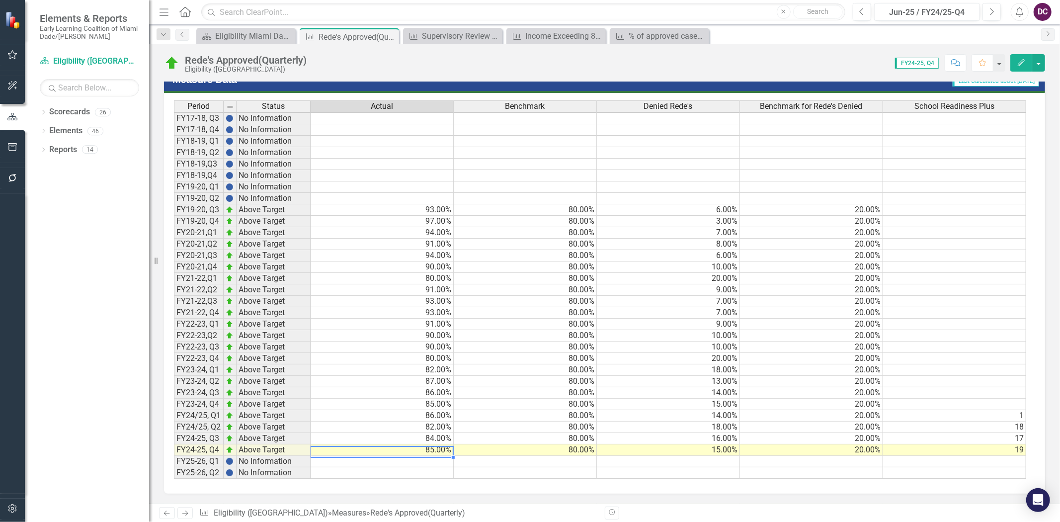
click at [434, 444] on td "85.00%" at bounding box center [382, 449] width 143 height 11
click at [425, 421] on td "82.00%" at bounding box center [382, 426] width 143 height 11
click at [719, 421] on td "18.00%" at bounding box center [668, 426] width 143 height 11
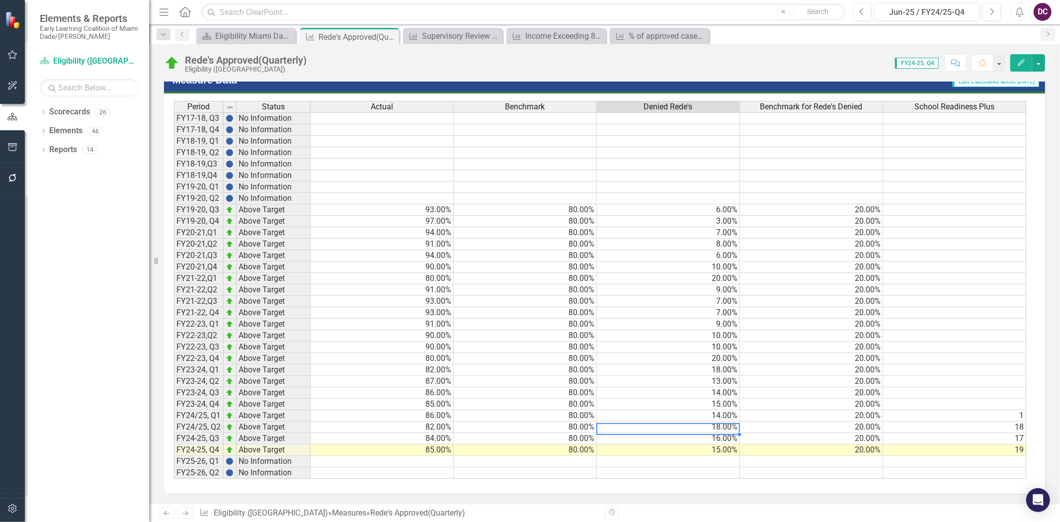
scroll to position [896, 0]
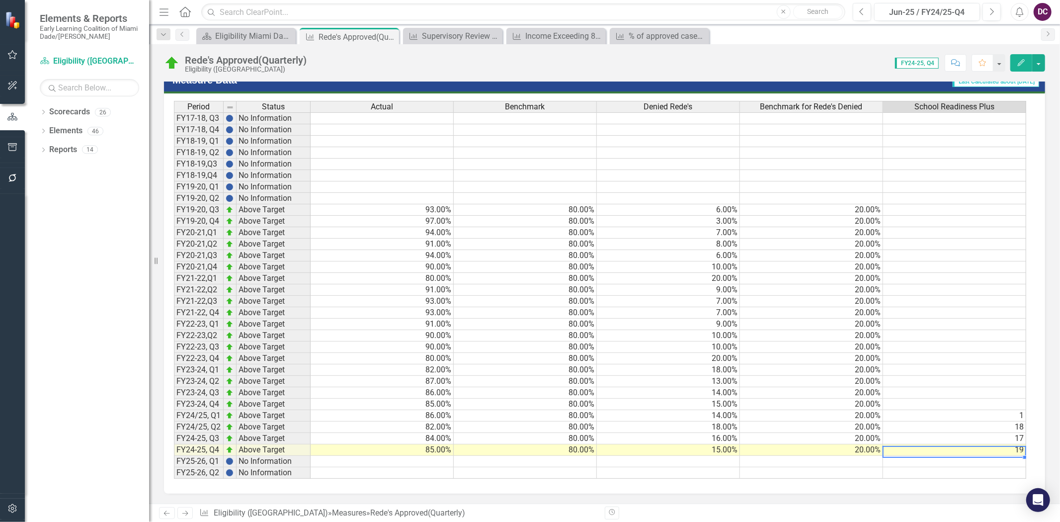
click at [980, 444] on td "19" at bounding box center [954, 449] width 143 height 11
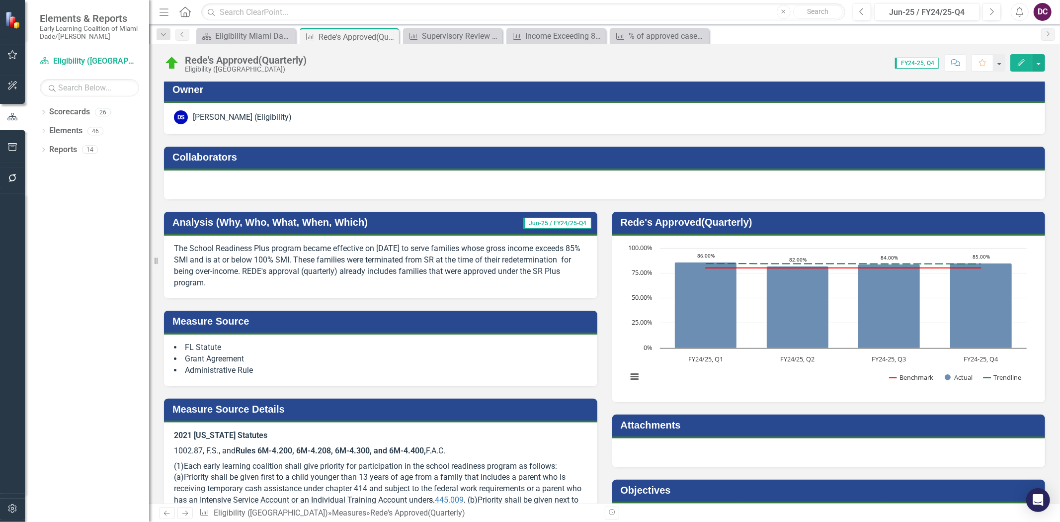
scroll to position [0, 0]
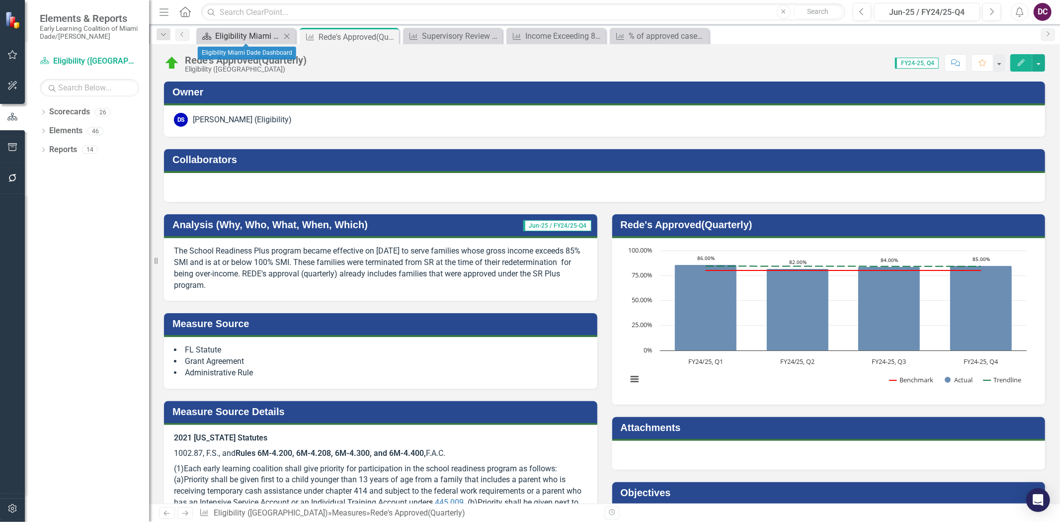
click at [262, 36] on div "Eligibility Miami Dade Dashboard" at bounding box center [248, 36] width 66 height 12
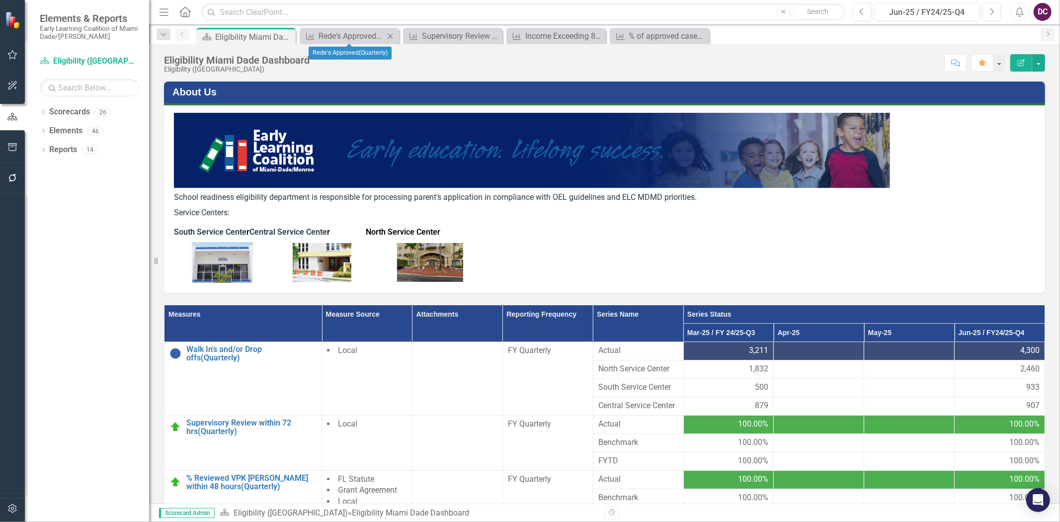
click at [391, 34] on icon "Close" at bounding box center [390, 36] width 10 height 8
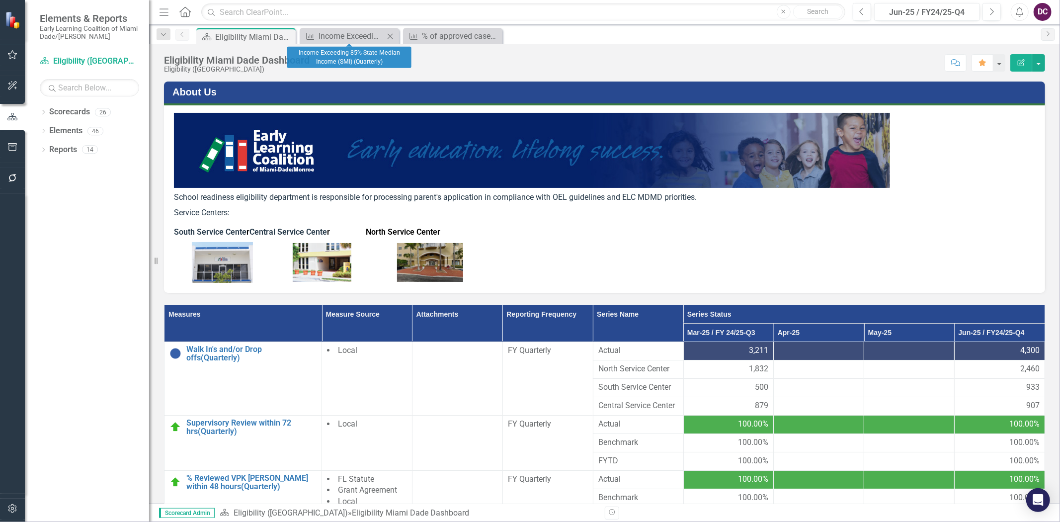
click at [391, 34] on icon "Close" at bounding box center [390, 36] width 10 height 8
click at [0, 0] on icon "Close" at bounding box center [0, 0] width 0 height 0
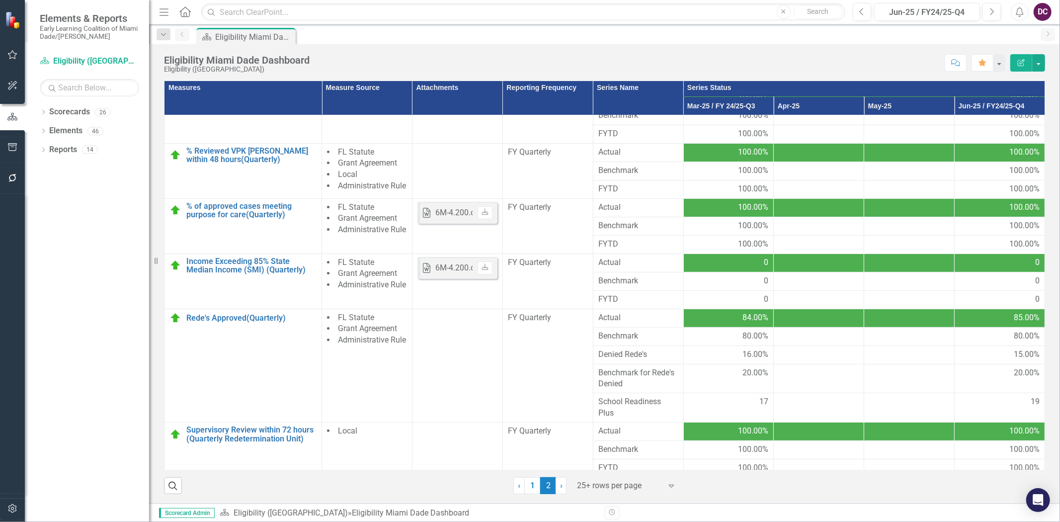
scroll to position [331, 0]
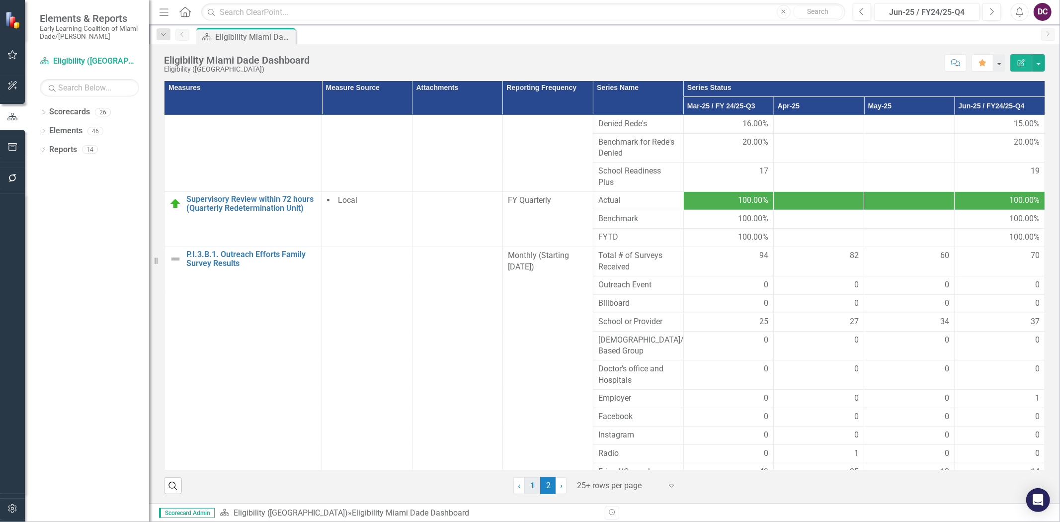
click at [531, 491] on link "1" at bounding box center [532, 485] width 16 height 17
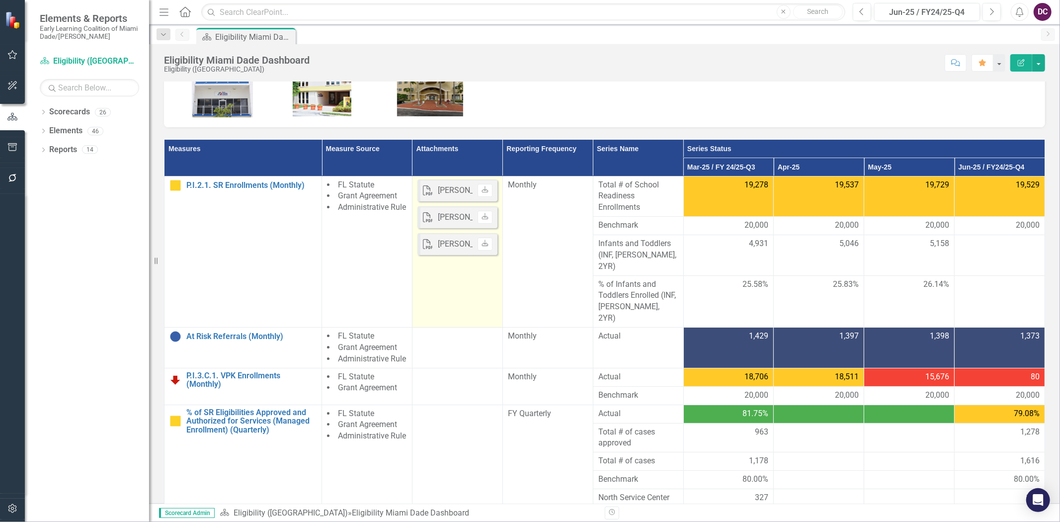
scroll to position [0, 0]
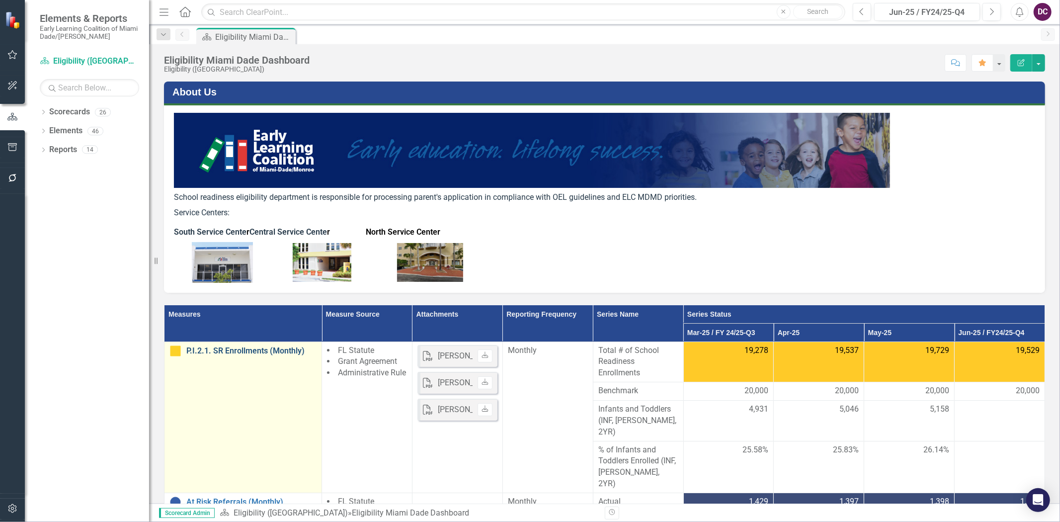
click at [271, 346] on link "P.I.2.1. SR Enrollments (Monthly)" at bounding box center [251, 350] width 130 height 9
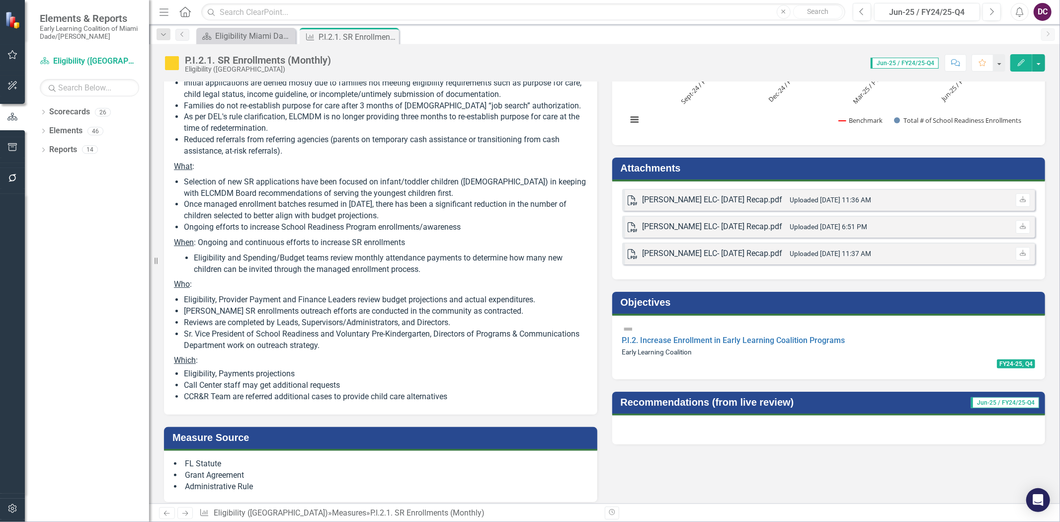
scroll to position [110, 0]
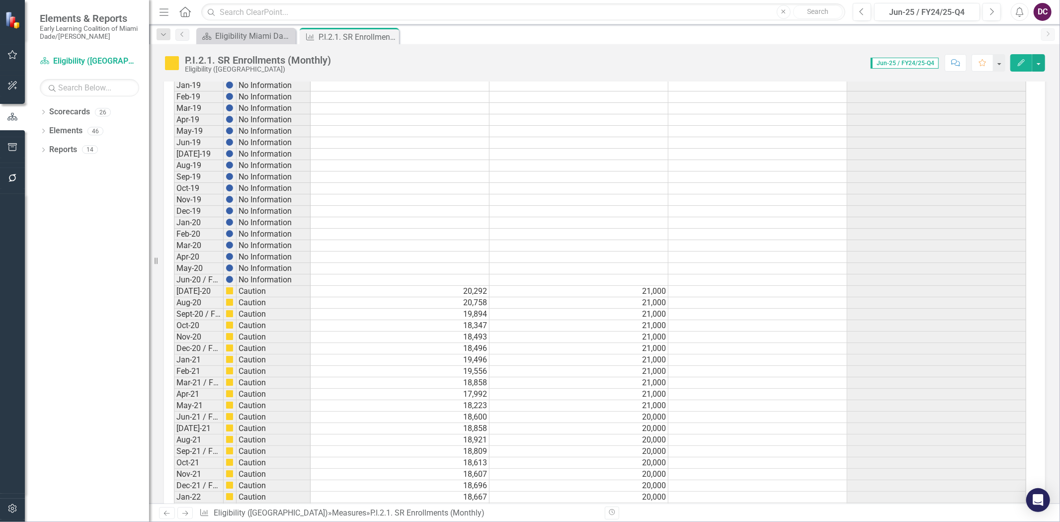
scroll to position [1491, 0]
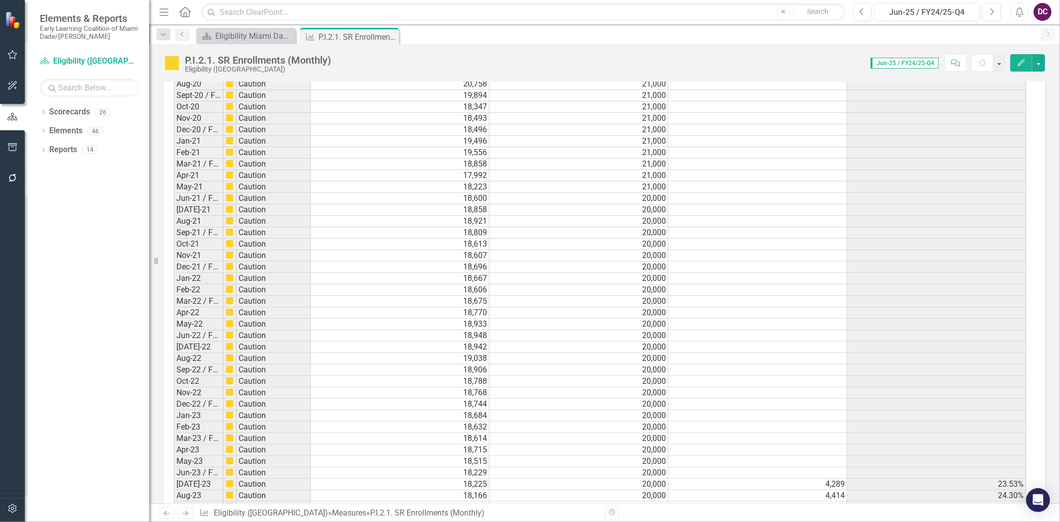
click at [174, 191] on div "Period Status Total # of School Readiness Enrollments Benchmark Infants and Tod…" at bounding box center [174, 263] width 0 height 1118
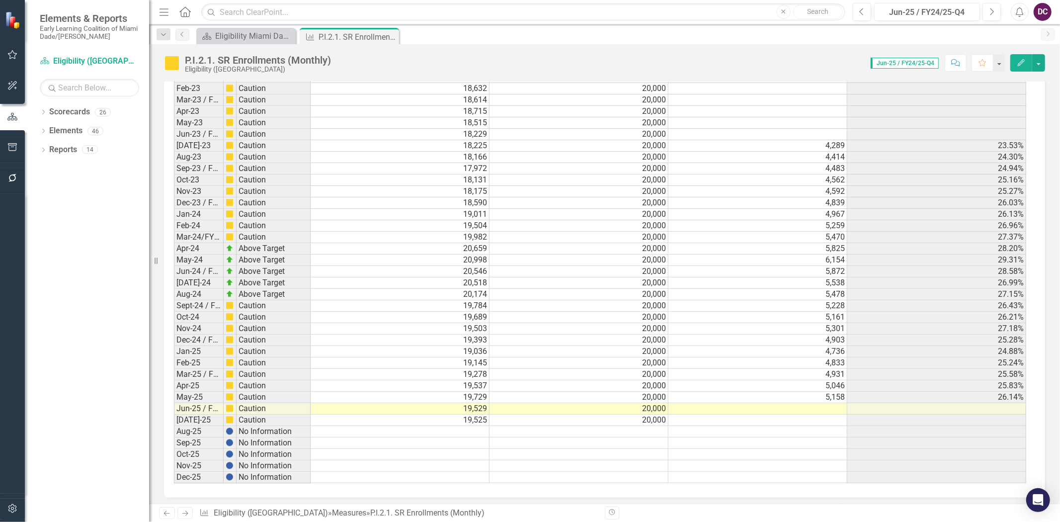
scroll to position [1839, 0]
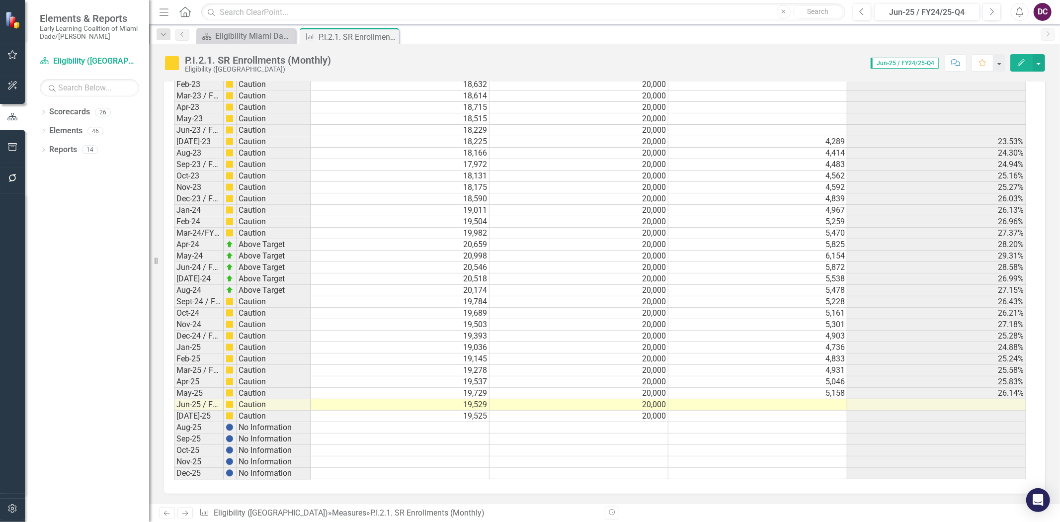
click at [830, 399] on td at bounding box center [757, 404] width 179 height 11
click at [217, 37] on div "Eligibility Miami Dade Dashboard" at bounding box center [248, 36] width 66 height 12
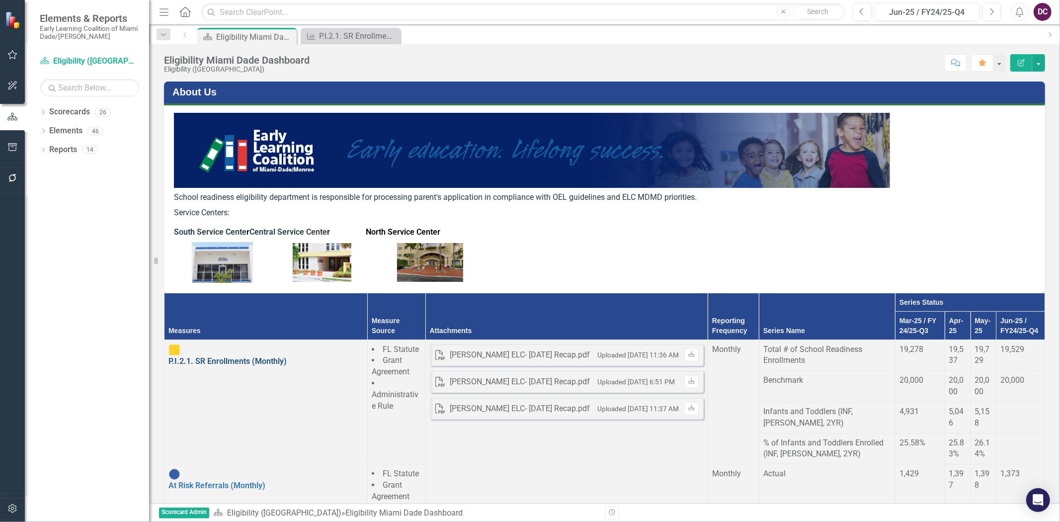
click at [242, 356] on link "P.I.2.1. SR Enrollments (Monthly)" at bounding box center [227, 360] width 118 height 9
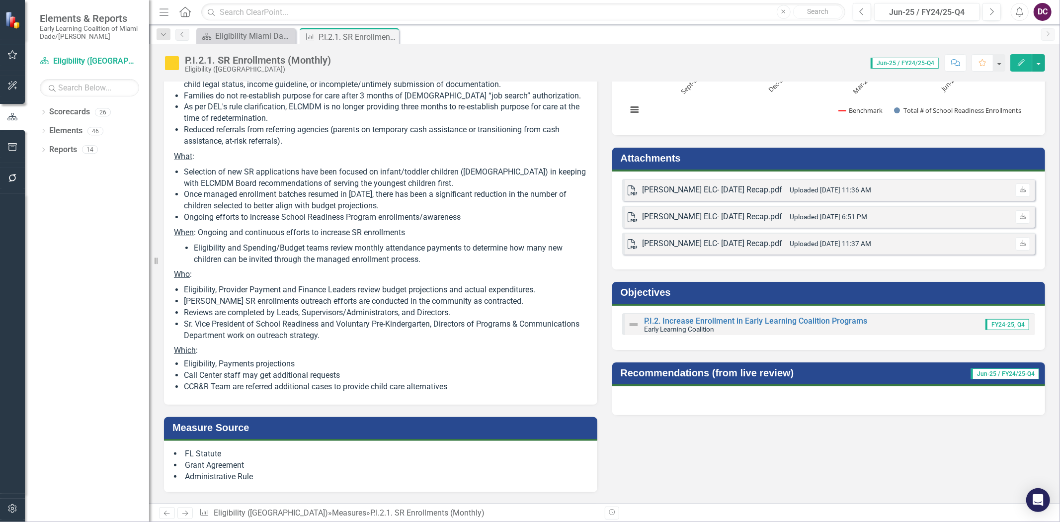
scroll to position [110, 0]
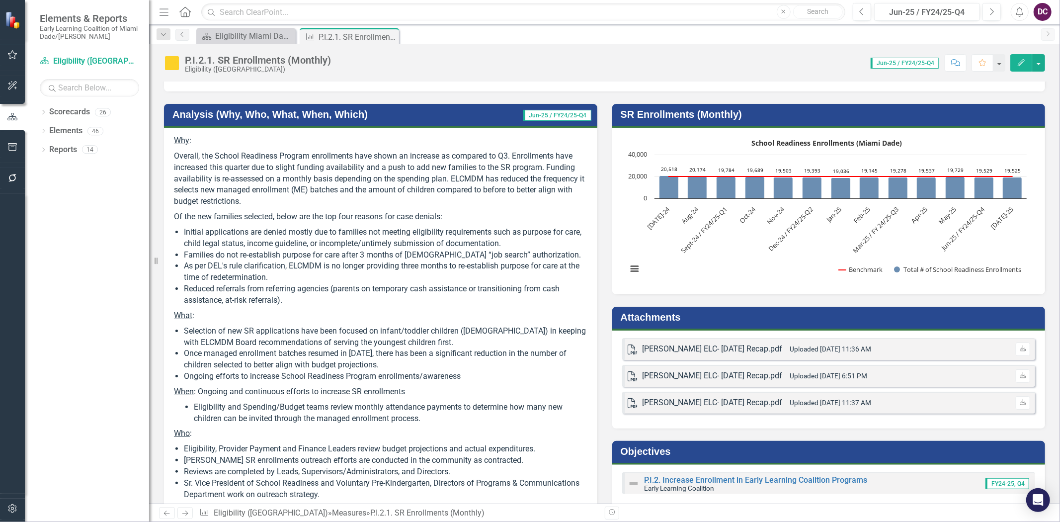
click at [751, 419] on div "PDF Armstrong ELC- June 2025 Recap.pdf Uploaded Jul 11, 2025 11:36 AM Download …" at bounding box center [828, 380] width 433 height 98
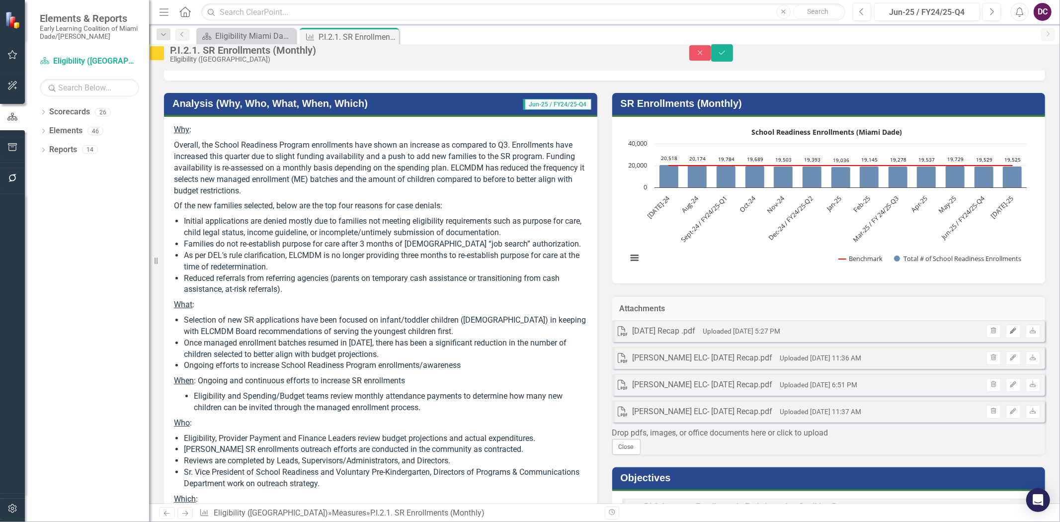
click at [1009, 334] on icon "Edit" at bounding box center [1012, 331] width 7 height 6
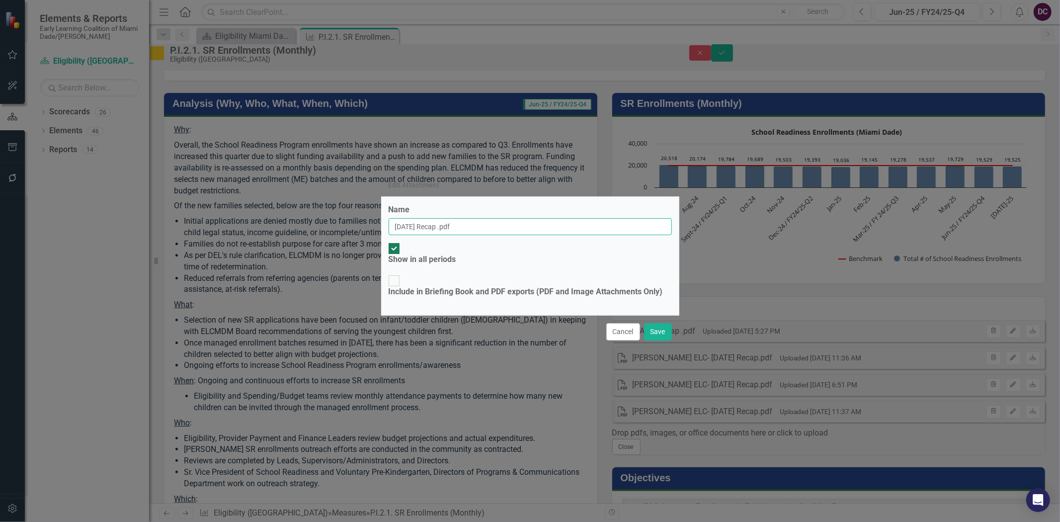
click at [394, 235] on input "July 2025 Recap .pdf" at bounding box center [530, 226] width 283 height 17
type input "f"
type input "Armstrong ELC-July 2025 Reca"
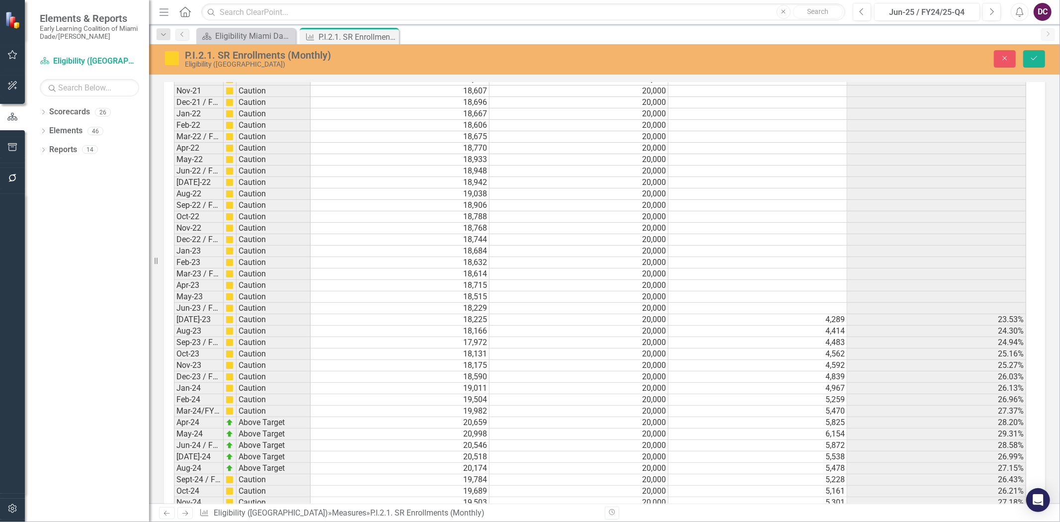
scroll to position [1840, 0]
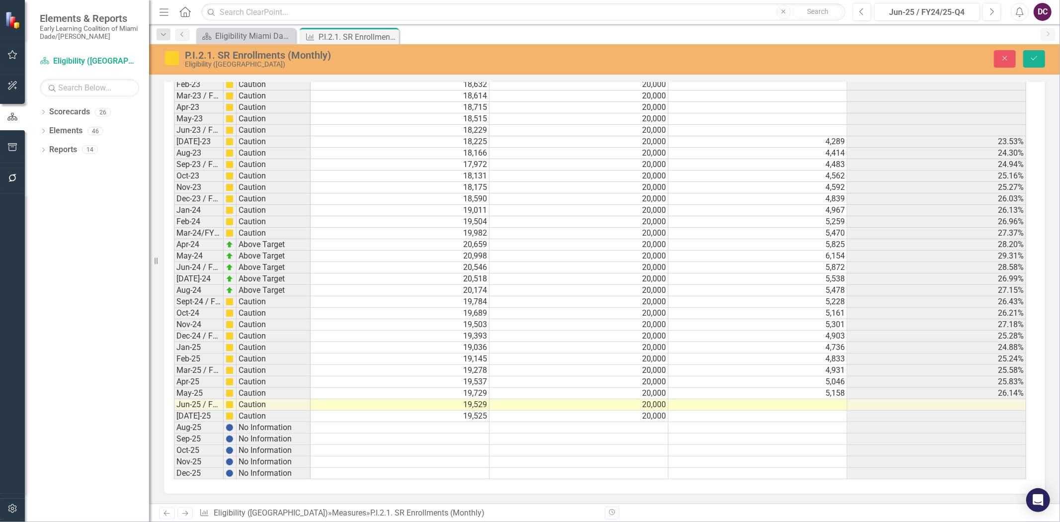
click at [806, 399] on td at bounding box center [757, 404] width 179 height 11
click at [818, 399] on td at bounding box center [757, 404] width 179 height 11
type textarea "5439"
click at [817, 412] on td at bounding box center [757, 416] width 179 height 11
click at [1027, 58] on button "Save" at bounding box center [1034, 58] width 22 height 17
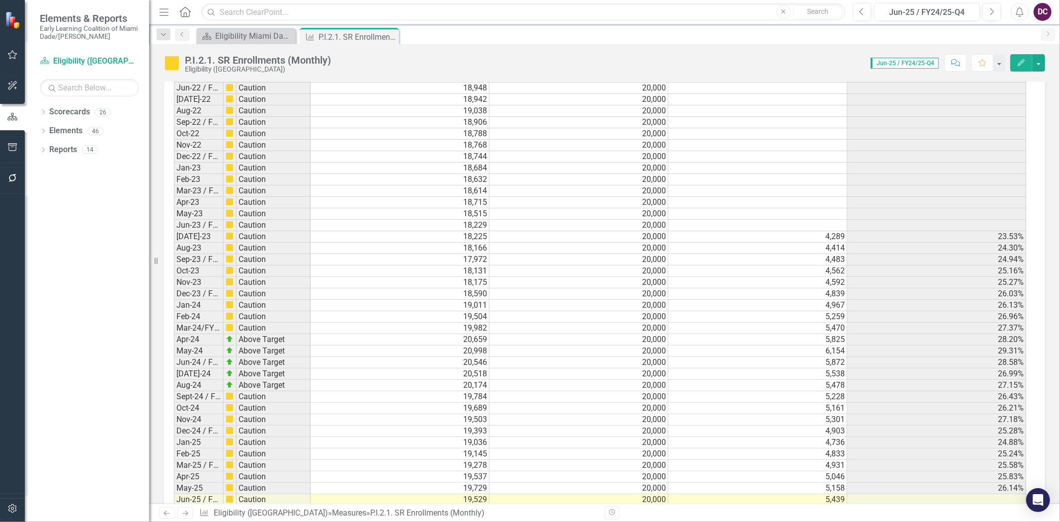
scroll to position [1838, 0]
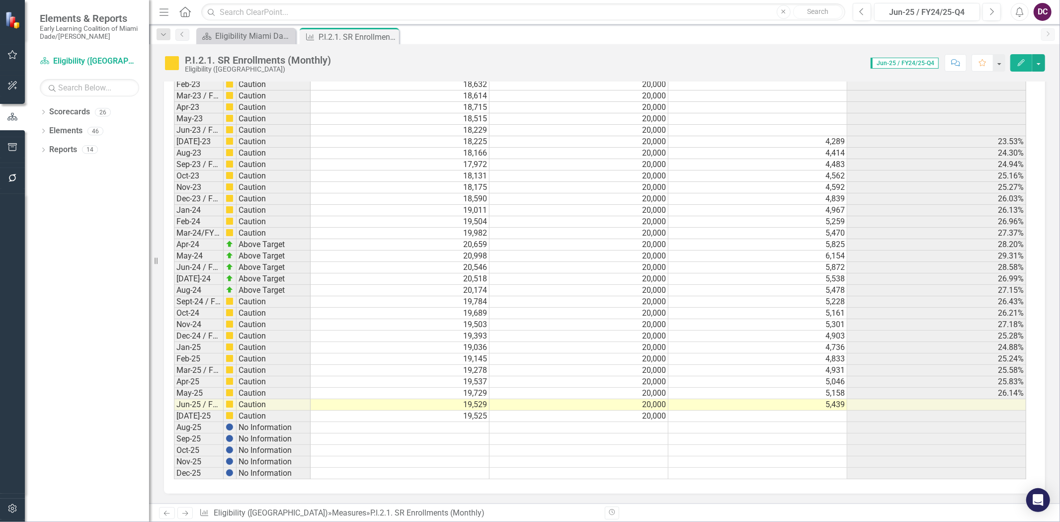
click at [805, 422] on td at bounding box center [757, 427] width 179 height 11
click at [918, 399] on td at bounding box center [936, 404] width 179 height 11
click at [926, 424] on td at bounding box center [936, 427] width 179 height 11
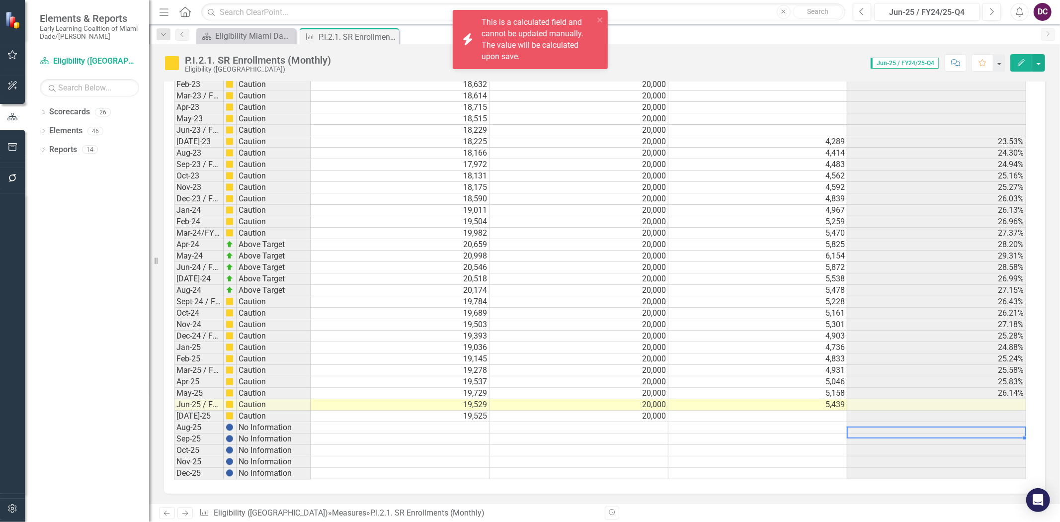
click at [918, 393] on td "26.14%" at bounding box center [936, 393] width 179 height 11
click at [920, 401] on td at bounding box center [936, 404] width 179 height 11
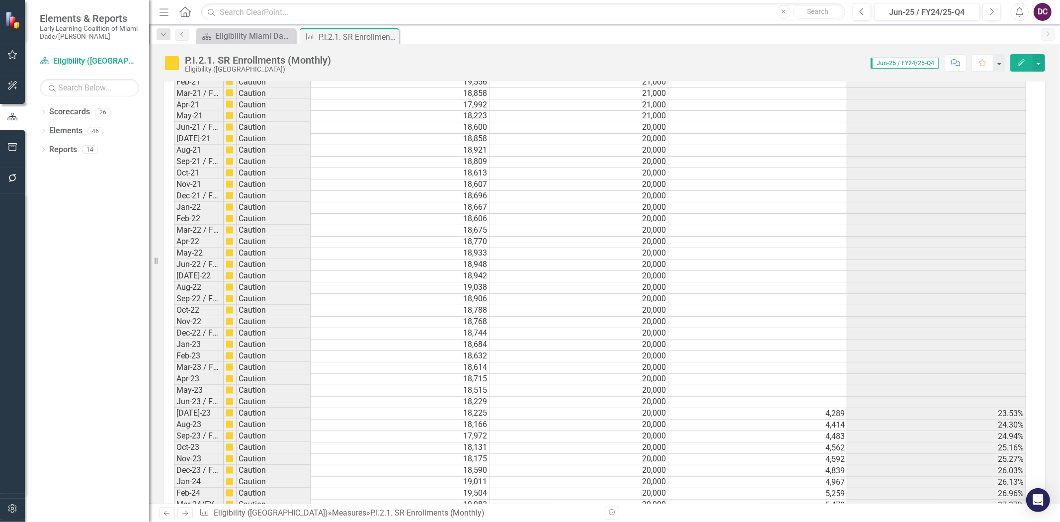
scroll to position [1839, 0]
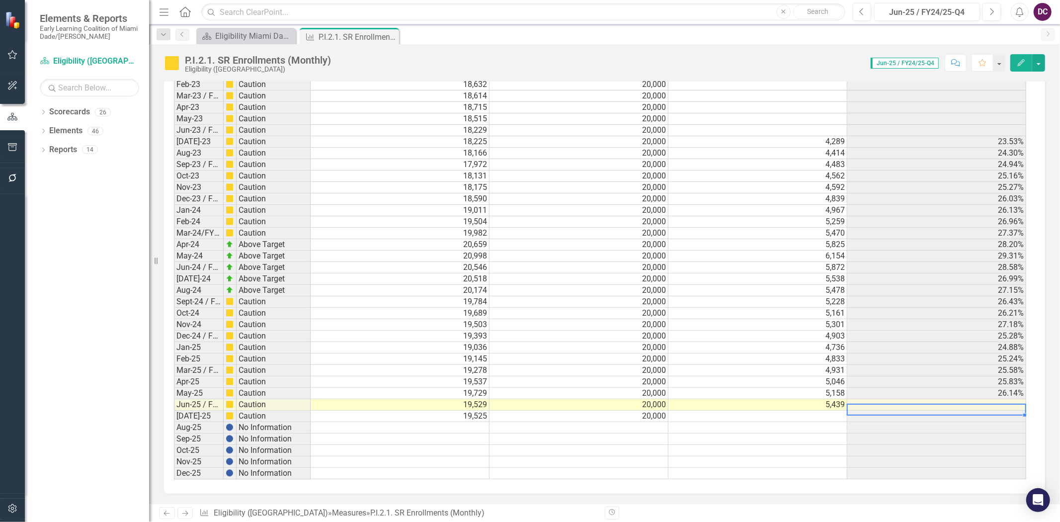
click at [988, 388] on td "26.14%" at bounding box center [936, 393] width 179 height 11
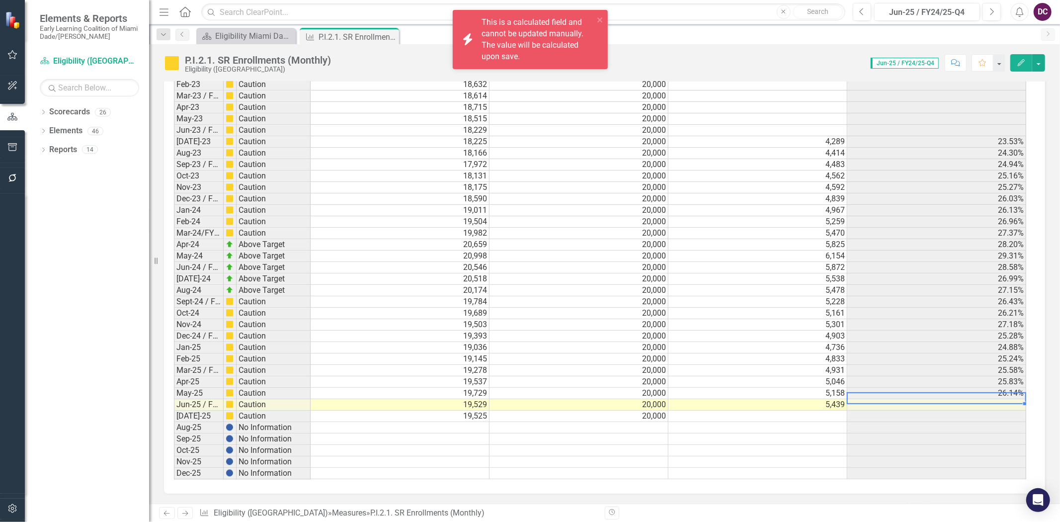
click at [805, 399] on td "5,439" at bounding box center [757, 404] width 179 height 11
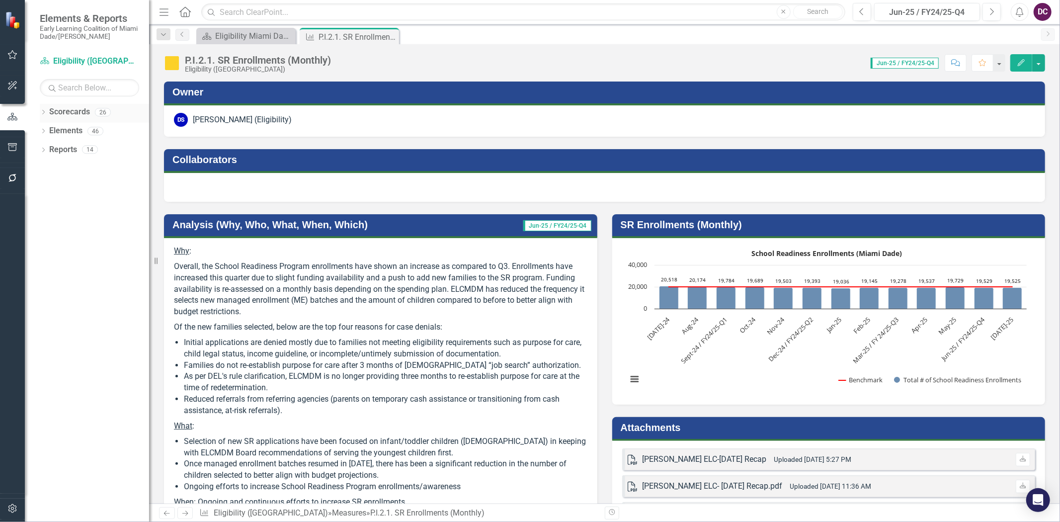
click at [41, 112] on icon "Dropdown" at bounding box center [43, 112] width 7 height 5
click at [37, 130] on icon "Dropdown" at bounding box center [33, 131] width 7 height 6
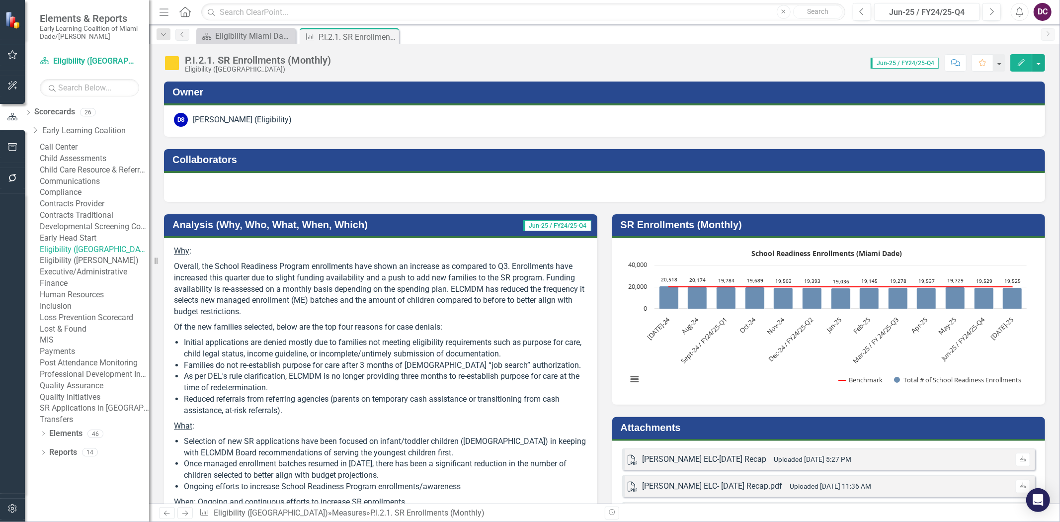
click at [98, 266] on link "Eligibility ([PERSON_NAME])" at bounding box center [94, 260] width 109 height 11
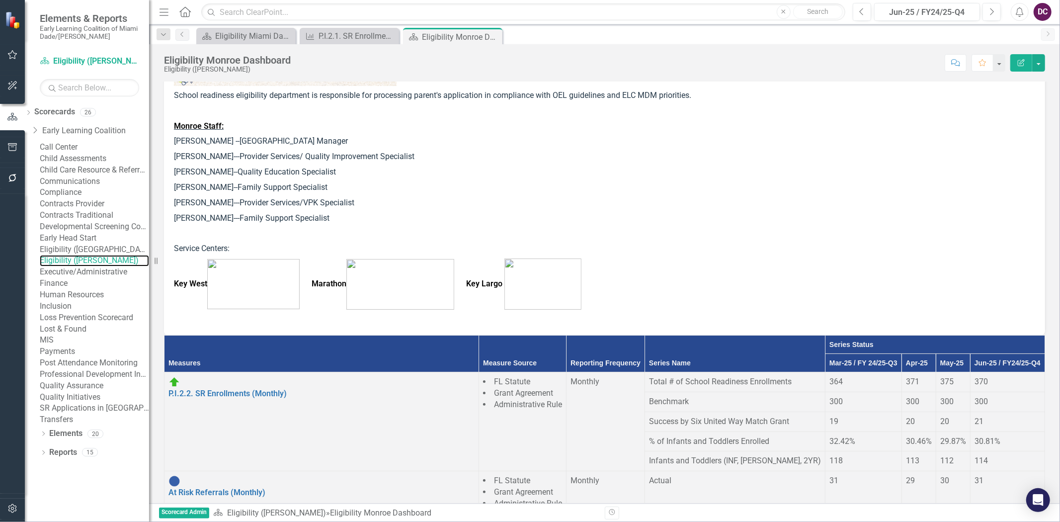
scroll to position [276, 0]
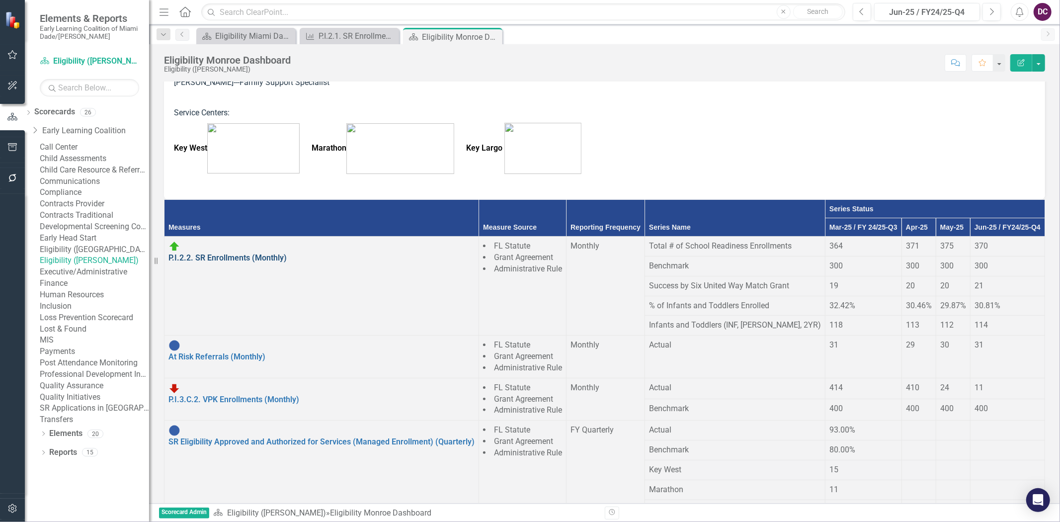
click at [271, 260] on link "P.I.2.2. SR Enrollments (Monthly)" at bounding box center [227, 257] width 118 height 9
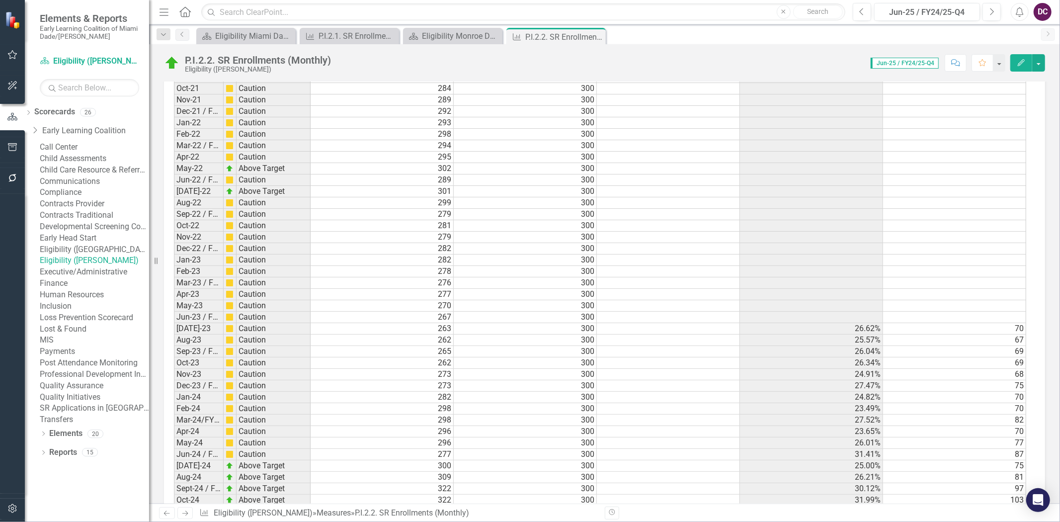
scroll to position [1423, 0]
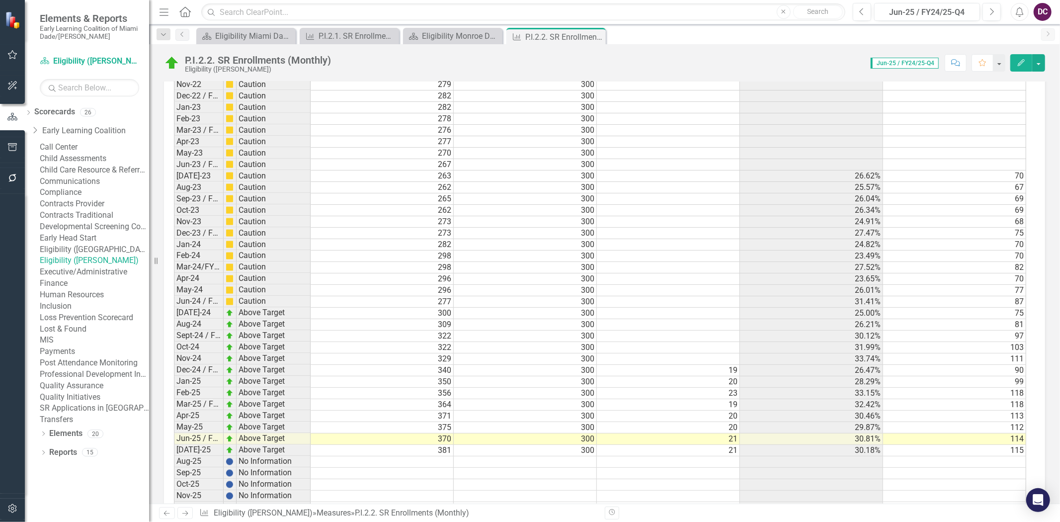
drag, startPoint x: 913, startPoint y: 471, endPoint x: 1014, endPoint y: 470, distance: 100.4
click at [1014, 502] on td at bounding box center [954, 507] width 143 height 11
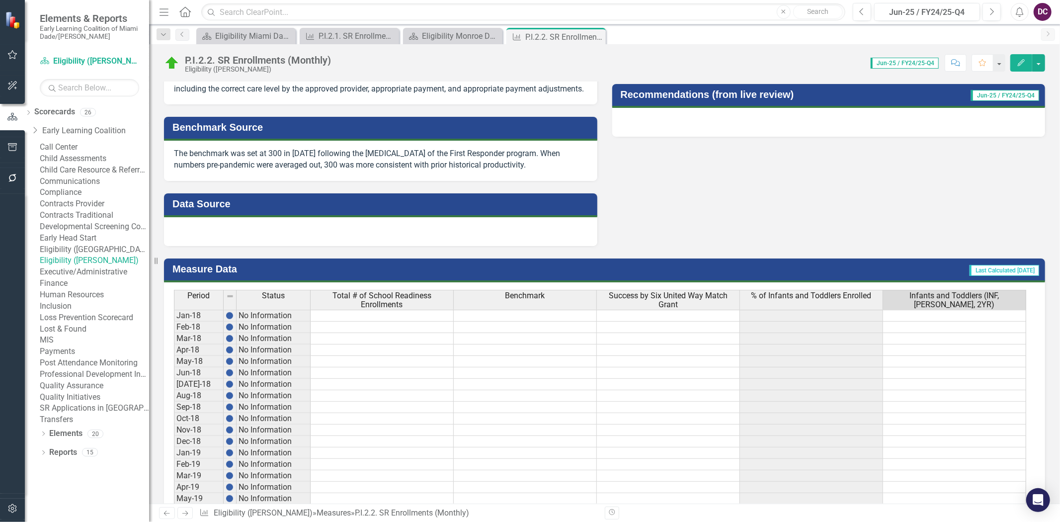
scroll to position [429, 0]
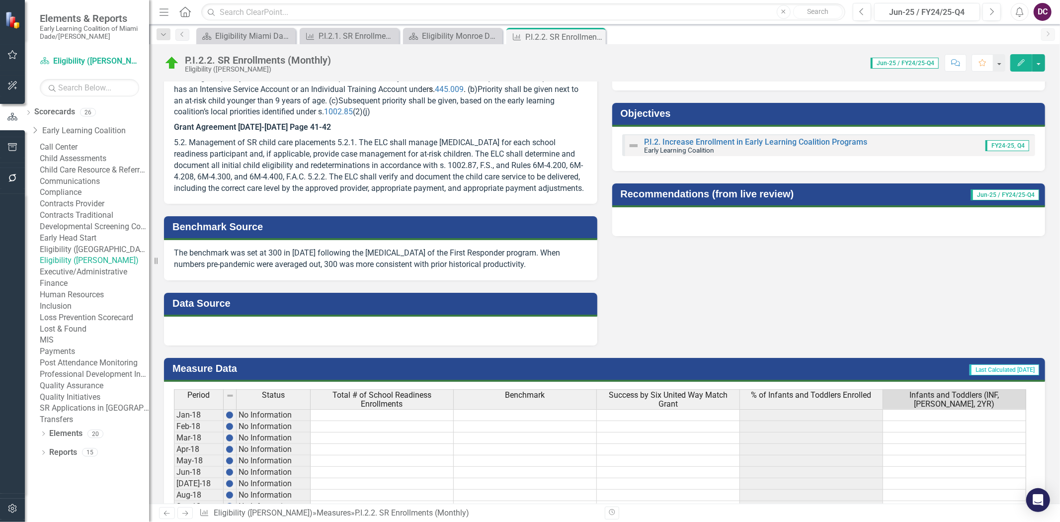
click at [955, 391] on span "Infants and Toddlers (INF, [PERSON_NAME], 2YR)" at bounding box center [954, 399] width 139 height 17
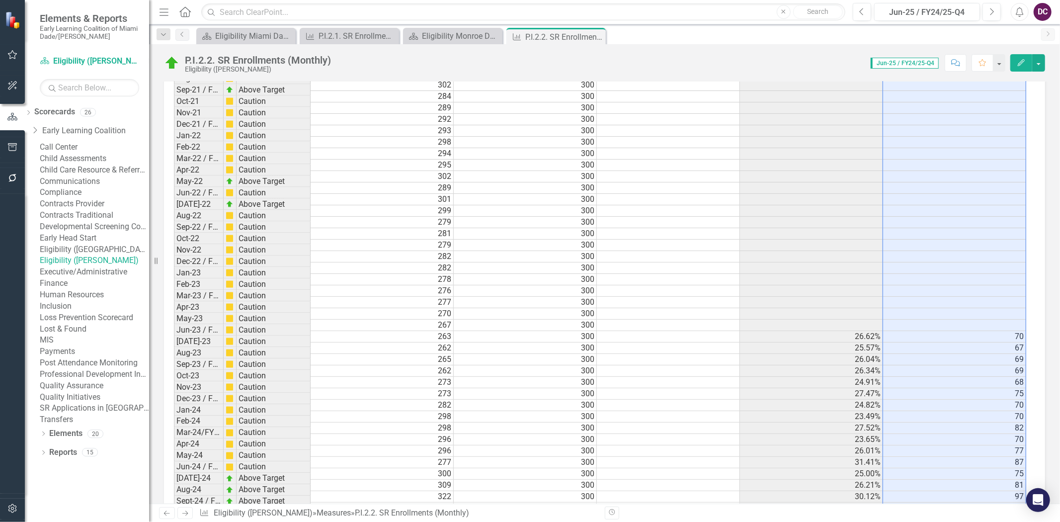
scroll to position [1423, 0]
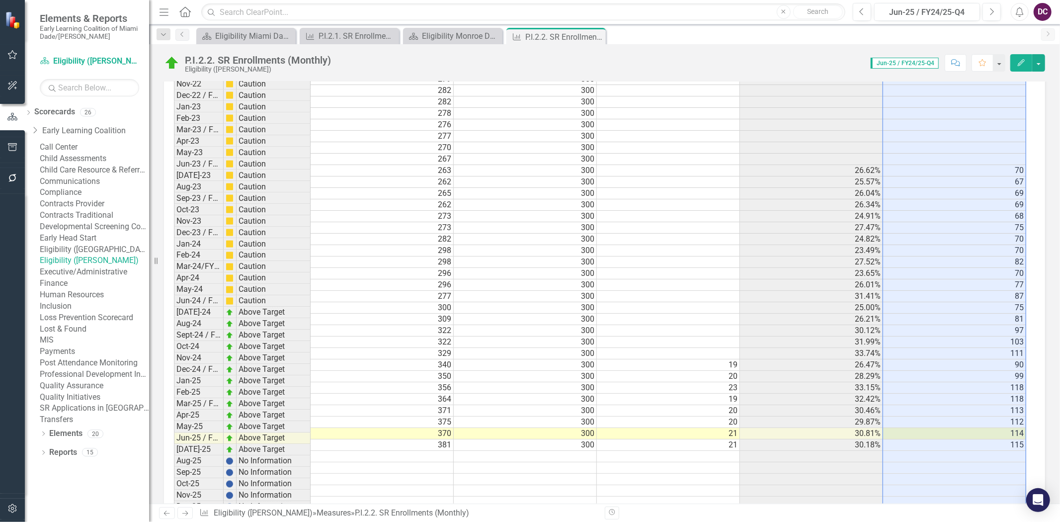
click at [967, 439] on td "115" at bounding box center [954, 444] width 143 height 11
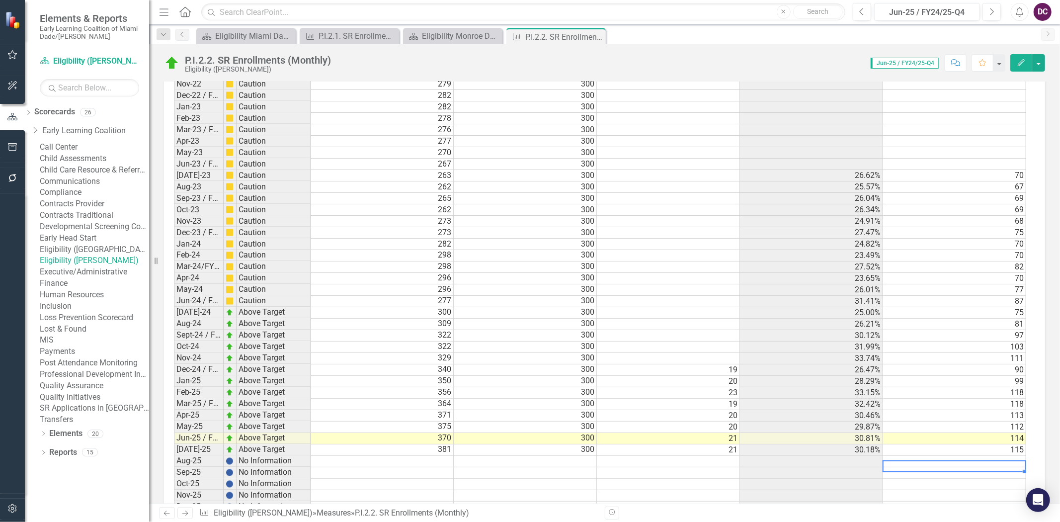
click at [975, 444] on td "115" at bounding box center [954, 449] width 143 height 11
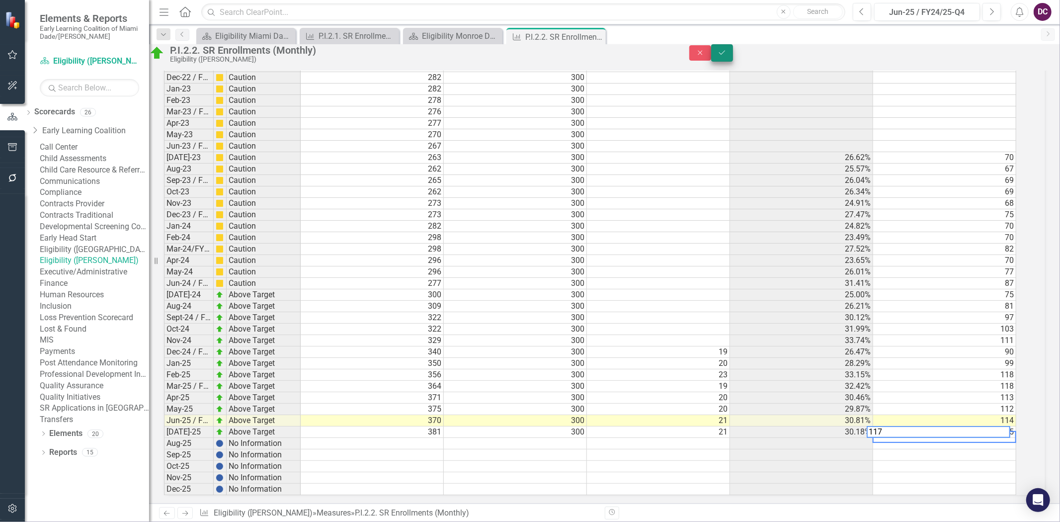
type textarea "117"
click at [727, 56] on icon "Save" at bounding box center [722, 52] width 9 height 7
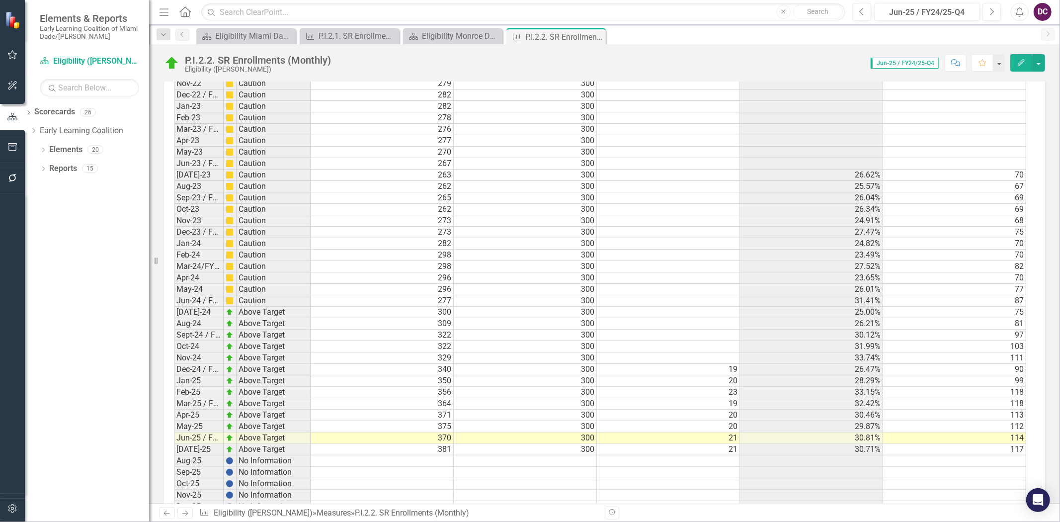
scroll to position [1423, 0]
click at [384, 433] on td "370" at bounding box center [382, 438] width 143 height 11
drag, startPoint x: 864, startPoint y: 404, endPoint x: 882, endPoint y: 401, distance: 18.6
click at [867, 433] on td "30.81%" at bounding box center [811, 438] width 143 height 11
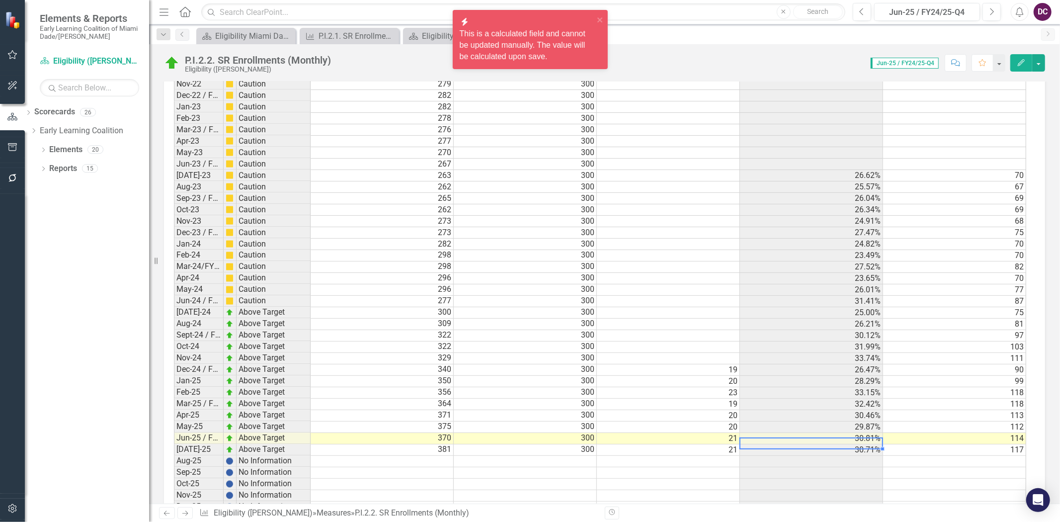
click at [992, 421] on td "112" at bounding box center [954, 426] width 143 height 11
click at [997, 433] on td "114" at bounding box center [954, 438] width 143 height 11
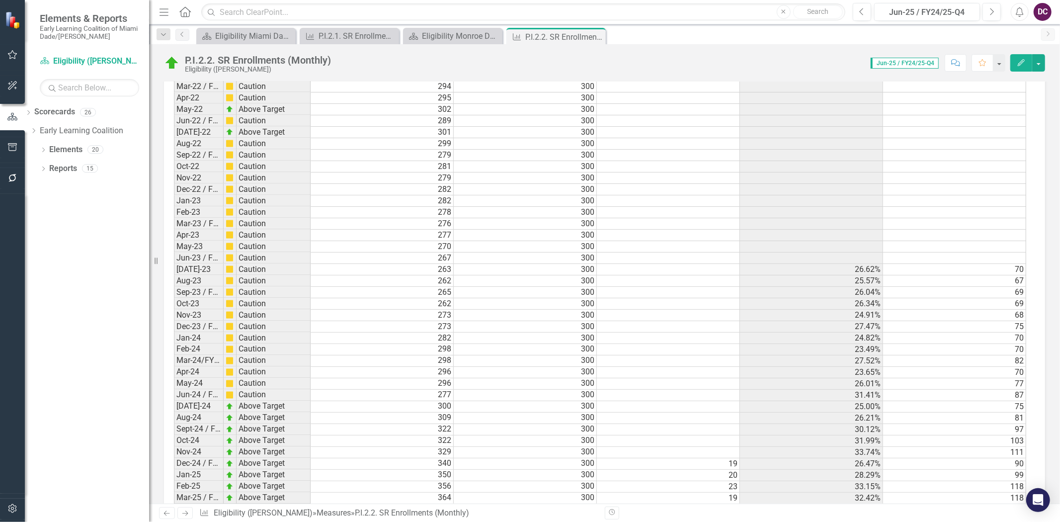
scroll to position [1423, 0]
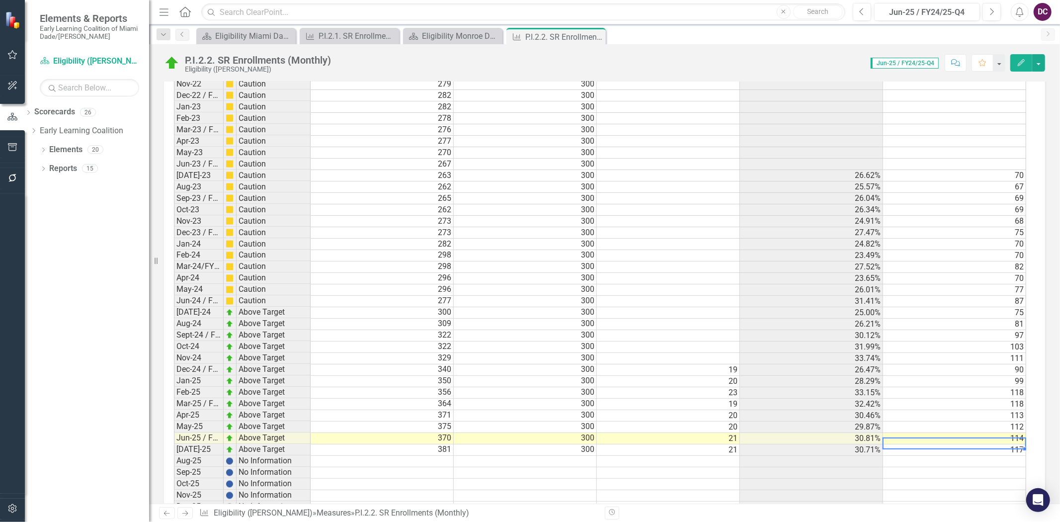
click at [888, 444] on td "117" at bounding box center [954, 449] width 143 height 11
click at [855, 433] on td "30.81%" at bounding box center [811, 438] width 143 height 11
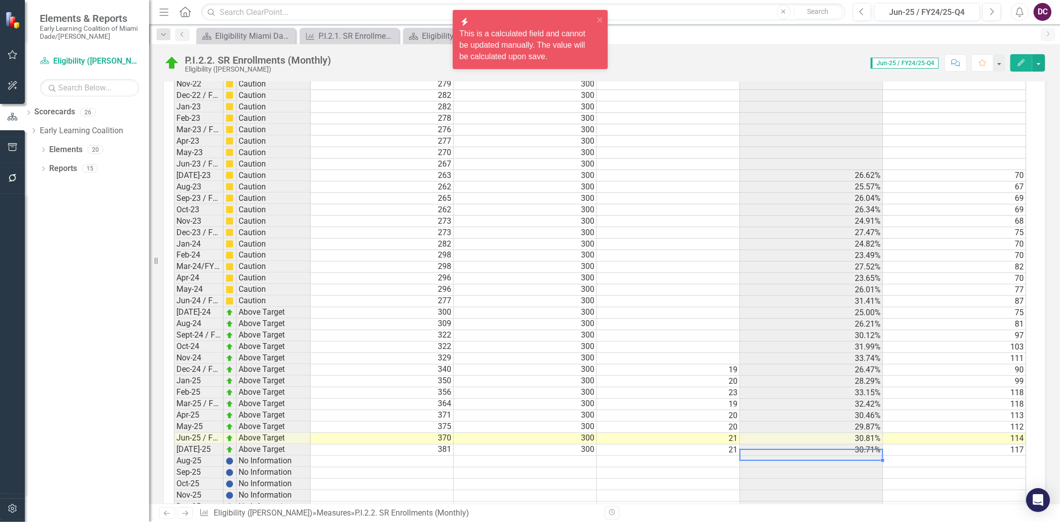
click at [857, 444] on td "30.71%" at bounding box center [811, 449] width 143 height 11
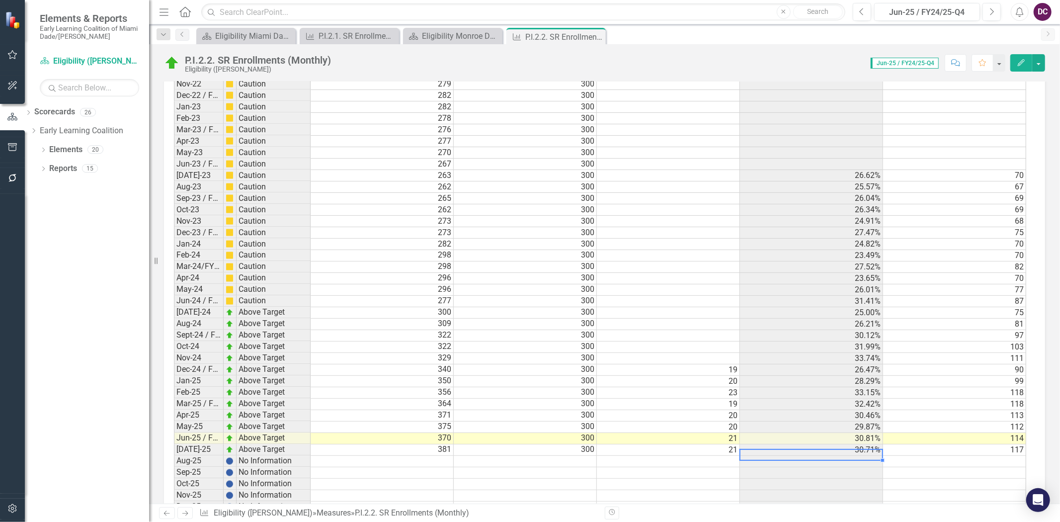
click at [963, 444] on td "117" at bounding box center [954, 449] width 143 height 11
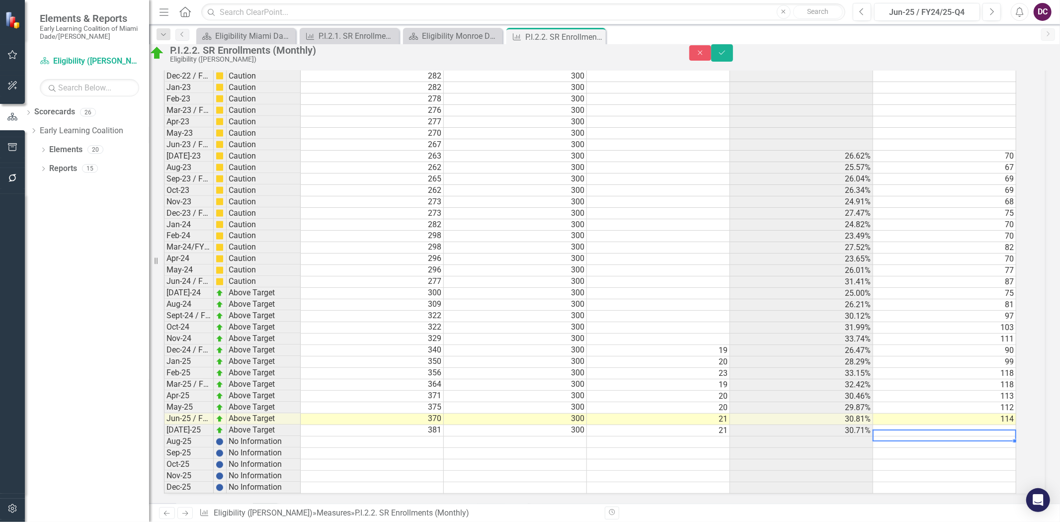
scroll to position [1369, 0]
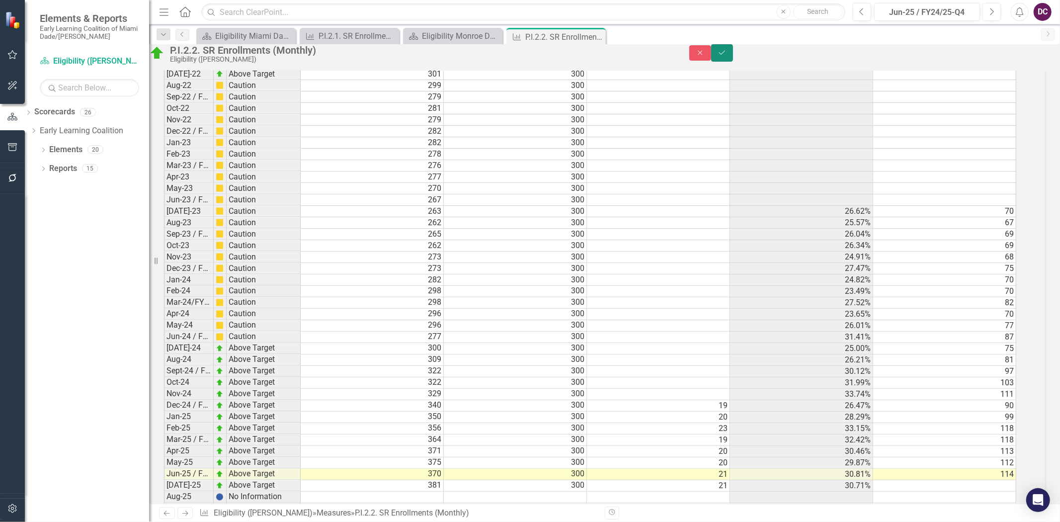
click at [733, 61] on button "Save" at bounding box center [722, 52] width 22 height 17
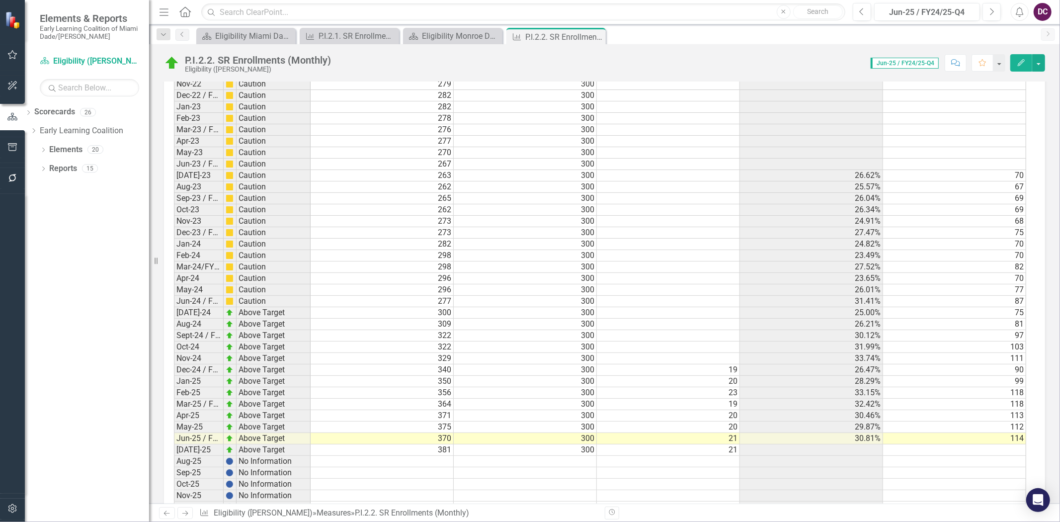
scroll to position [5, 6]
click at [724, 444] on td "21" at bounding box center [668, 449] width 143 height 11
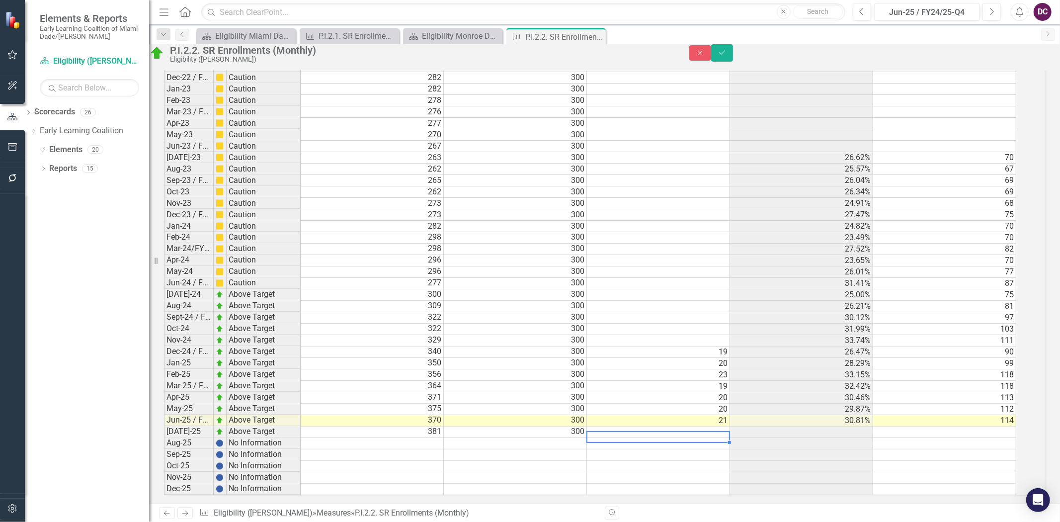
click at [960, 415] on td "114" at bounding box center [944, 420] width 143 height 11
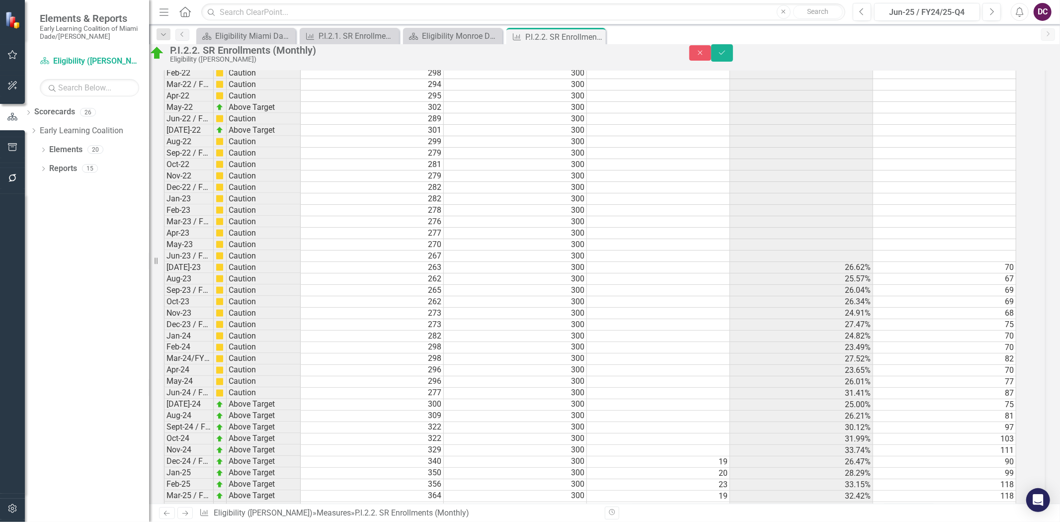
scroll to position [1424, 0]
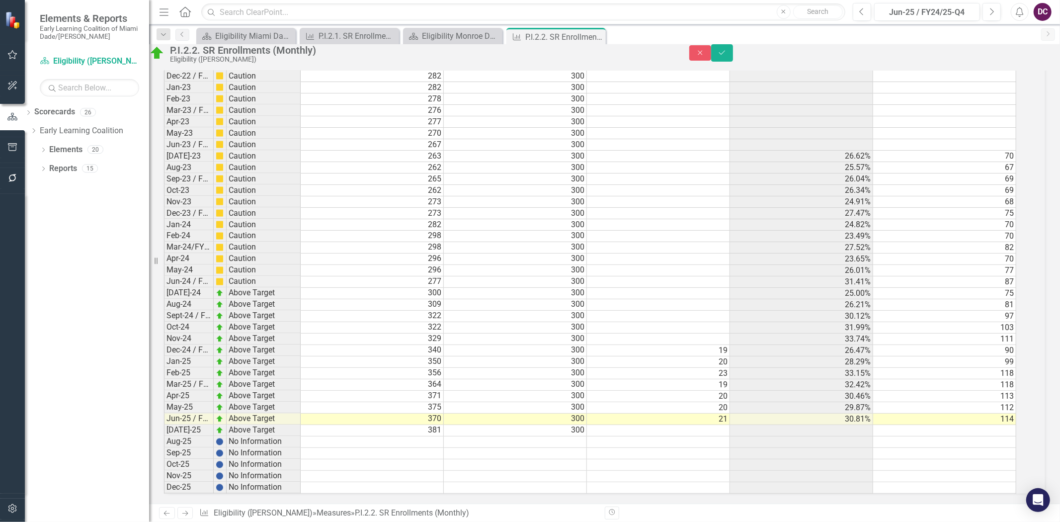
click at [966, 414] on td "114" at bounding box center [944, 419] width 143 height 11
type textarea "117"
click at [952, 436] on td at bounding box center [944, 441] width 143 height 11
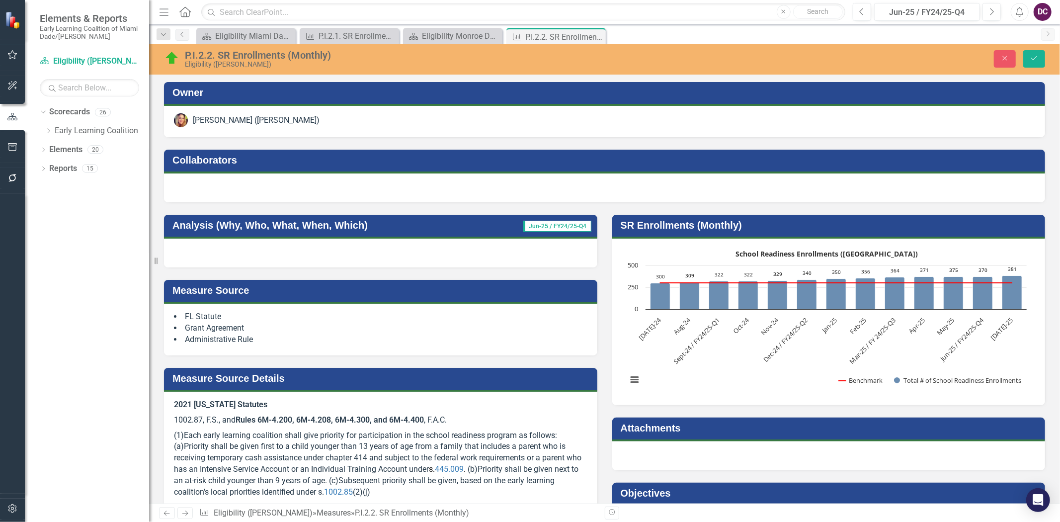
scroll to position [0, 6]
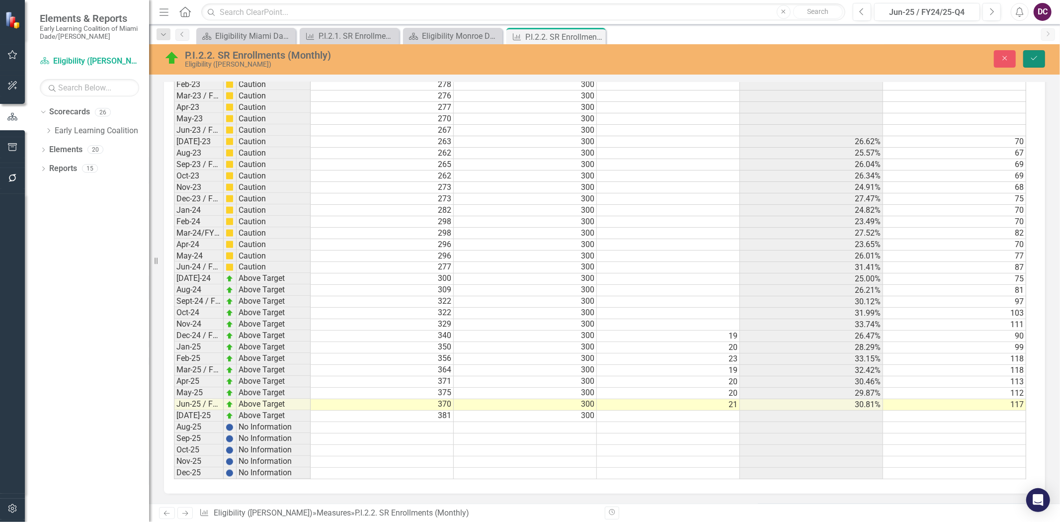
click at [1031, 60] on icon "Save" at bounding box center [1034, 58] width 9 height 7
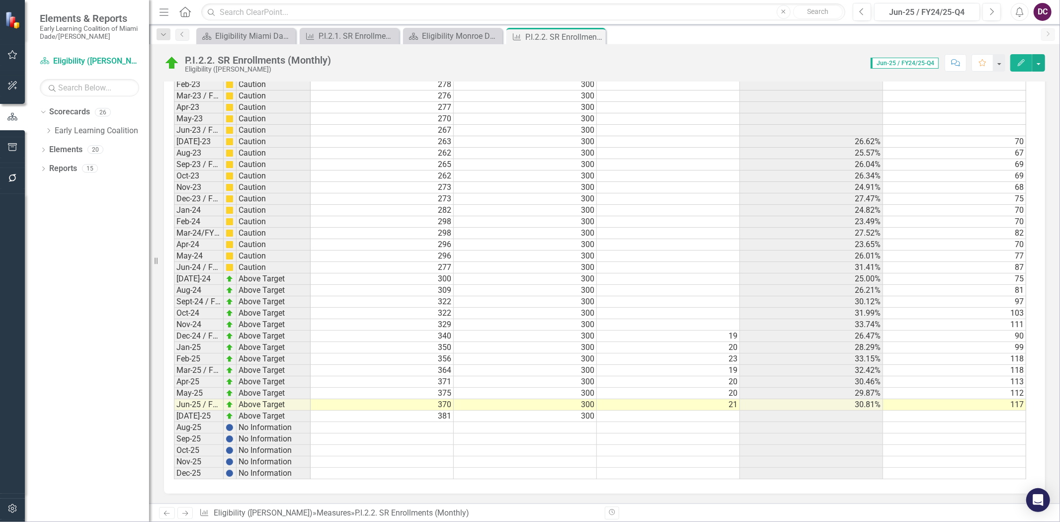
scroll to position [5, 0]
drag, startPoint x: 868, startPoint y: 481, endPoint x: 983, endPoint y: 476, distance: 114.9
